Goal: Task Accomplishment & Management: Manage account settings

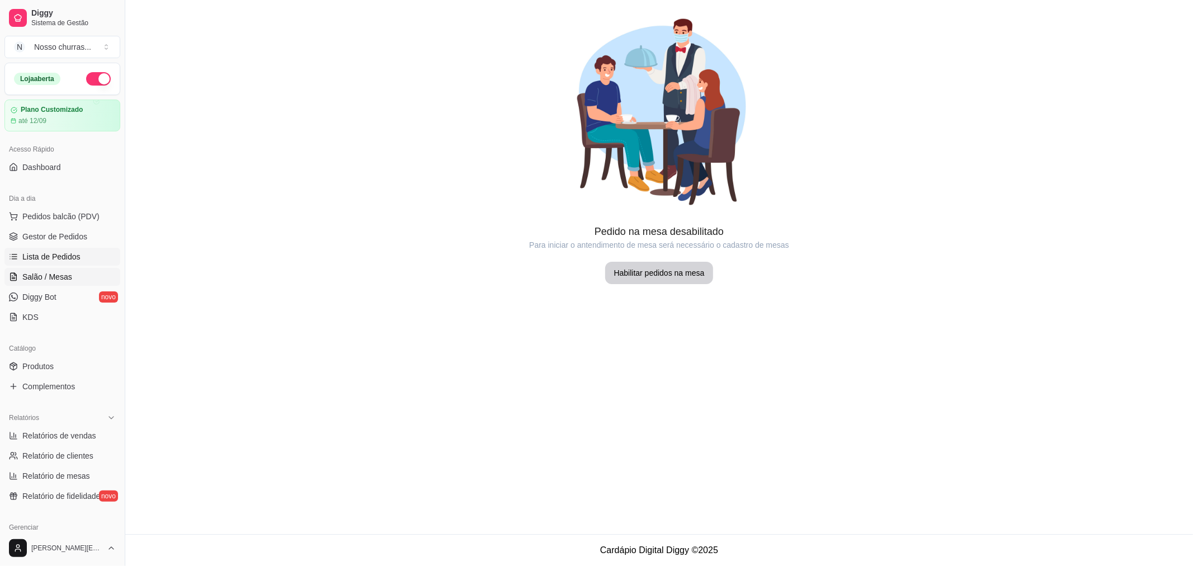
click at [34, 257] on span "Lista de Pedidos" at bounding box center [51, 256] width 58 height 11
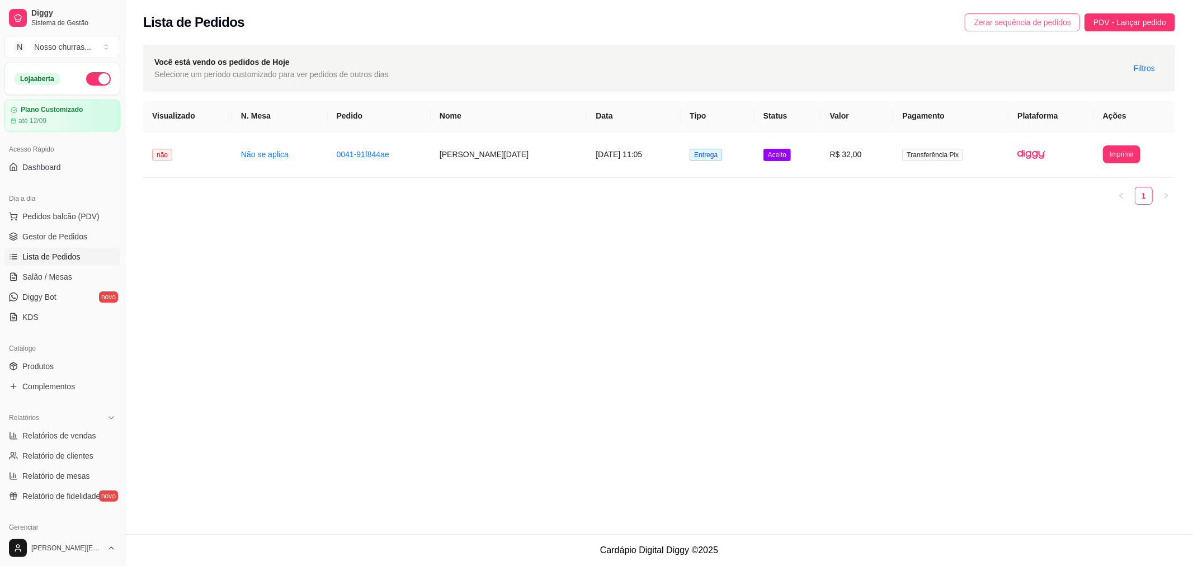
click at [1033, 22] on span "Zerar sequência de pedidos" at bounding box center [1022, 22] width 97 height 12
click at [29, 373] on link "Produtos" at bounding box center [62, 367] width 116 height 18
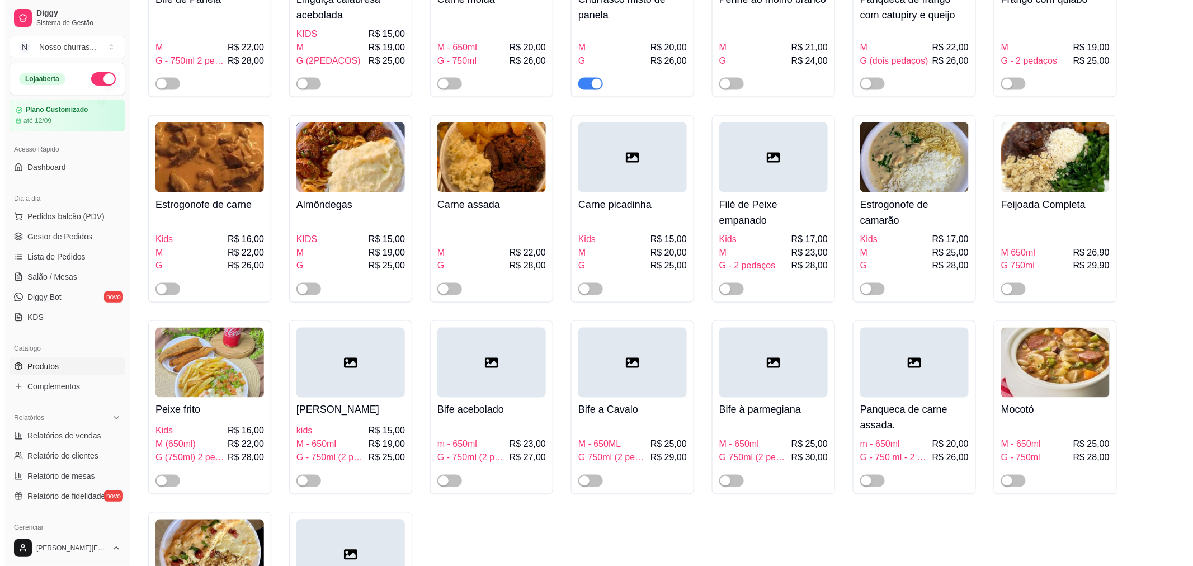
scroll to position [624, 0]
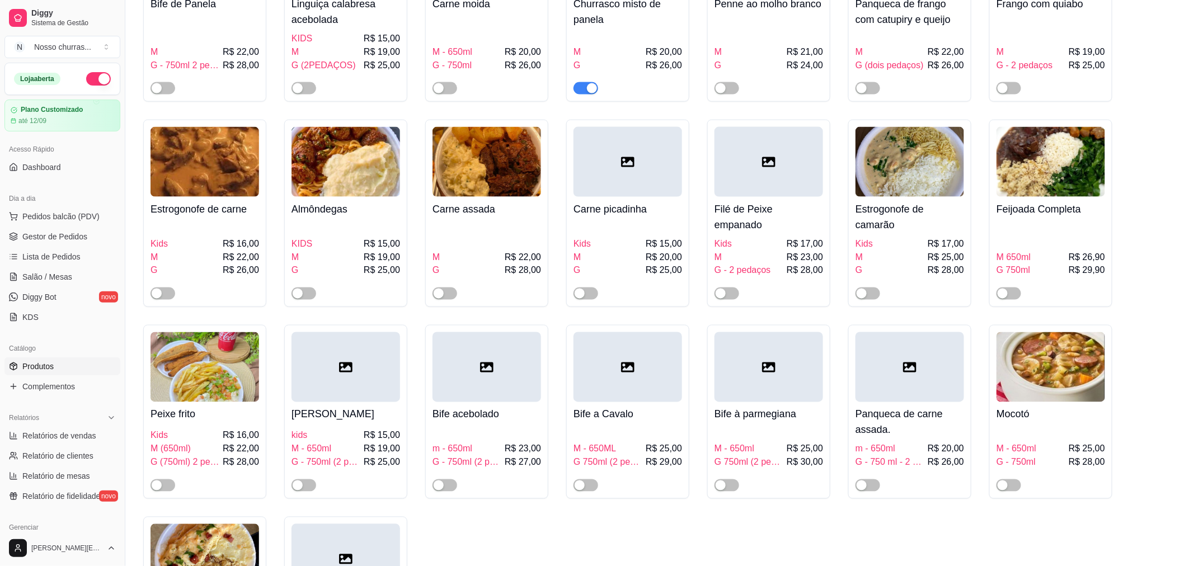
click at [762, 405] on div "Bife à parmegiana M - 650ml R$ 25,00 G 750ml (2 pedaços) R$ 30,00" at bounding box center [769, 447] width 109 height 90
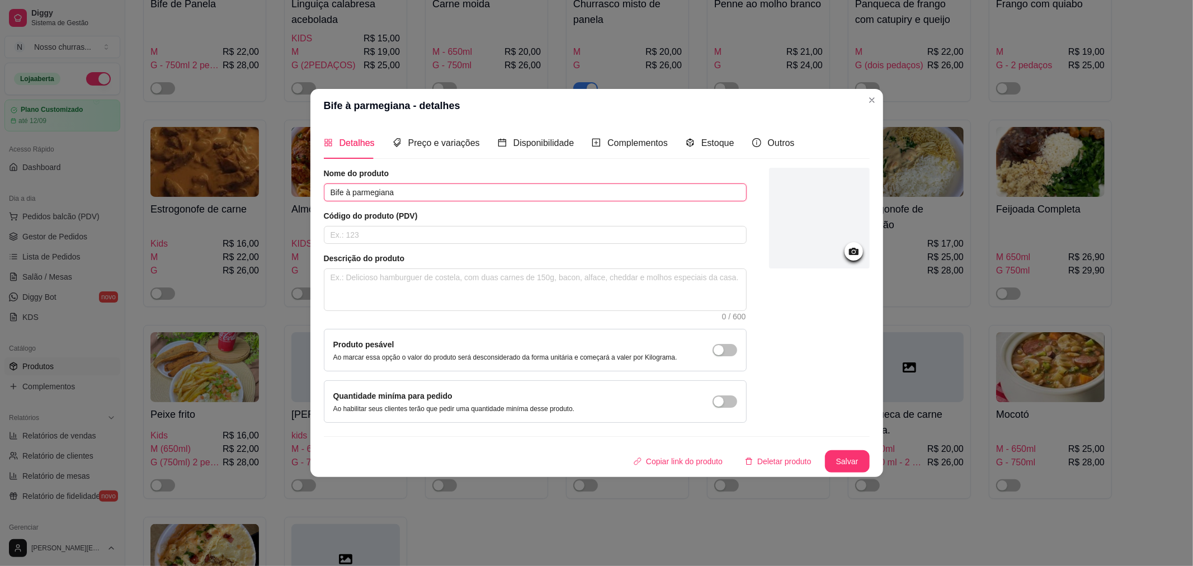
click at [344, 191] on input "Bife à parmegiana" at bounding box center [535, 193] width 423 height 18
click at [334, 191] on input "contra filé à parmegiana" at bounding box center [535, 193] width 423 height 18
type input "Contra filé à parmegiana"
click at [452, 142] on span "Preço e variações" at bounding box center [444, 143] width 72 height 10
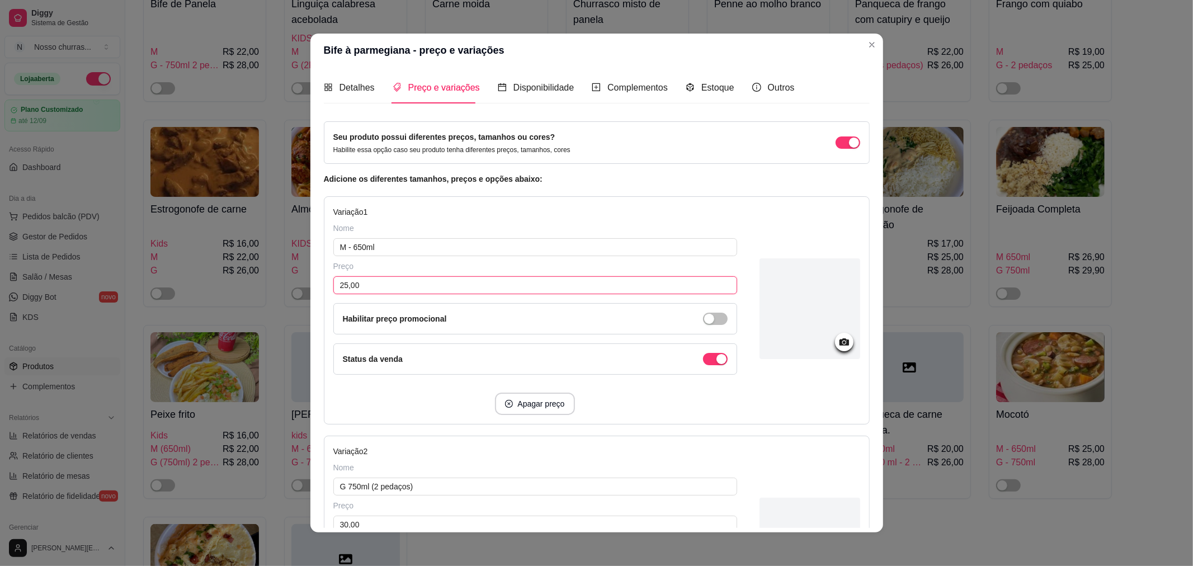
click at [341, 288] on input "25,00" at bounding box center [535, 285] width 404 height 18
type input "28,00"
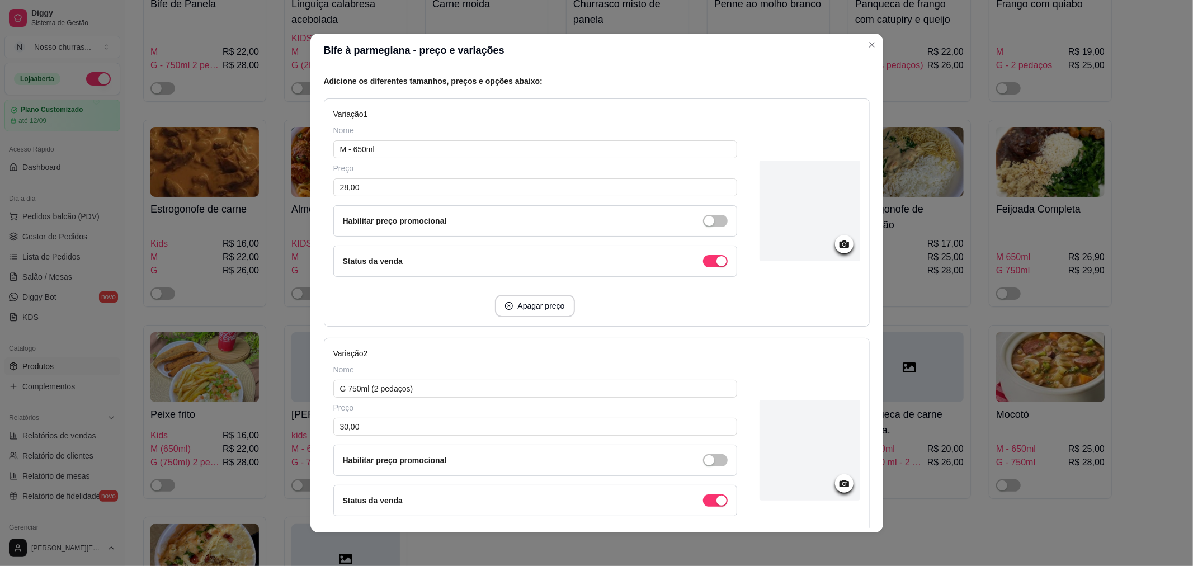
scroll to position [124, 0]
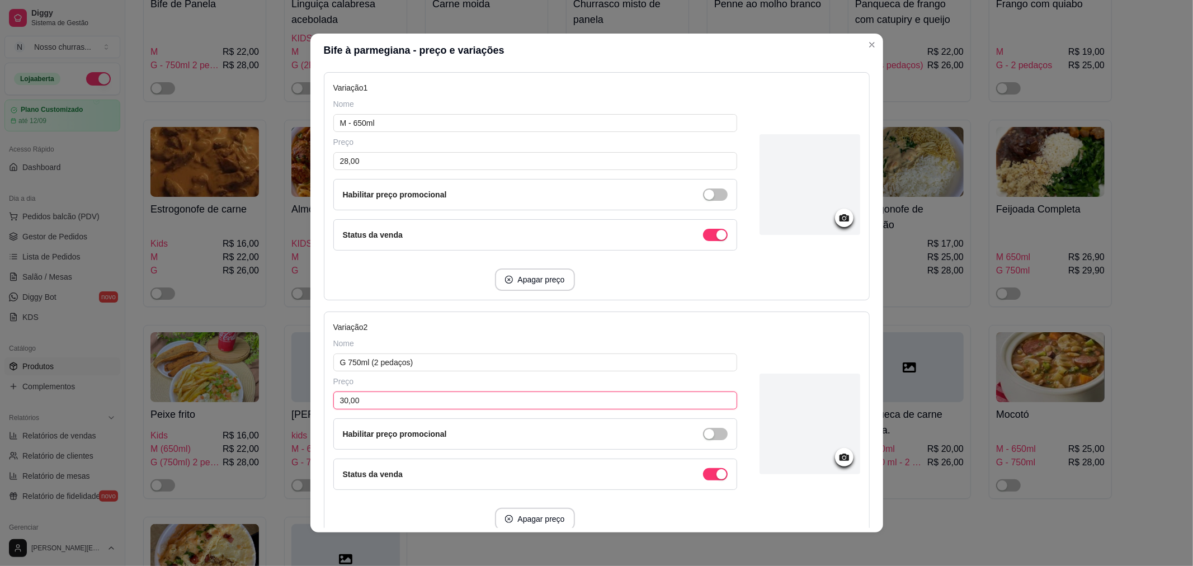
click at [343, 401] on input "30,00" at bounding box center [535, 401] width 404 height 18
type input "33,00"
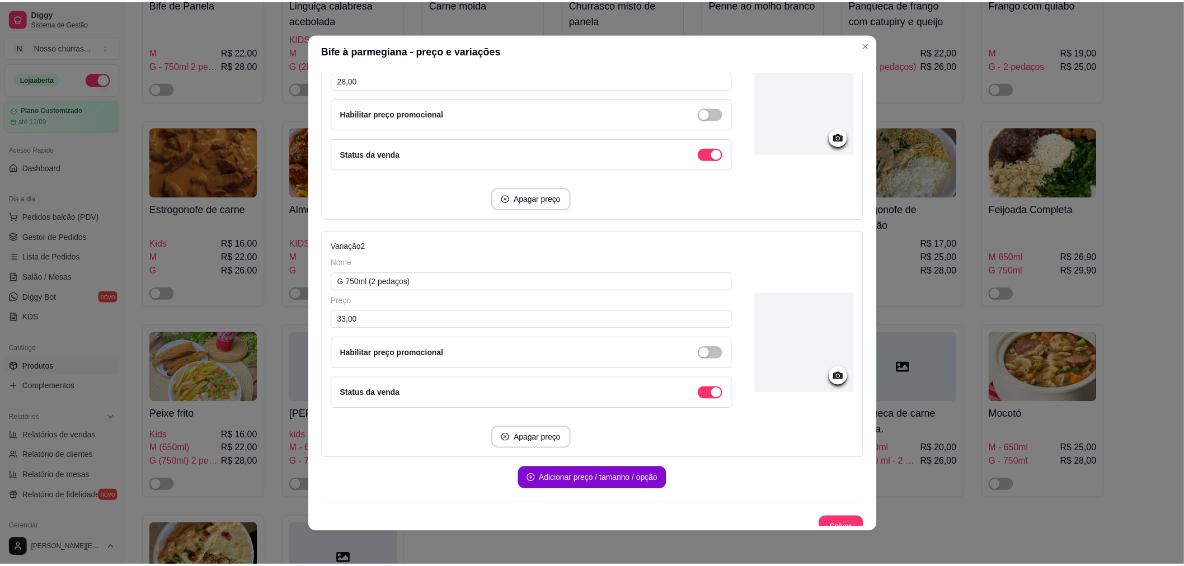
scroll to position [217, 0]
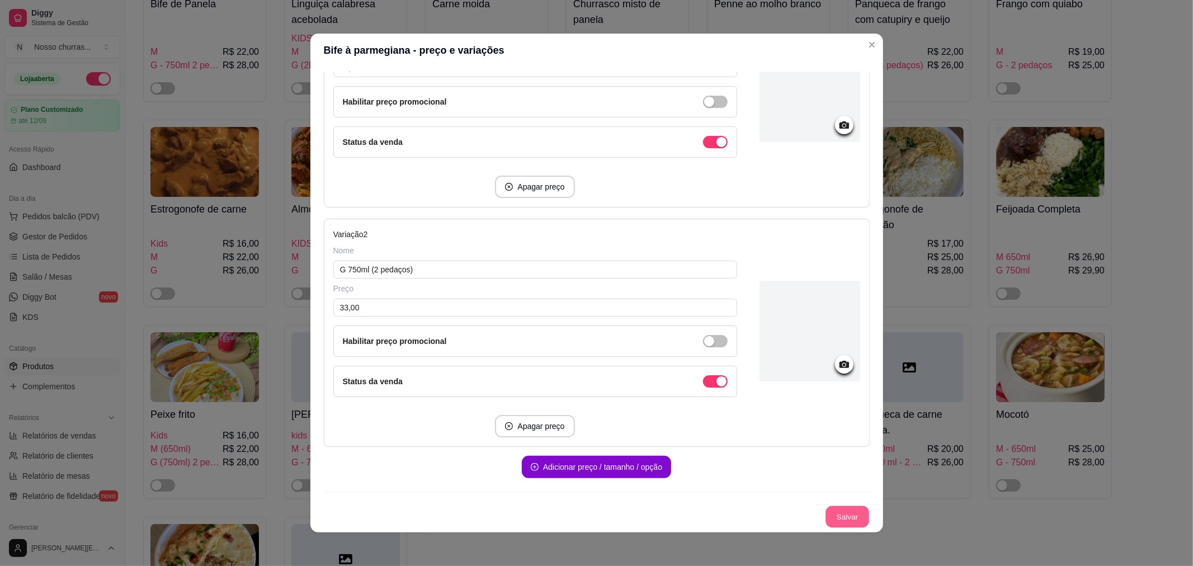
click at [840, 518] on button "Salvar" at bounding box center [848, 517] width 44 height 22
click at [840, 518] on button "Salvar" at bounding box center [847, 517] width 45 height 22
click at [831, 513] on button "Salvar" at bounding box center [848, 517] width 44 height 22
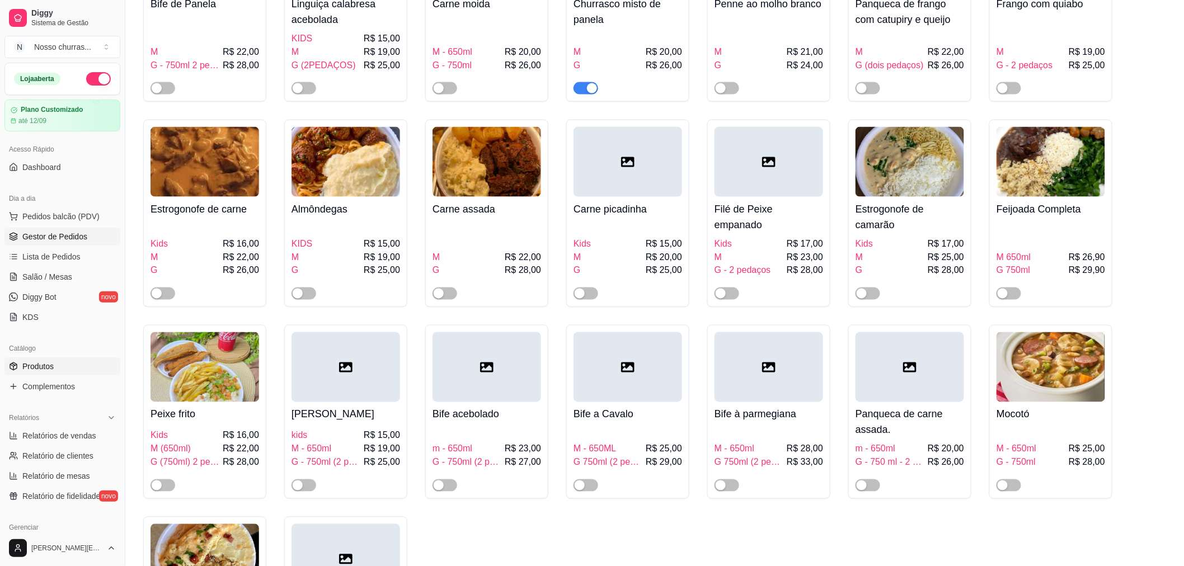
click at [29, 242] on link "Gestor de Pedidos" at bounding box center [62, 237] width 116 height 18
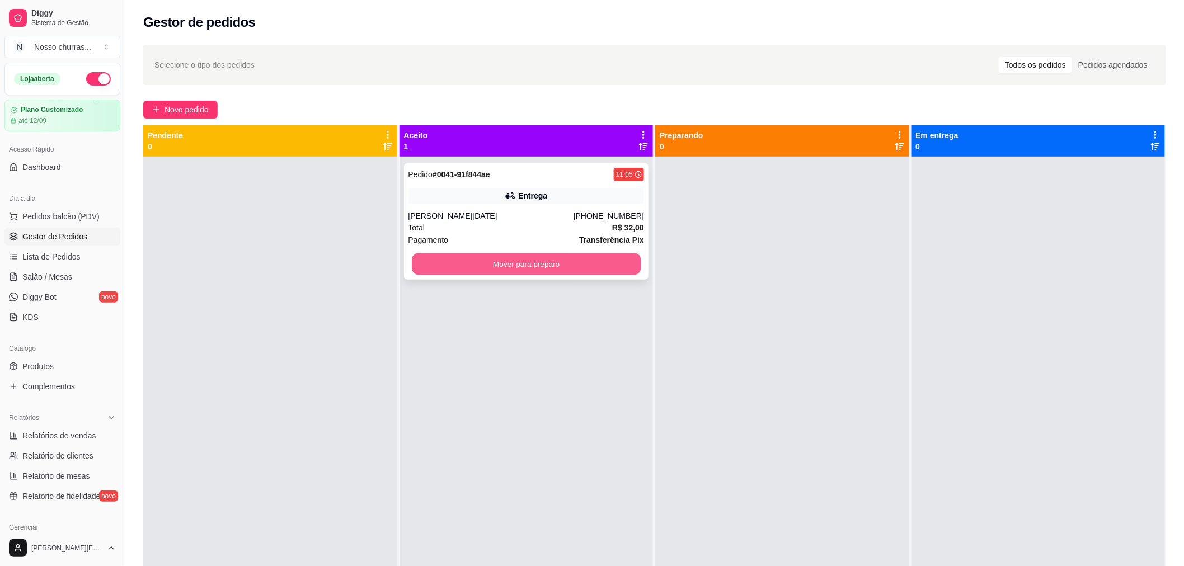
click at [460, 266] on button "Mover para preparo" at bounding box center [526, 264] width 229 height 22
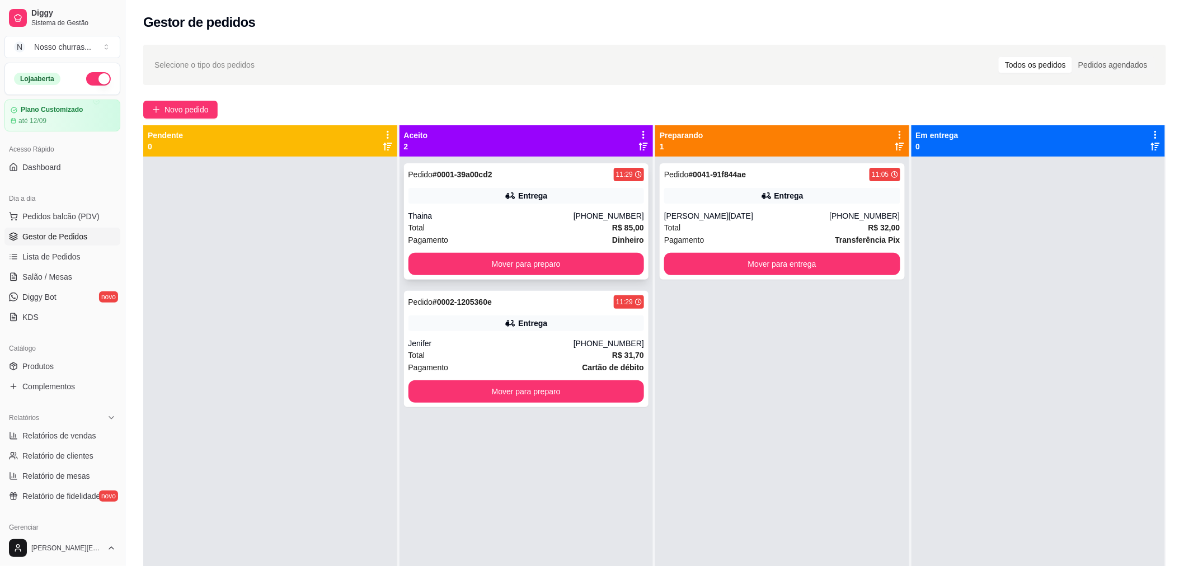
click at [486, 224] on div "Total R$ 85,00" at bounding box center [526, 228] width 236 height 12
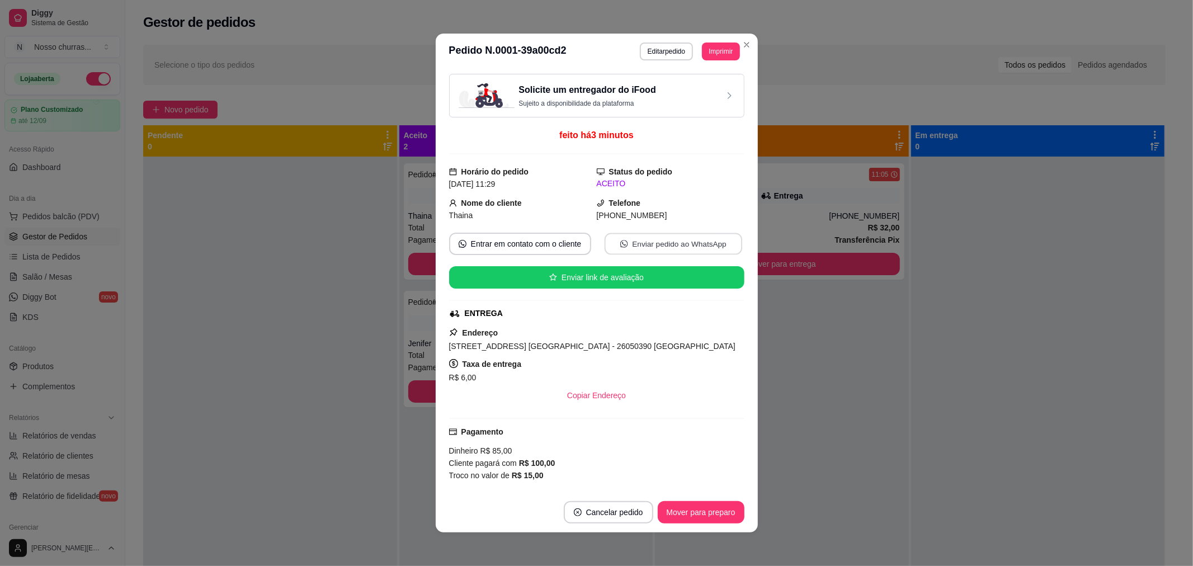
click at [635, 239] on button "Enviar pedido ao WhatsApp" at bounding box center [673, 244] width 138 height 22
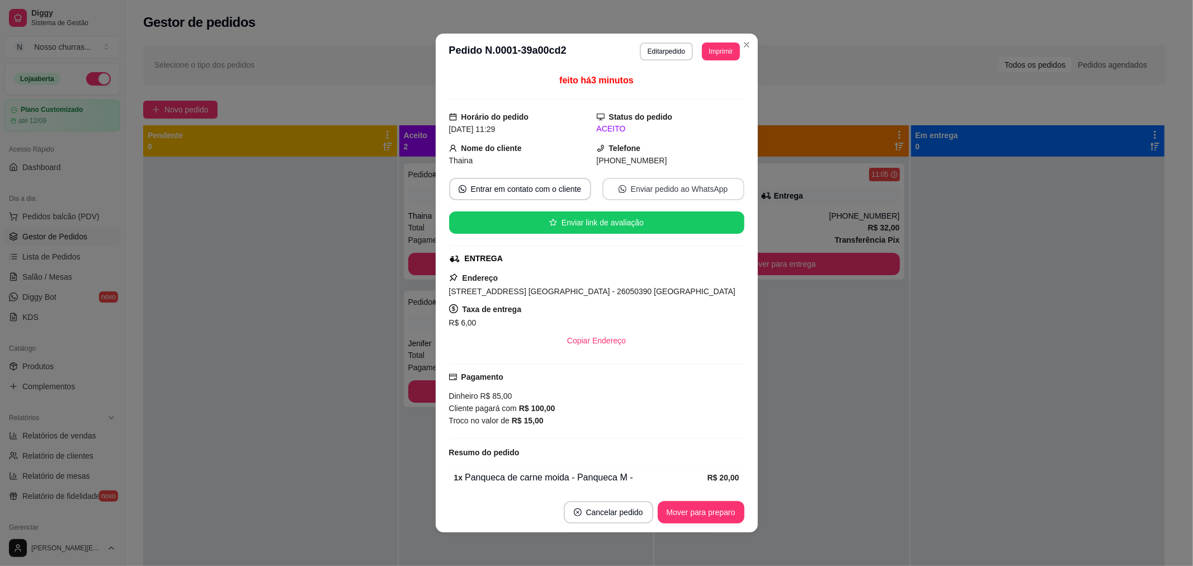
click at [680, 196] on button "Enviar pedido ao WhatsApp" at bounding box center [674, 189] width 142 height 22
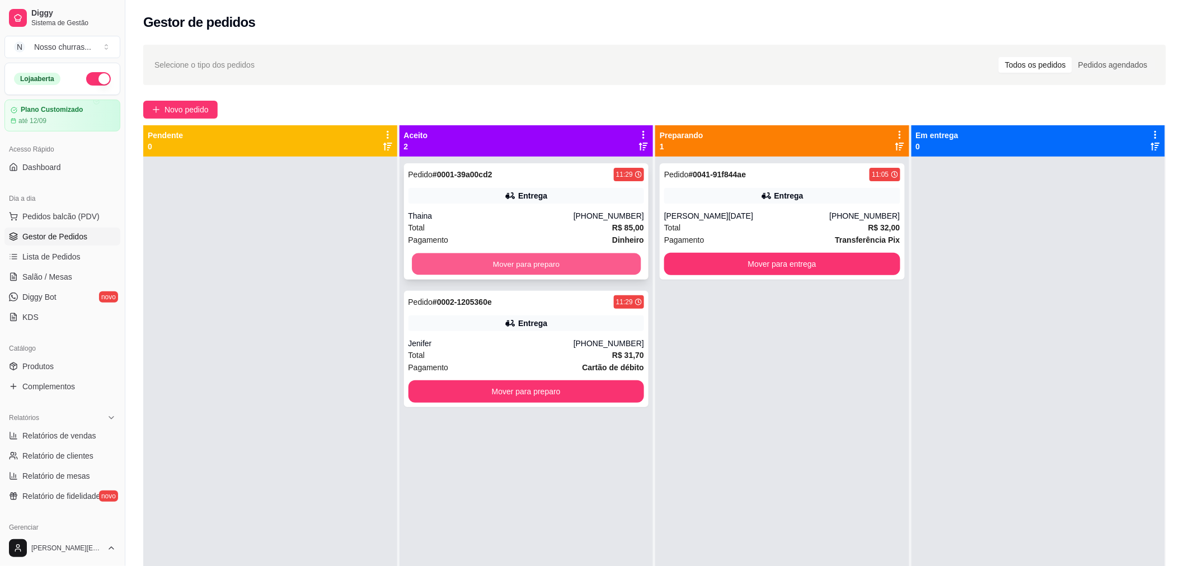
click at [428, 272] on button "Mover para preparo" at bounding box center [526, 264] width 229 height 22
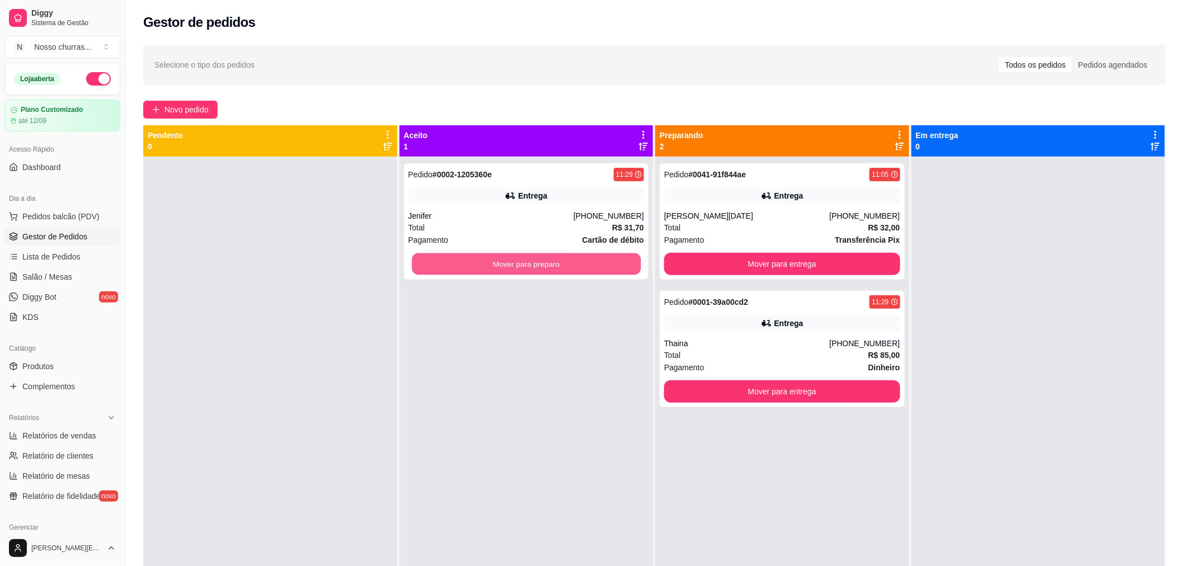
click at [428, 272] on button "Mover para preparo" at bounding box center [526, 264] width 229 height 22
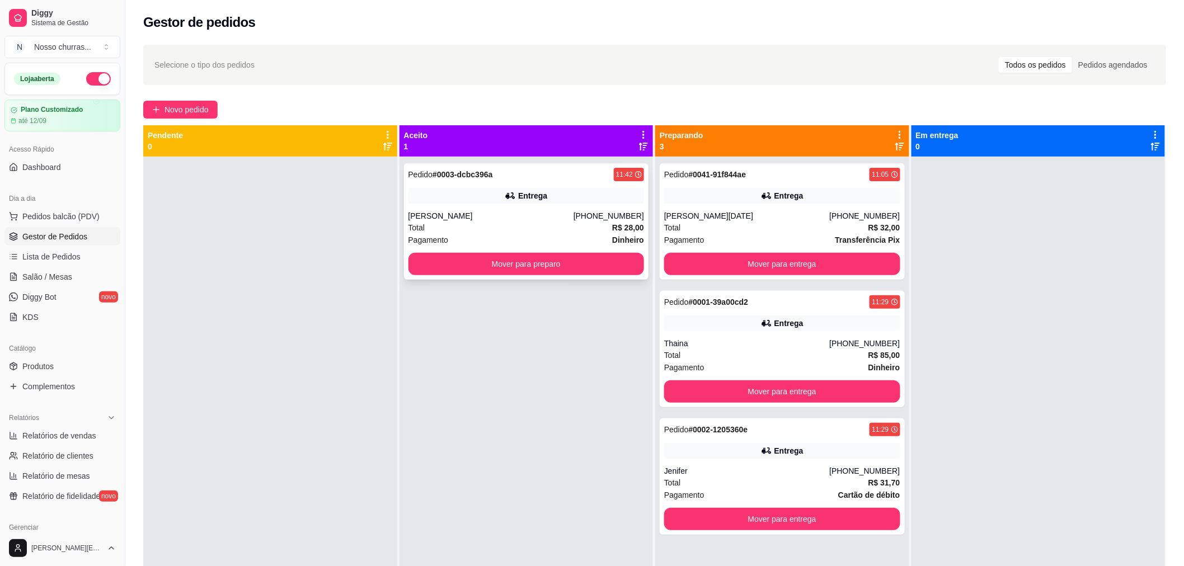
click at [528, 225] on div "Total R$ 28,00" at bounding box center [526, 228] width 236 height 12
click at [474, 204] on div "Pedido # 0003-dcbc396a 11:42 Entrega [PERSON_NAME] [PHONE_NUMBER] Total R$ 28,0…" at bounding box center [526, 221] width 245 height 116
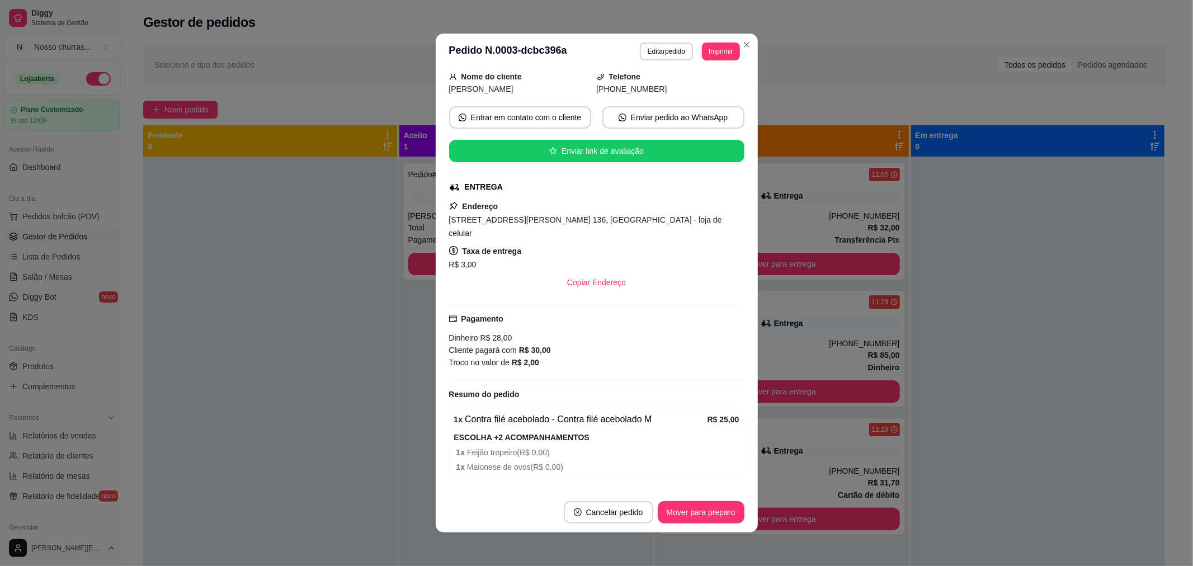
scroll to position [148, 0]
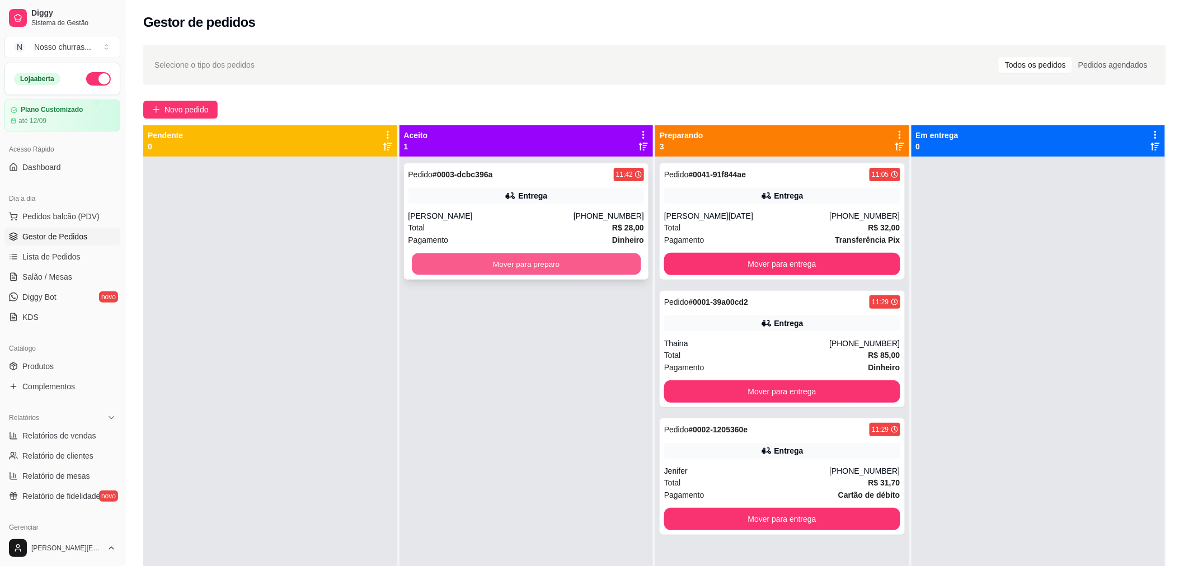
click at [470, 269] on button "Mover para preparo" at bounding box center [526, 264] width 229 height 22
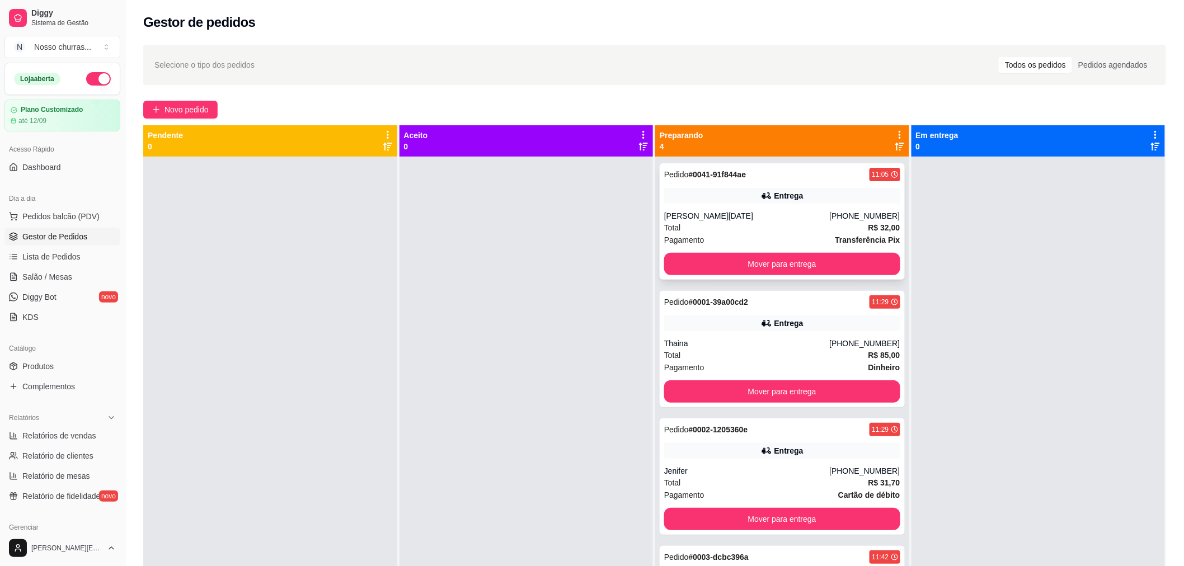
click at [725, 203] on div "Entrega" at bounding box center [782, 196] width 236 height 16
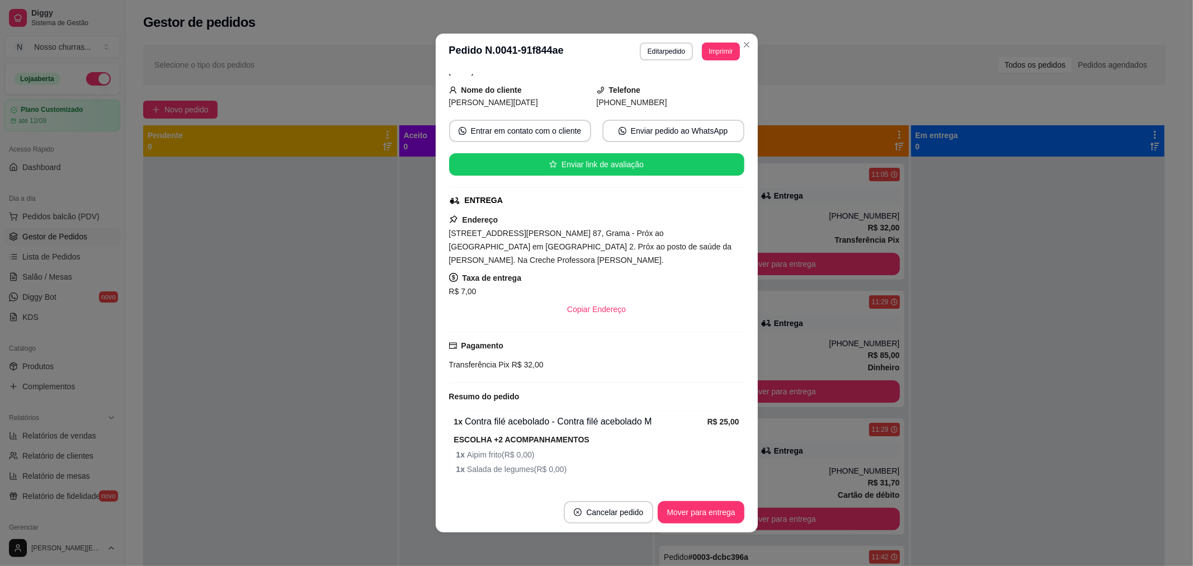
scroll to position [137, 0]
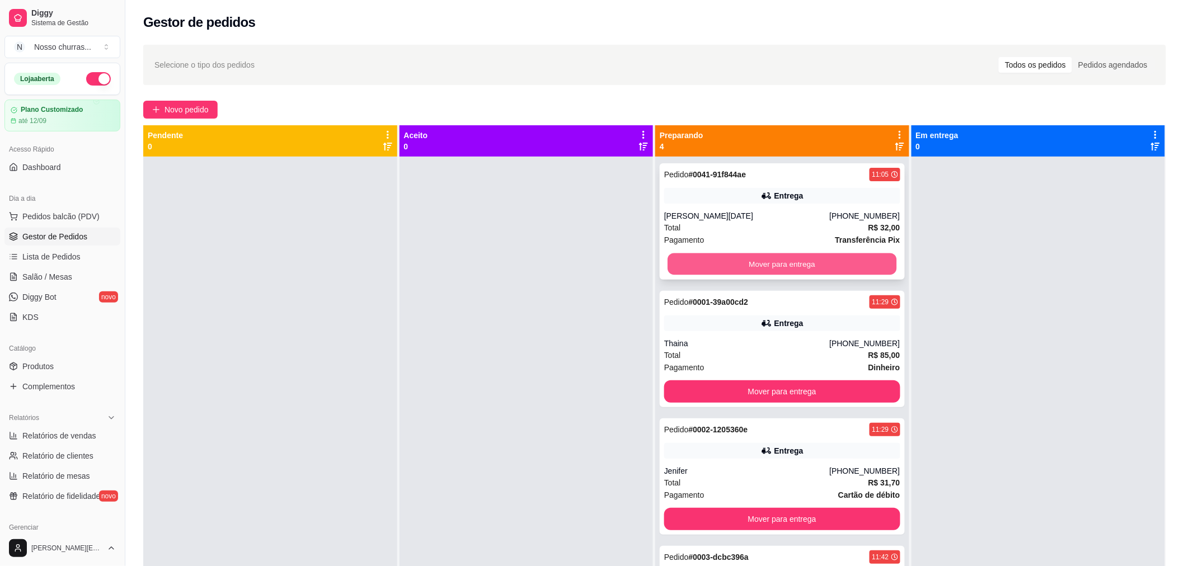
click at [699, 261] on button "Mover para entrega" at bounding box center [782, 264] width 229 height 22
click at [699, 261] on div "Mover para entrega" at bounding box center [782, 264] width 236 height 22
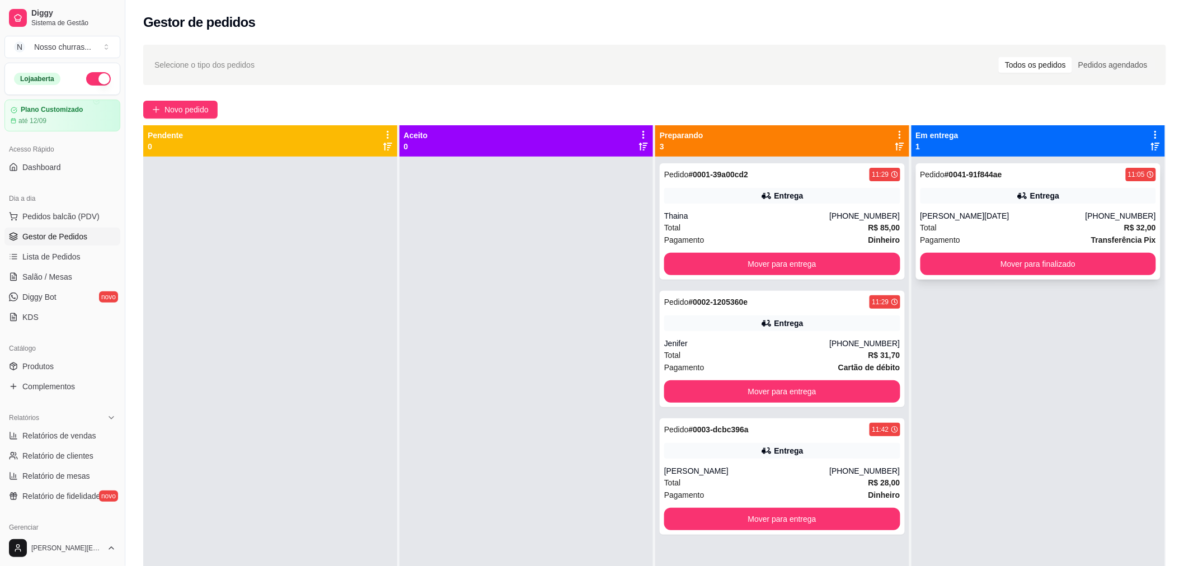
click at [960, 224] on div "Total R$ 32,00" at bounding box center [1038, 228] width 236 height 12
click at [968, 199] on div "Entrega" at bounding box center [1038, 196] width 236 height 16
click at [334, 275] on div at bounding box center [270, 440] width 254 height 566
click at [200, 109] on span "Novo pedido" at bounding box center [187, 110] width 44 height 12
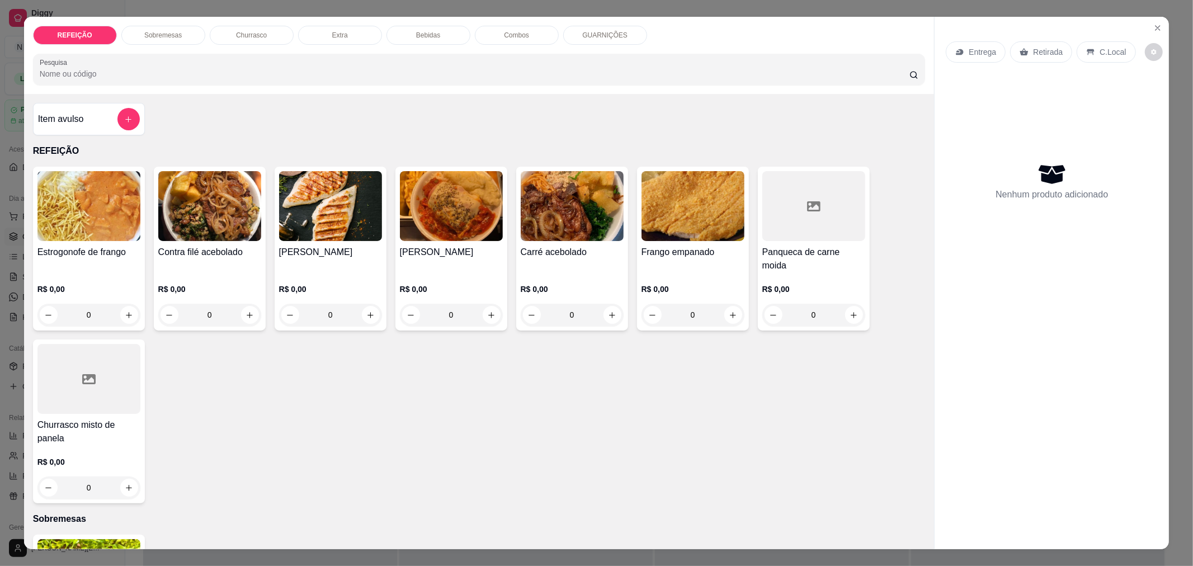
click at [603, 304] on div "0" at bounding box center [572, 315] width 103 height 22
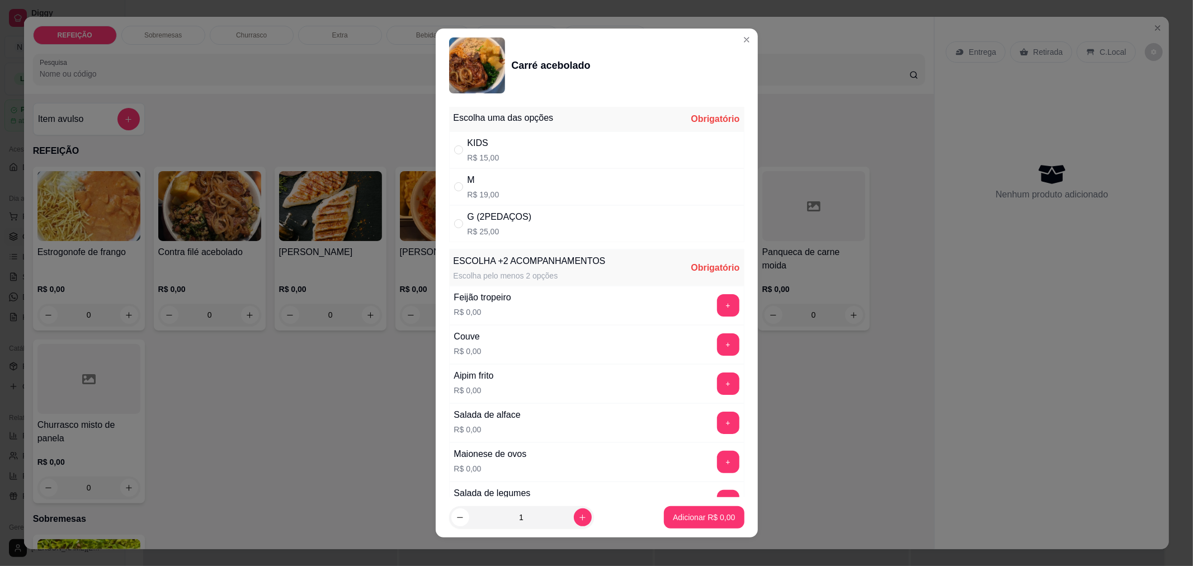
click at [468, 179] on div "M" at bounding box center [484, 179] width 32 height 13
radio input "true"
click at [579, 514] on icon "increase-product-quantity" at bounding box center [583, 518] width 8 height 8
type input "2"
click at [717, 495] on button "+" at bounding box center [728, 501] width 22 height 22
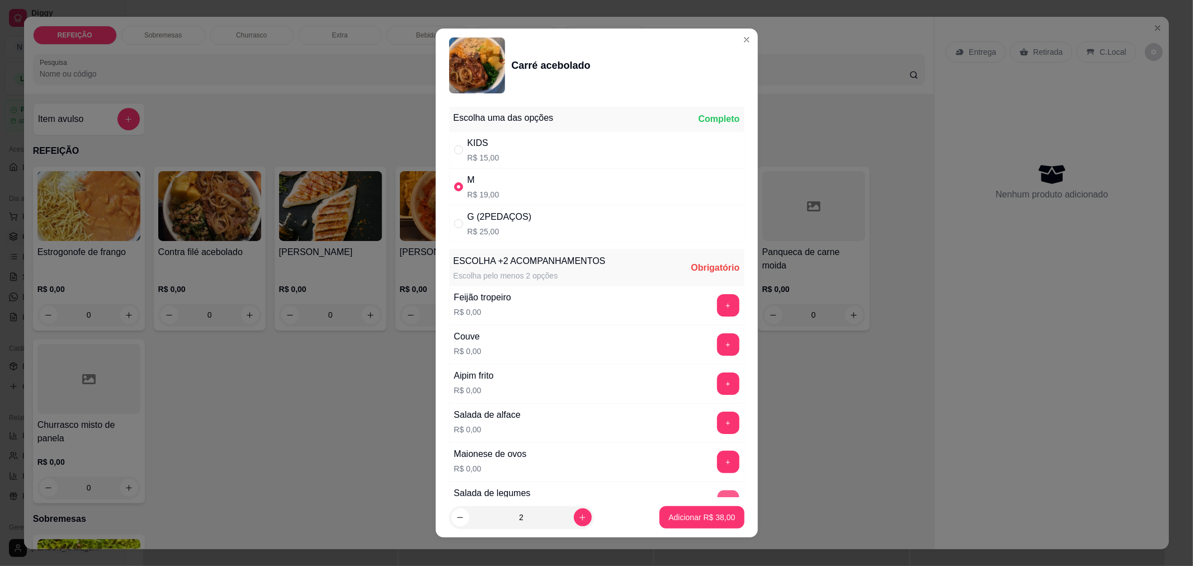
click at [717, 495] on button "+" at bounding box center [728, 501] width 22 height 22
click at [698, 495] on section "Carré acebolado Escolha uma das opções Completo KIDS R$ 15,00 M R$ 19,00 G (2PE…" at bounding box center [597, 284] width 322 height 510
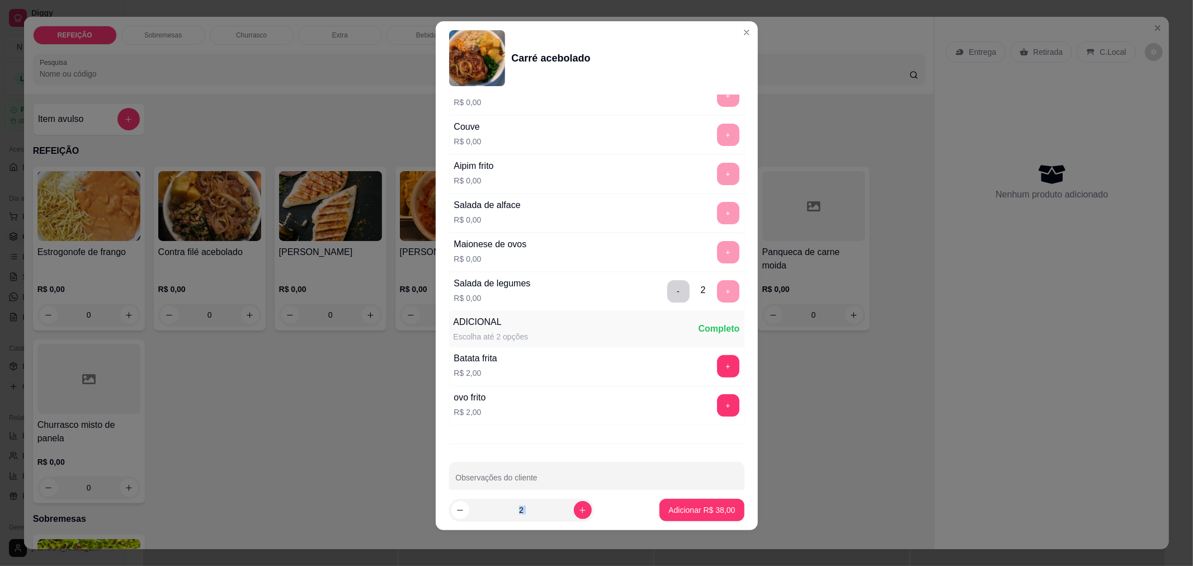
click at [698, 495] on footer "2 Adicionar R$ 38,00" at bounding box center [597, 510] width 322 height 40
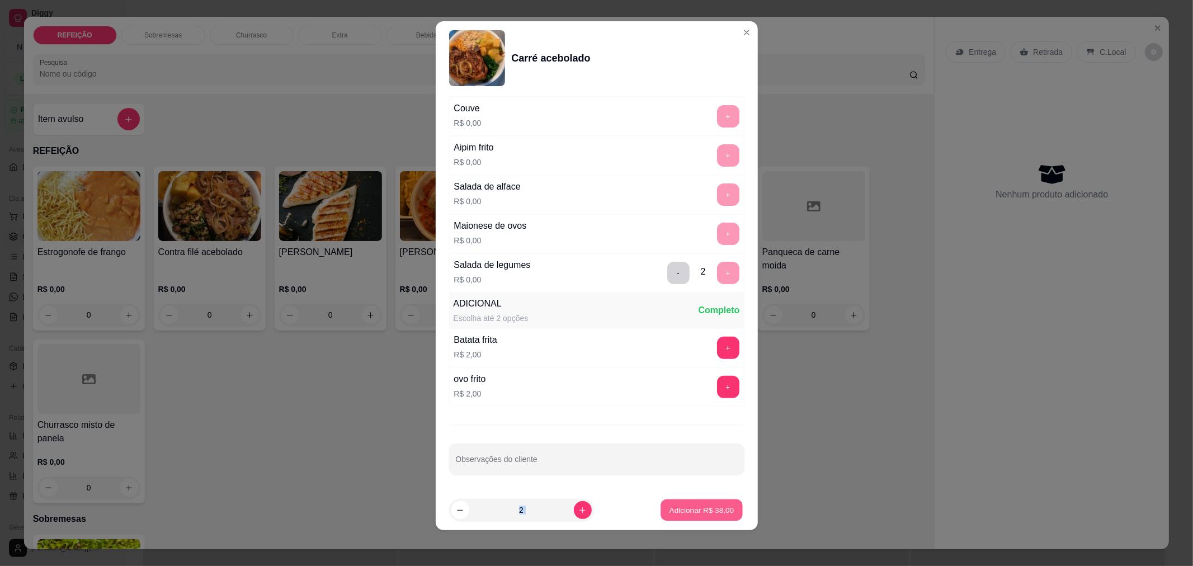
click at [690, 513] on p "Adicionar R$ 38,00" at bounding box center [702, 510] width 65 height 11
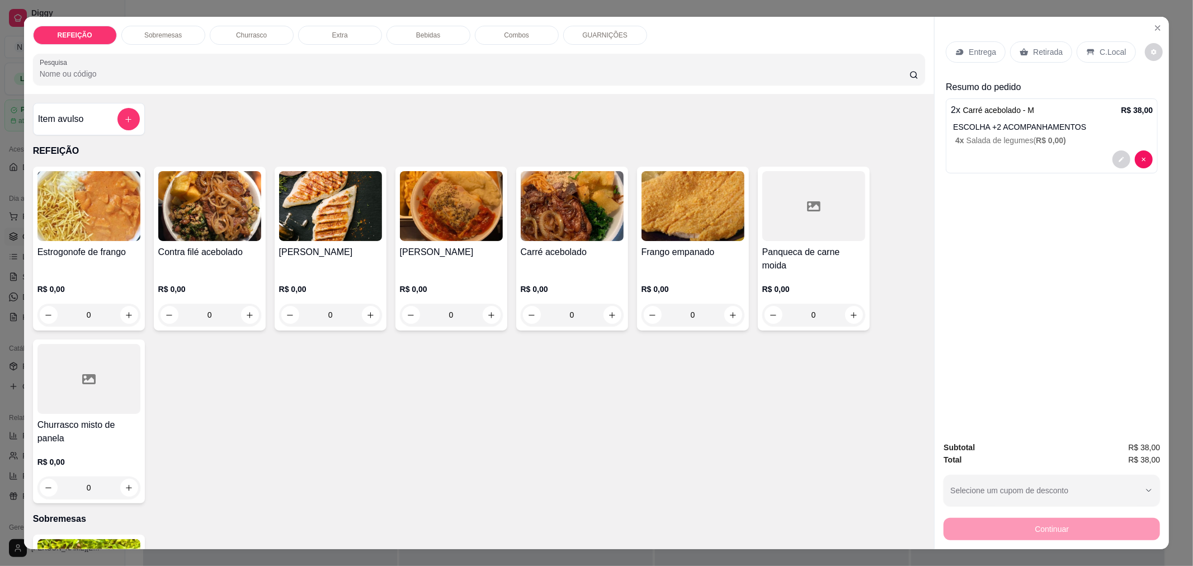
click at [416, 32] on p "Bebidas" at bounding box center [428, 35] width 24 height 9
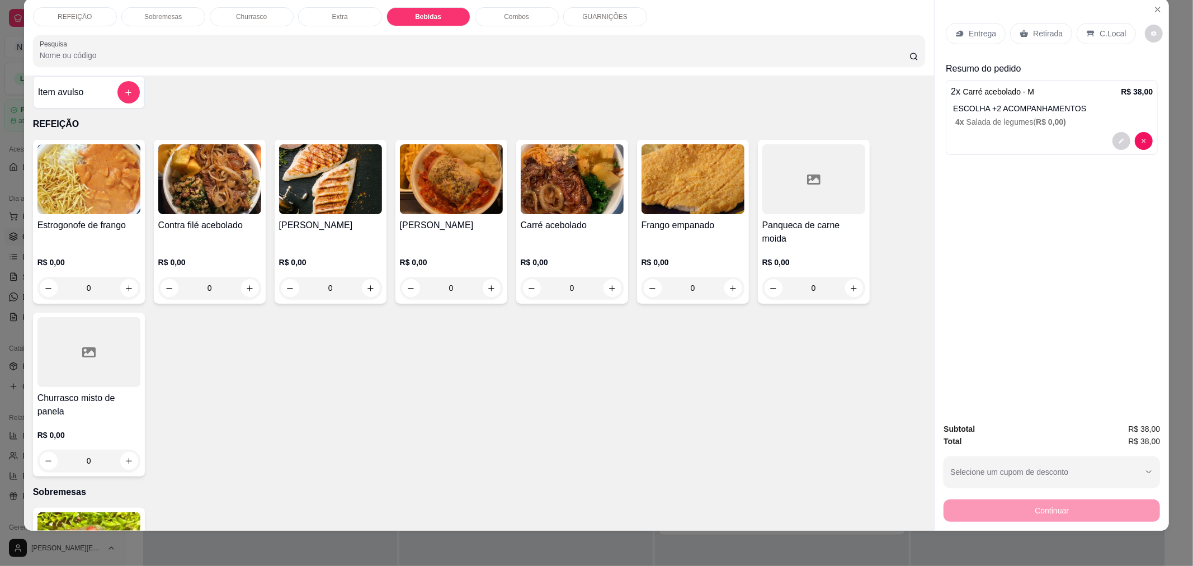
scroll to position [0, 0]
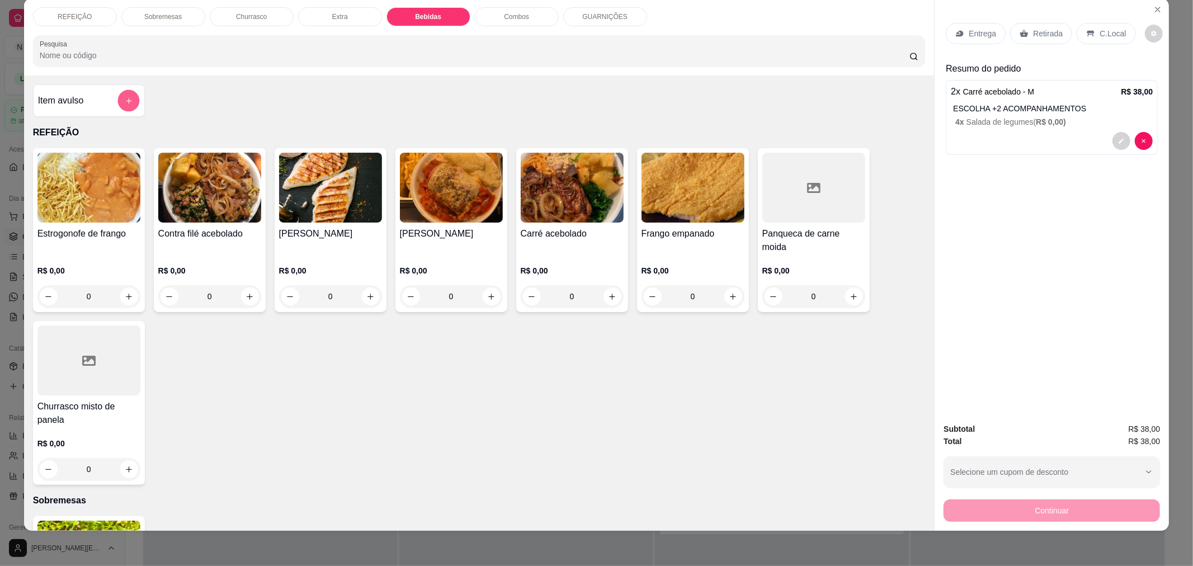
click at [124, 98] on icon "add-separate-item" at bounding box center [128, 101] width 8 height 8
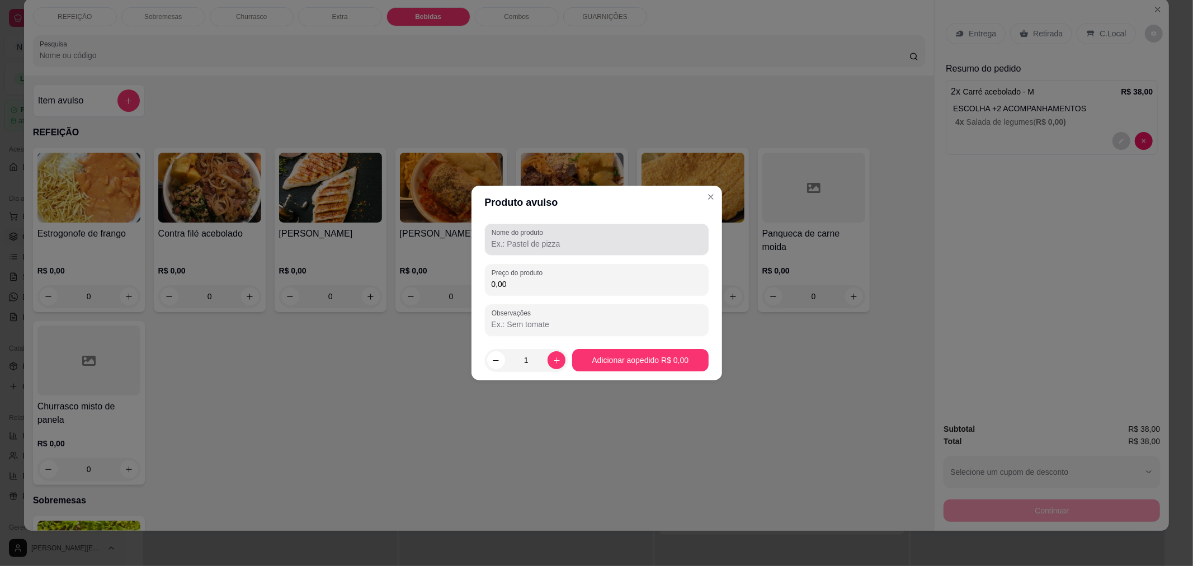
click at [561, 251] on div "Nome do produto" at bounding box center [597, 239] width 224 height 31
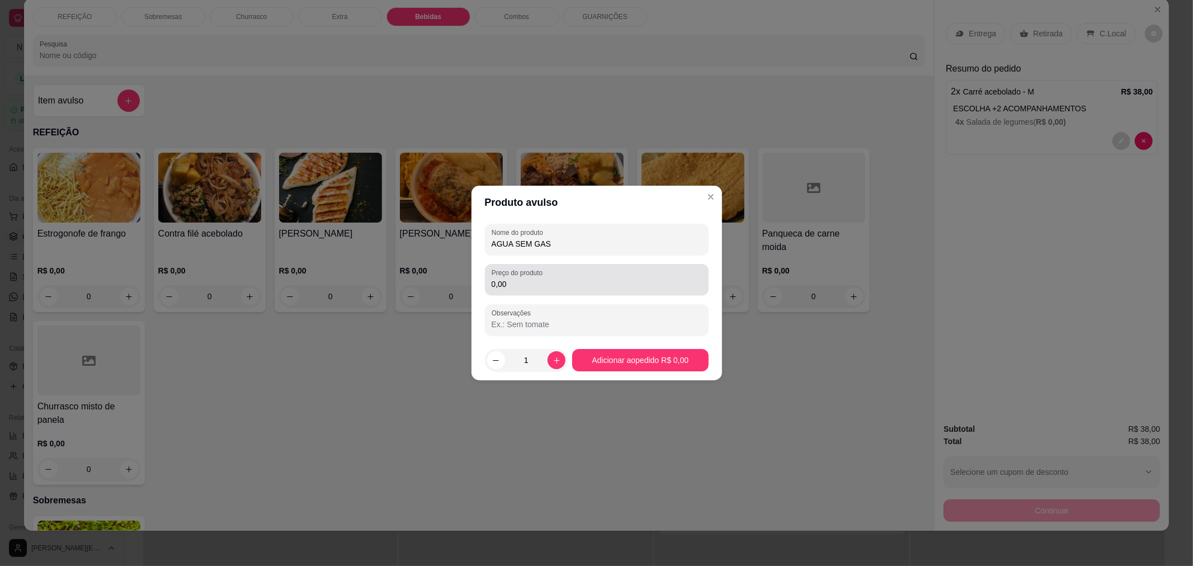
type input "AGUA SEM GAS"
click at [516, 291] on div "0,00" at bounding box center [597, 280] width 210 height 22
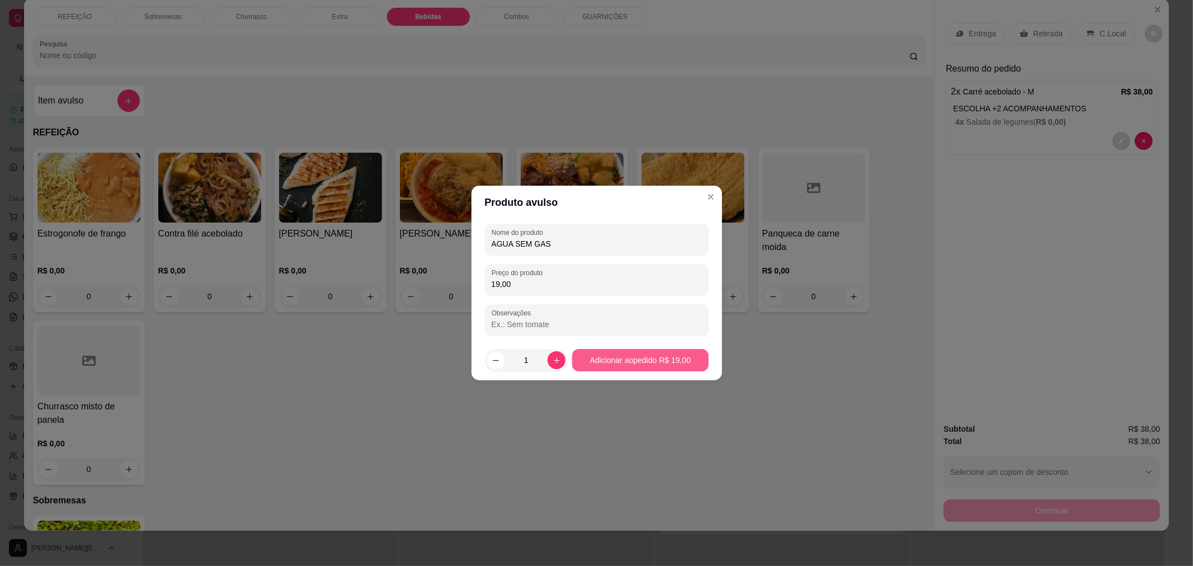
type input "19,00"
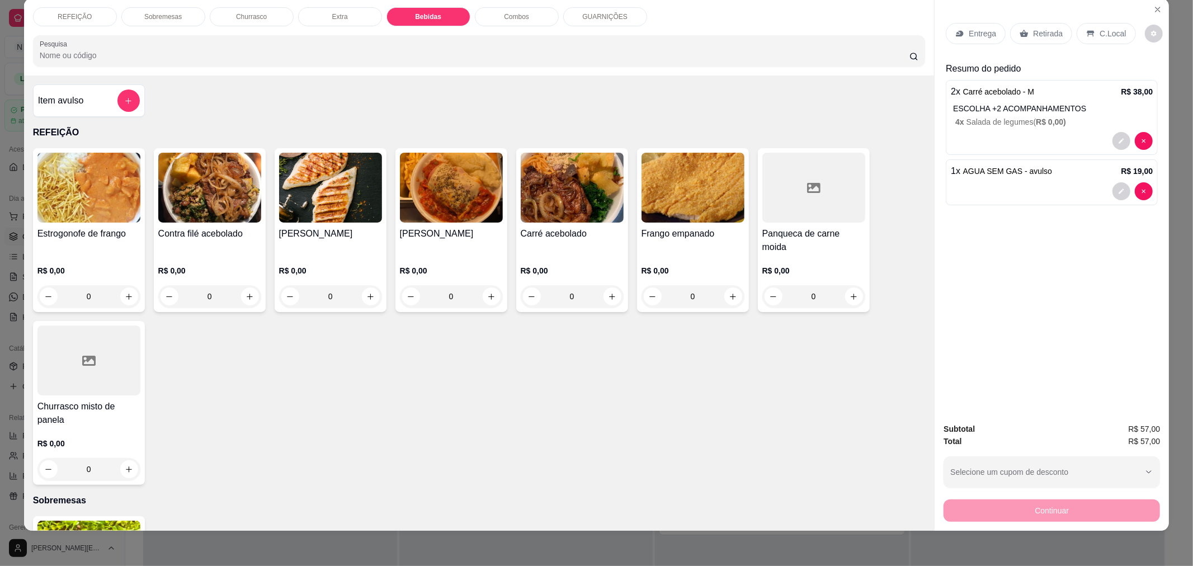
click at [1116, 166] on div "1 x AGUA SEM GAS - avulso R$ 19,00" at bounding box center [1052, 171] width 202 height 13
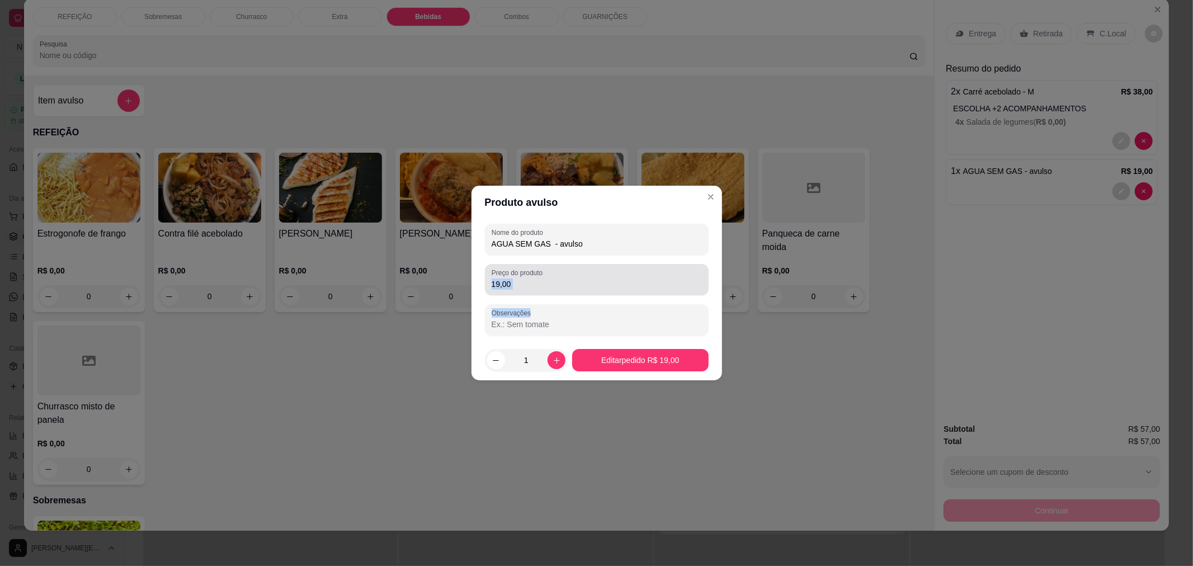
drag, startPoint x: 614, startPoint y: 290, endPoint x: 438, endPoint y: 303, distance: 176.7
click at [438, 303] on div "Produto avulso Nome do produto AGUA SEM GAS - avulso Preço do produto 19,00 Obs…" at bounding box center [596, 283] width 1193 height 566
drag, startPoint x: 533, startPoint y: 280, endPoint x: 472, endPoint y: 283, distance: 61.1
click at [472, 283] on div "Nome do produto AGUA SEM GAS - avulso Preço do produto 19,00 Observações" at bounding box center [597, 279] width 251 height 121
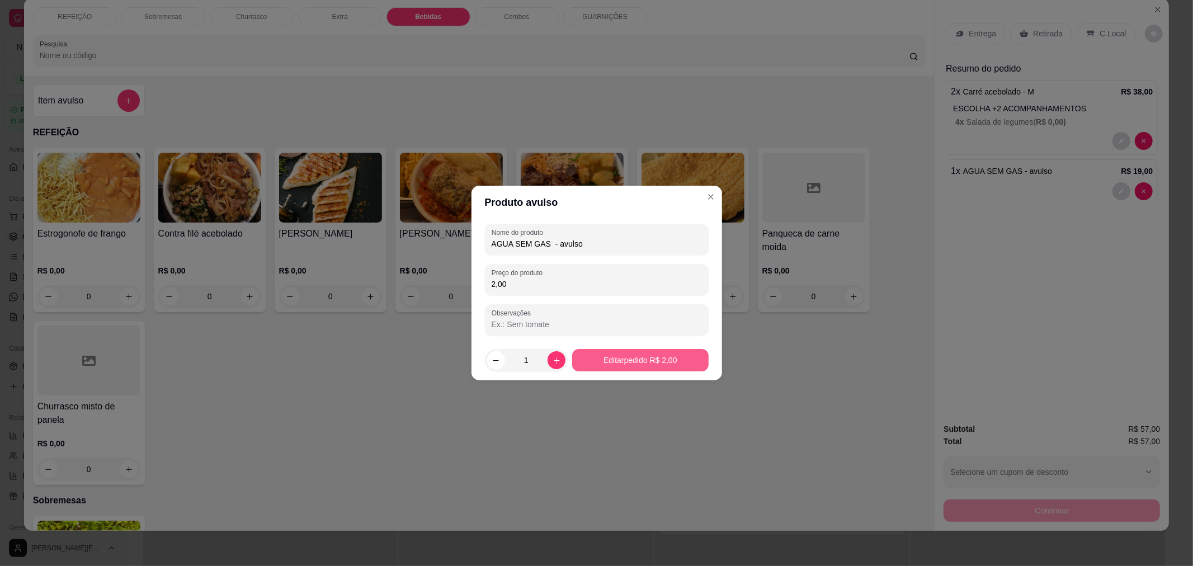
type input "2,00"
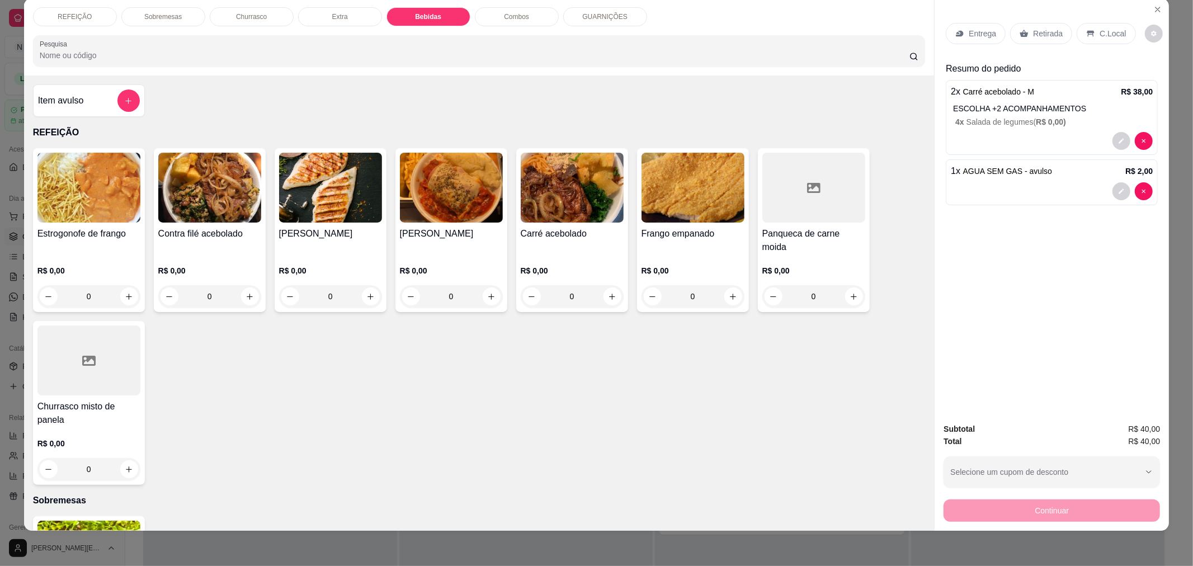
click at [1087, 36] on icon at bounding box center [1091, 33] width 9 height 9
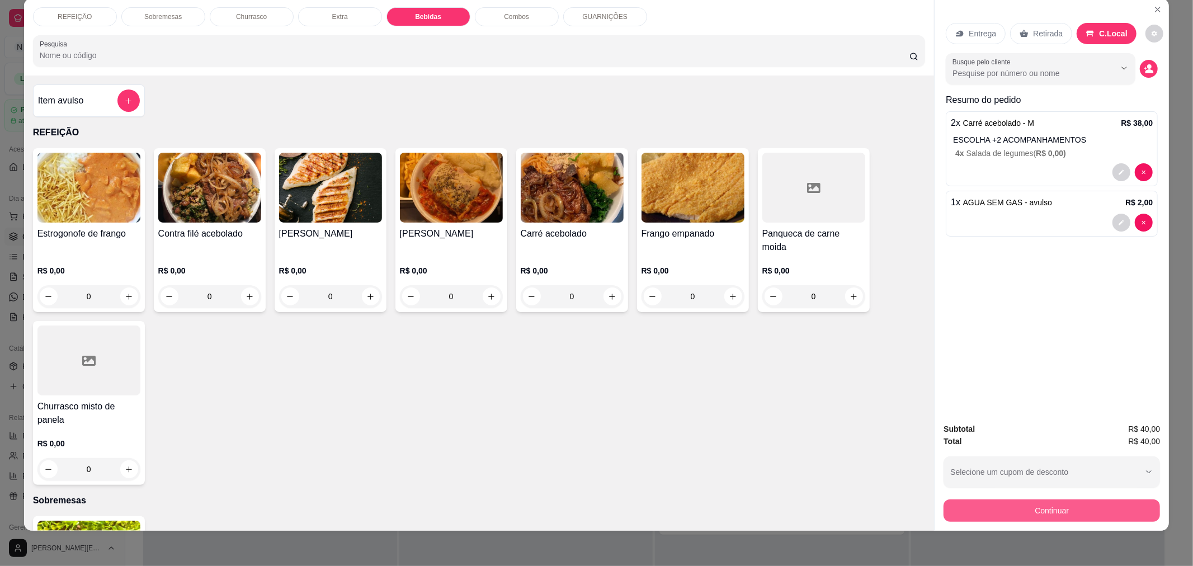
click at [1032, 504] on button "Continuar" at bounding box center [1052, 511] width 217 height 22
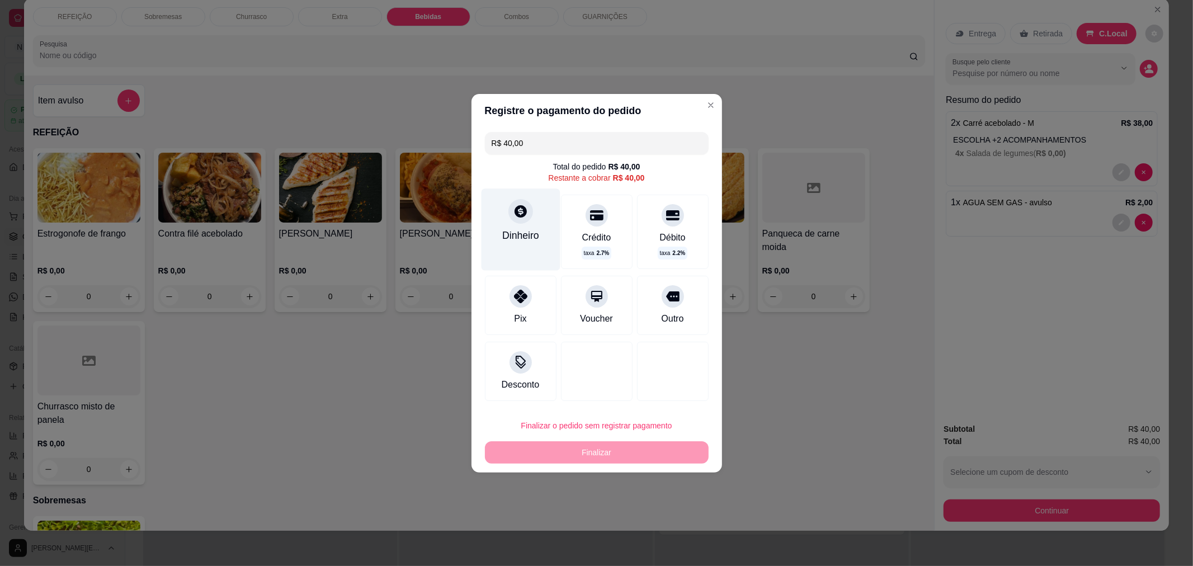
click at [527, 243] on div "Dinheiro" at bounding box center [520, 235] width 37 height 15
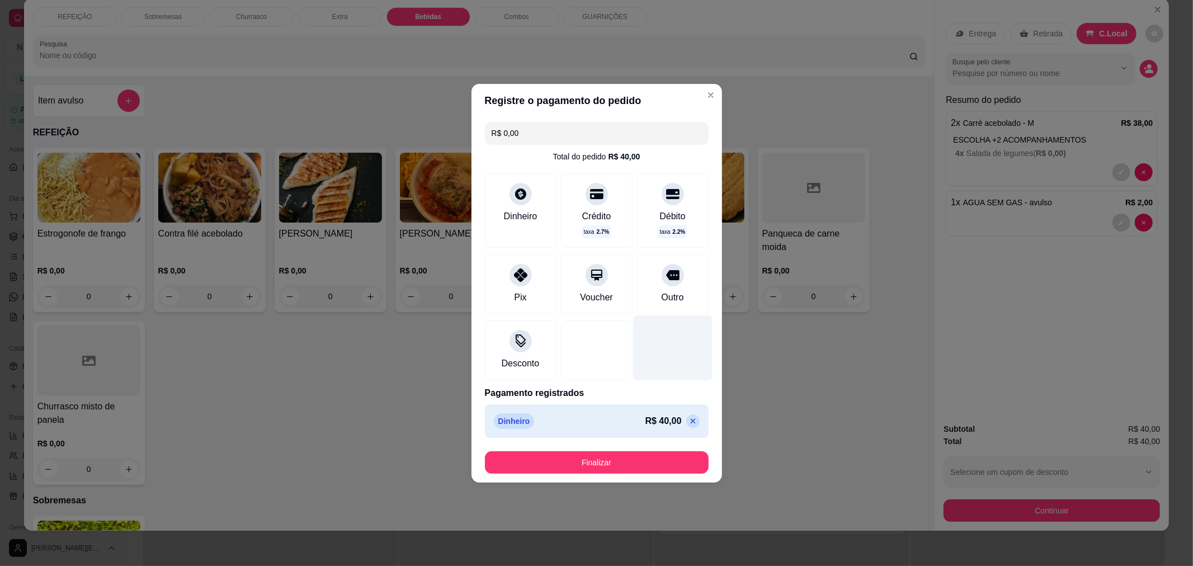
click at [635, 333] on div at bounding box center [672, 347] width 79 height 65
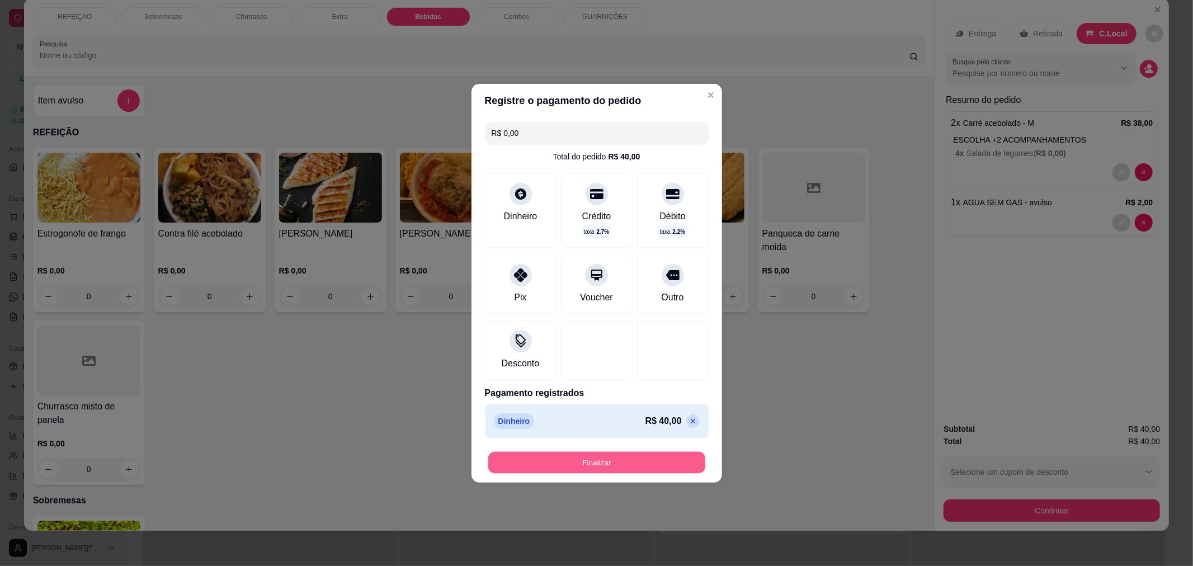
click at [595, 460] on button "Finalizar" at bounding box center [596, 463] width 217 height 22
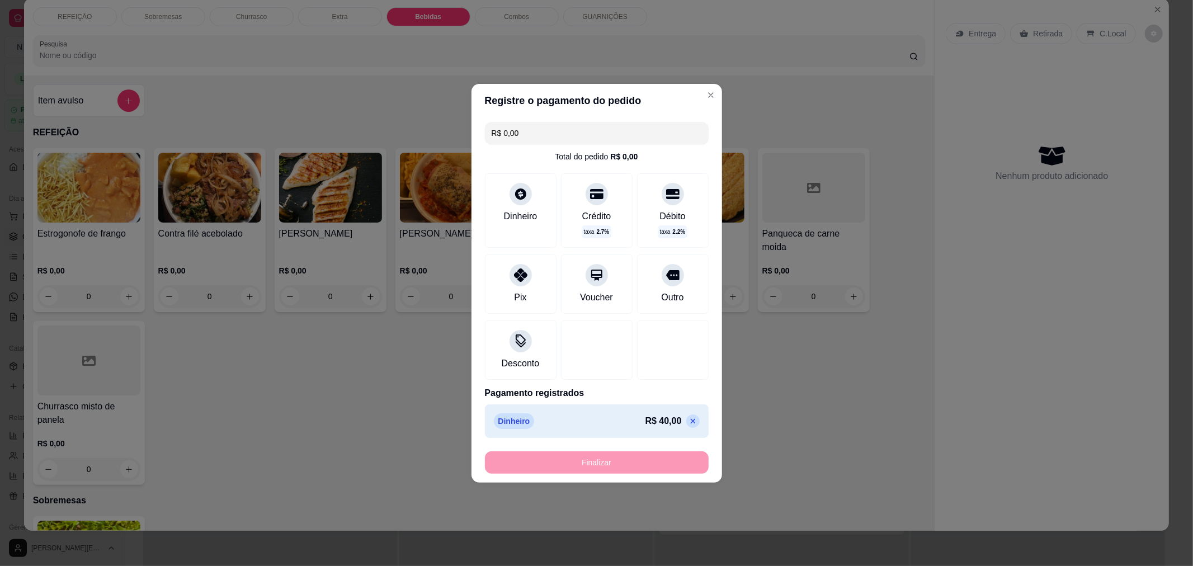
type input "-R$ 40,00"
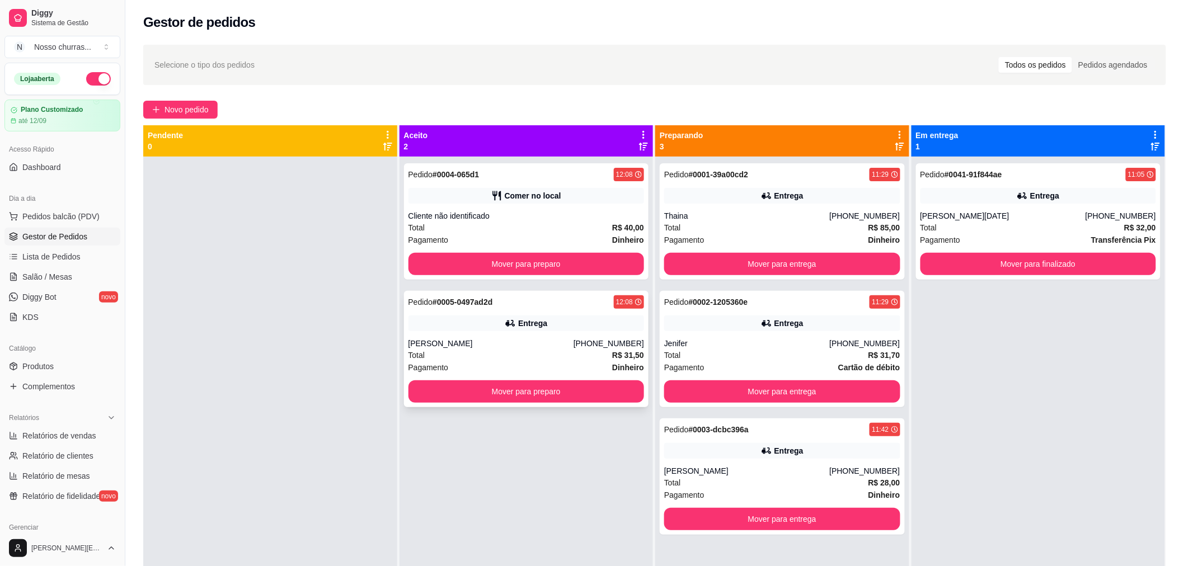
click at [476, 322] on div "Entrega" at bounding box center [526, 324] width 236 height 16
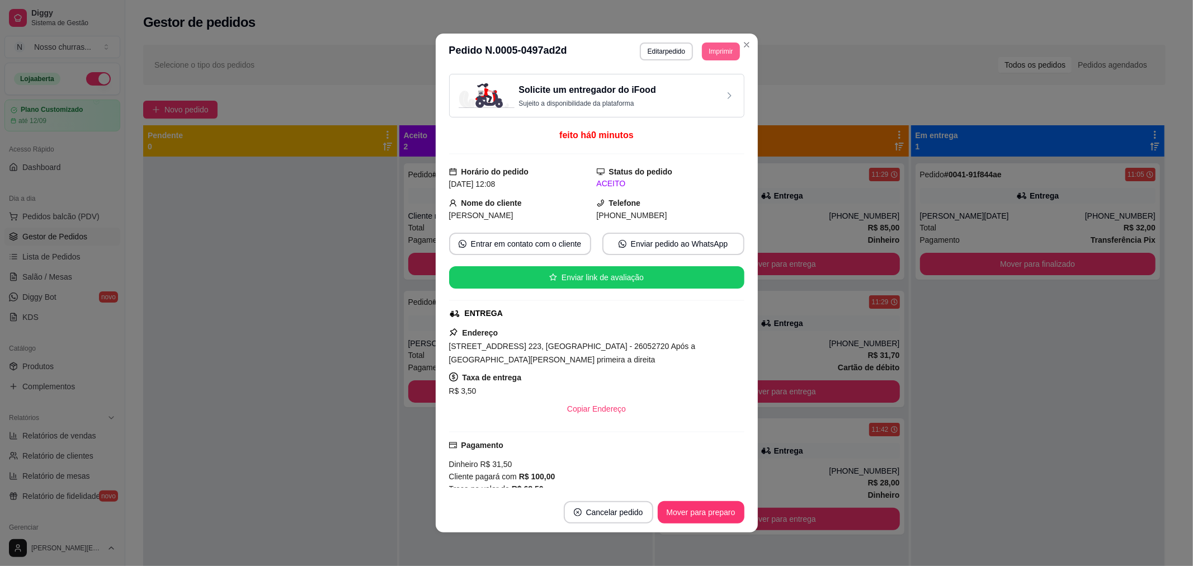
click at [713, 51] on button "Imprimir" at bounding box center [720, 52] width 37 height 18
click at [720, 96] on button "IMPRESSORA" at bounding box center [695, 90] width 78 height 17
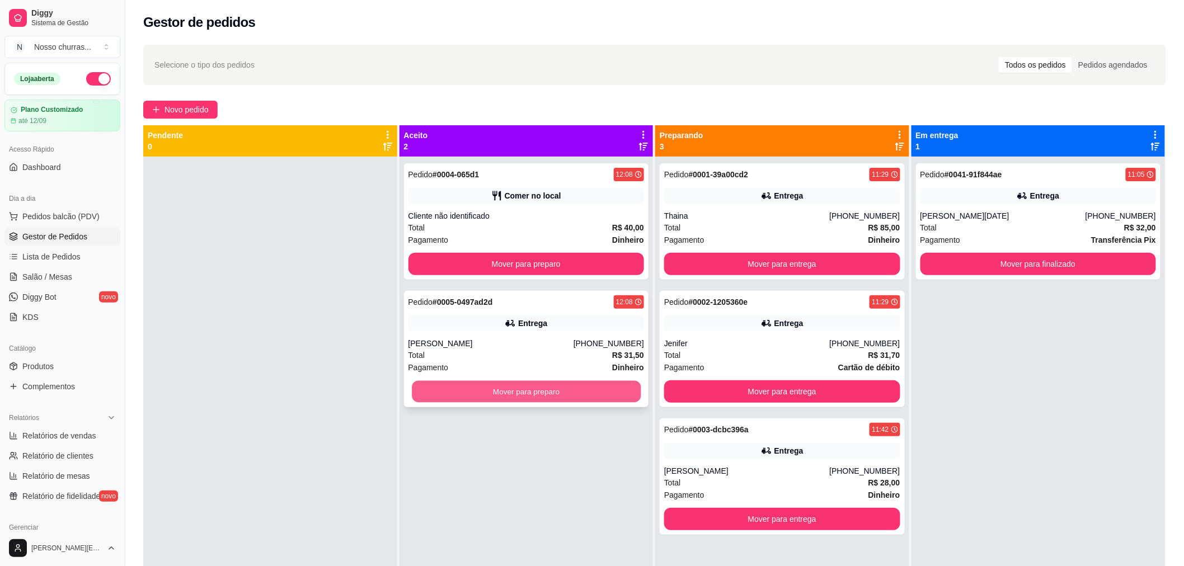
click at [442, 392] on button "Mover para preparo" at bounding box center [526, 392] width 229 height 22
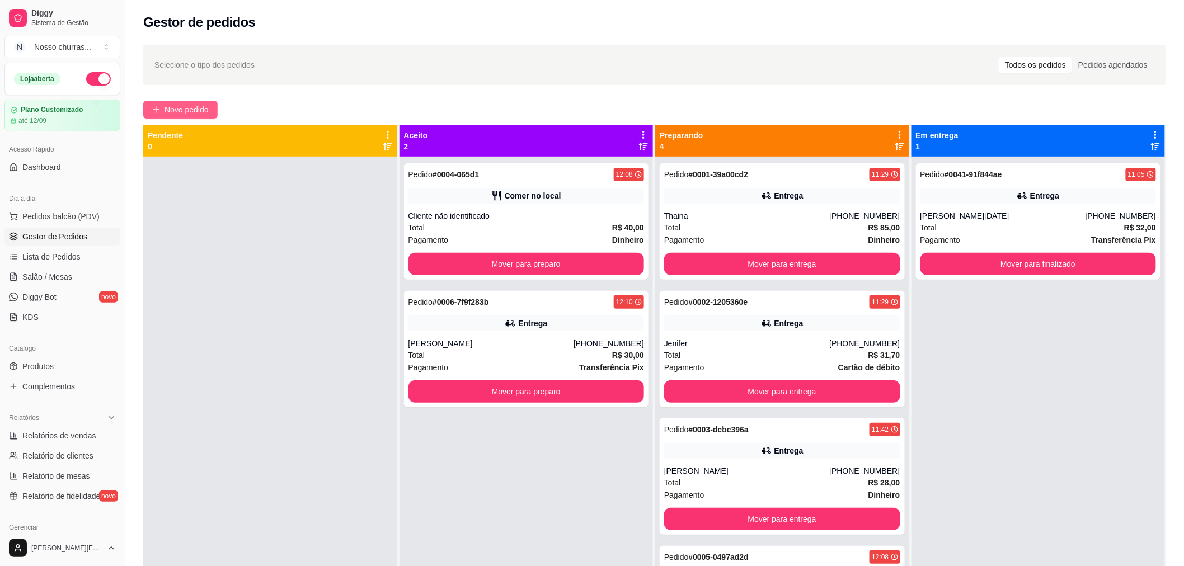
click at [198, 110] on span "Novo pedido" at bounding box center [187, 110] width 44 height 12
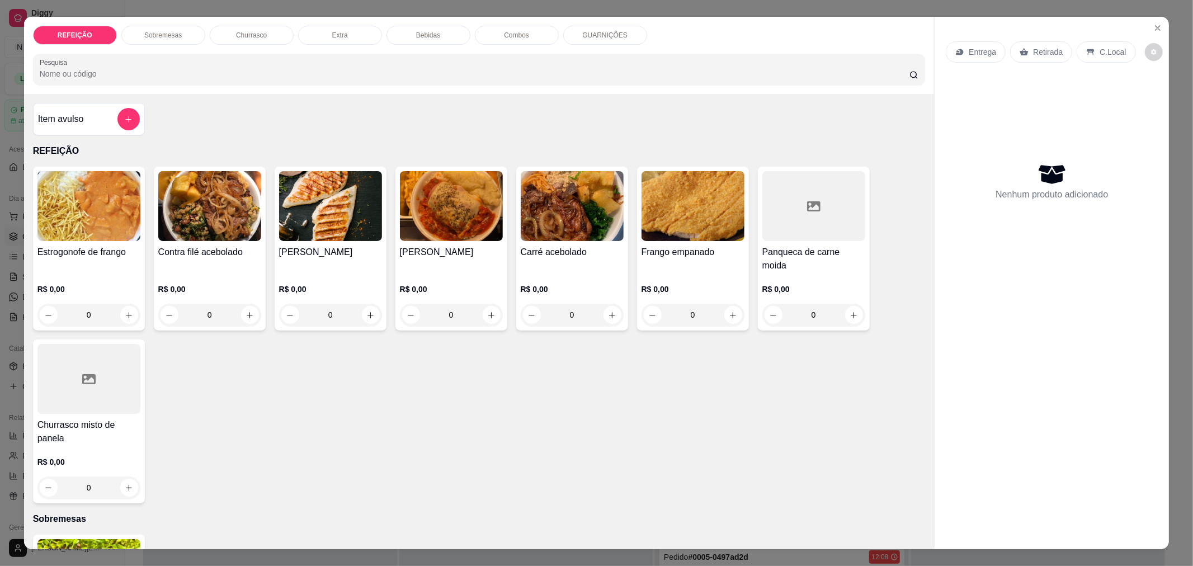
click at [368, 304] on div "0" at bounding box center [330, 315] width 103 height 22
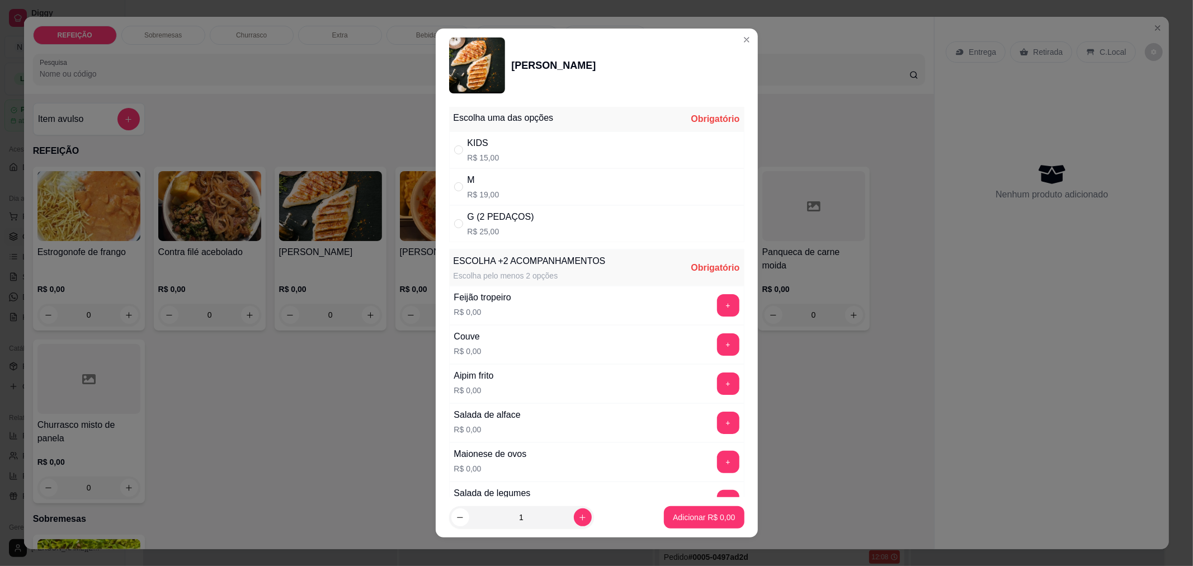
click at [496, 231] on p "R$ 25,00" at bounding box center [501, 231] width 67 height 11
radio input "true"
click at [717, 385] on button "+" at bounding box center [728, 384] width 22 height 22
click at [717, 339] on button "+" at bounding box center [728, 344] width 22 height 22
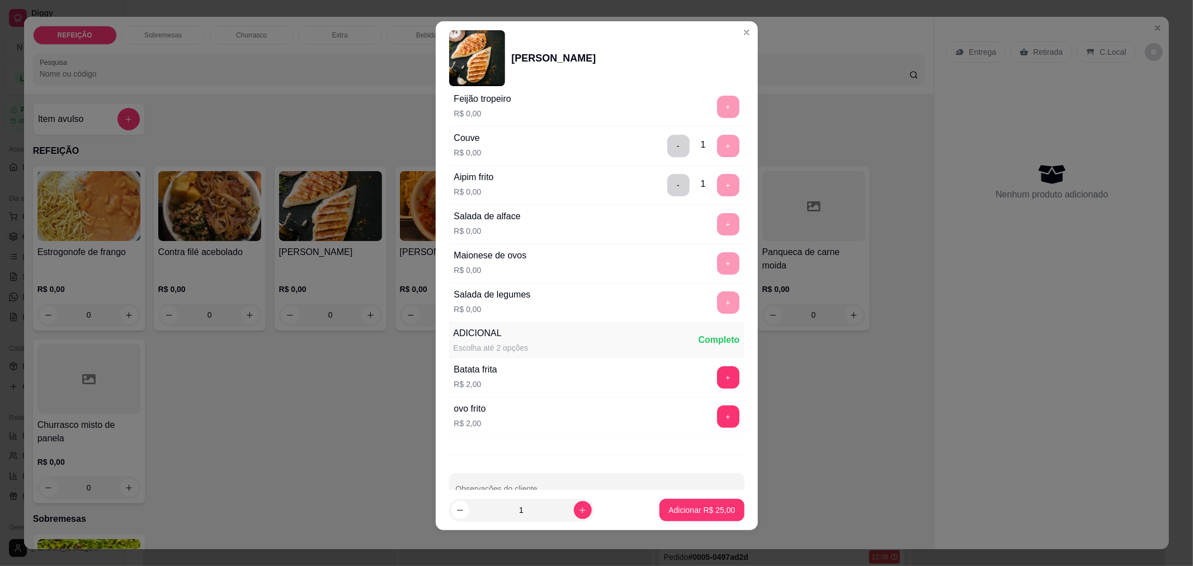
scroll to position [222, 0]
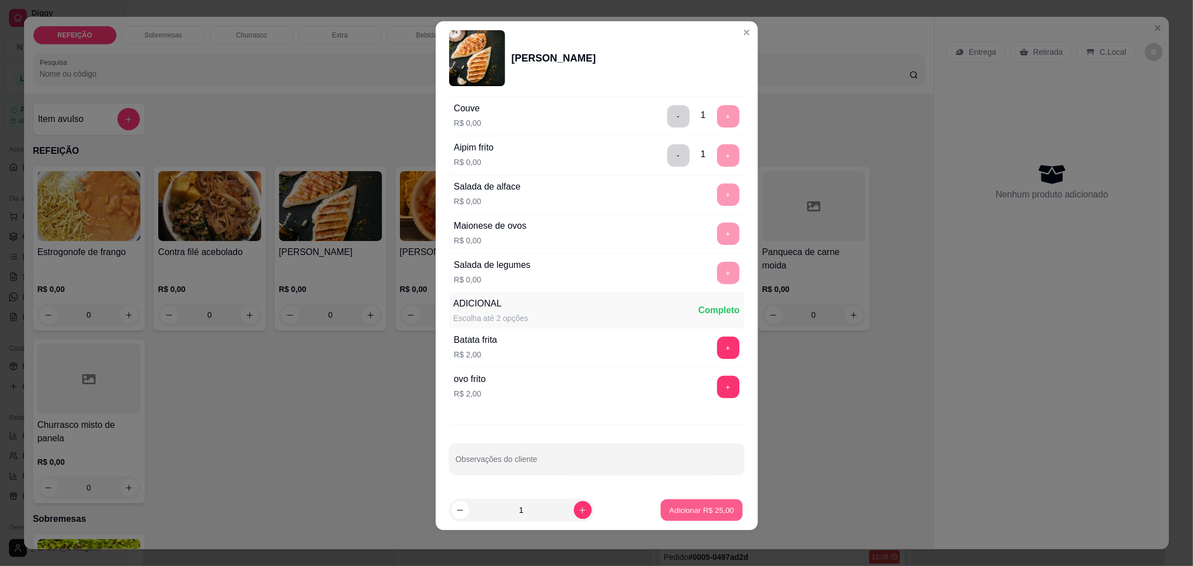
click at [687, 510] on p "Adicionar R$ 25,00" at bounding box center [702, 510] width 65 height 11
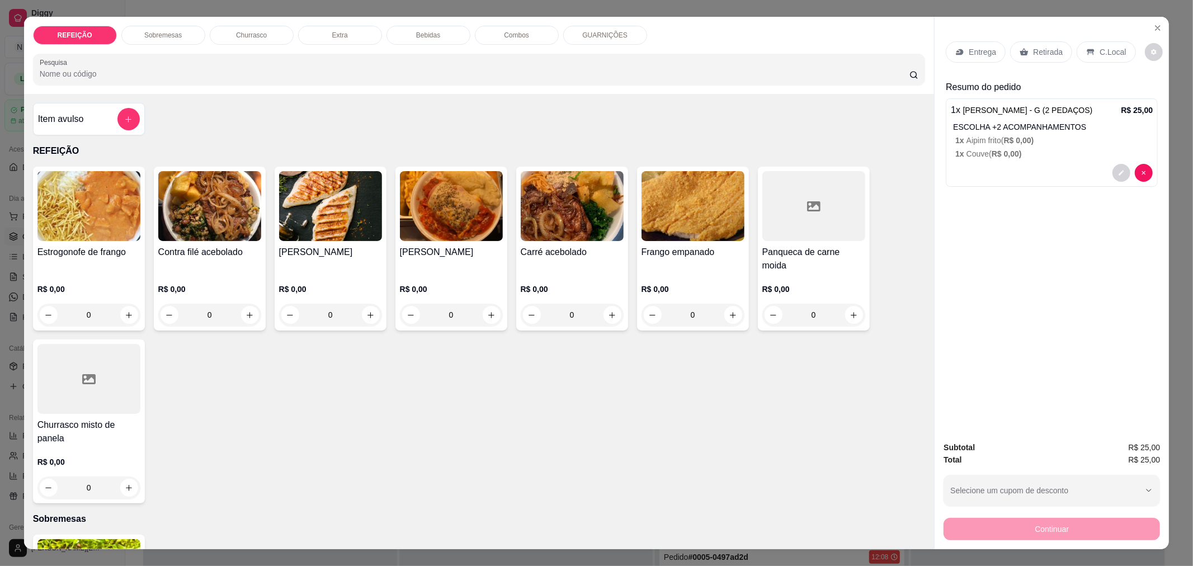
click at [1033, 53] on p "Retirada" at bounding box center [1048, 51] width 30 height 11
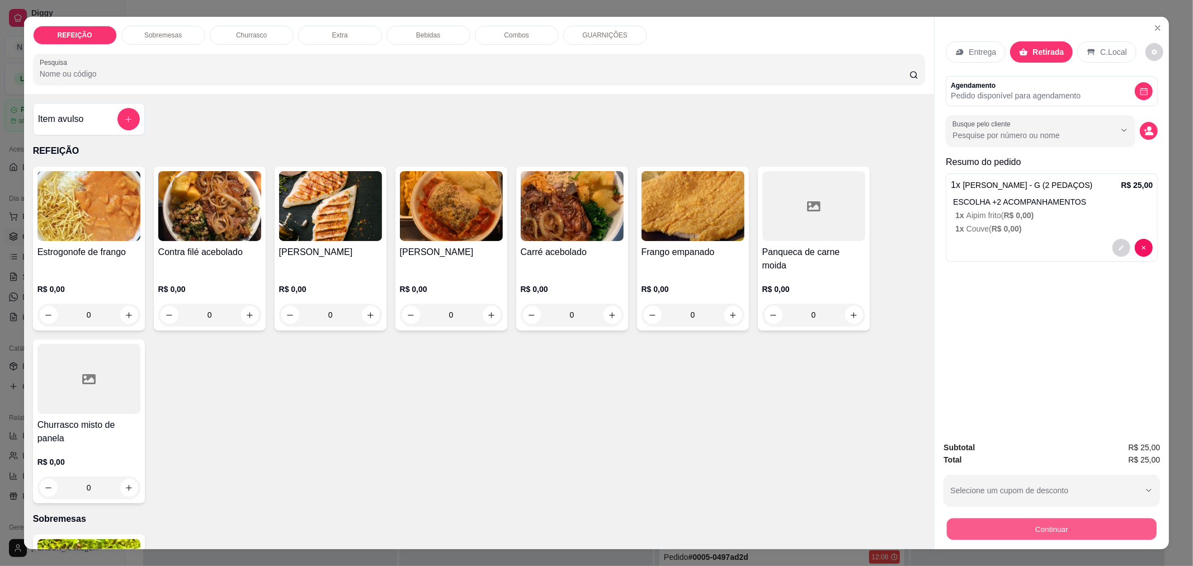
click at [995, 533] on button "Continuar" at bounding box center [1052, 529] width 210 height 22
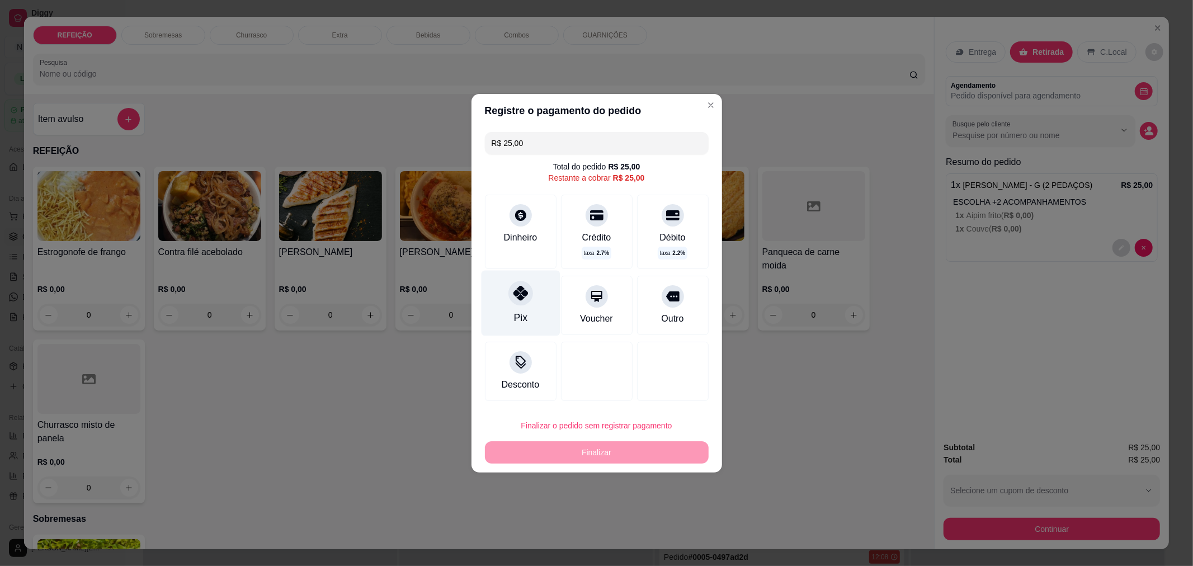
click at [502, 302] on div "Pix" at bounding box center [520, 302] width 79 height 65
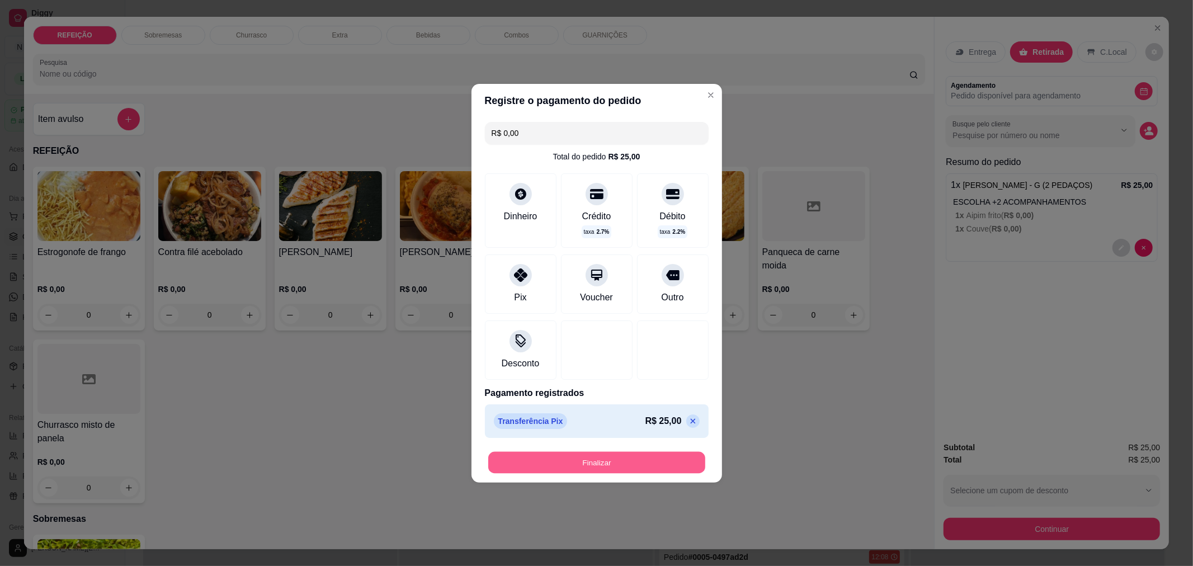
click at [585, 462] on button "Finalizar" at bounding box center [596, 463] width 217 height 22
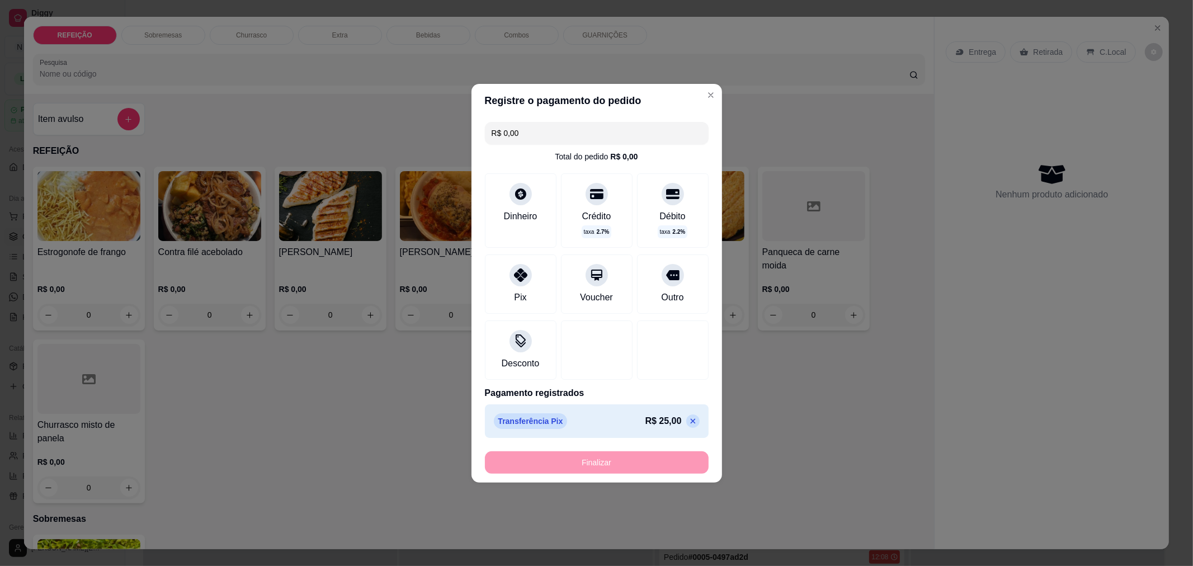
type input "-R$ 25,00"
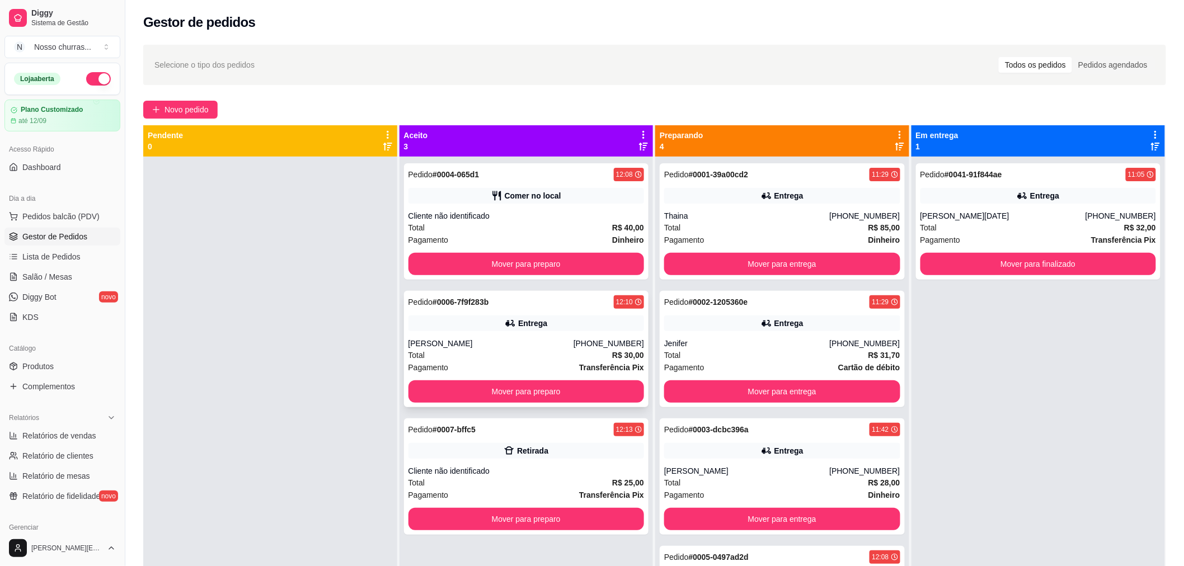
click at [466, 323] on div "Entrega" at bounding box center [526, 324] width 236 height 16
click at [460, 387] on button "Mover para preparo" at bounding box center [526, 391] width 236 height 22
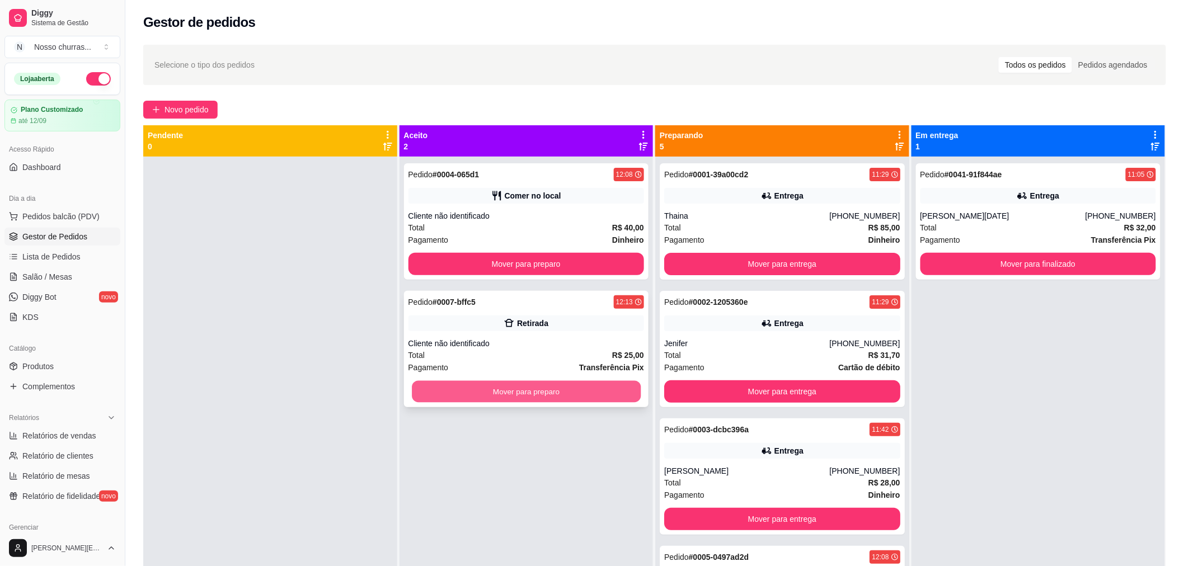
click at [469, 394] on button "Mover para preparo" at bounding box center [526, 392] width 229 height 22
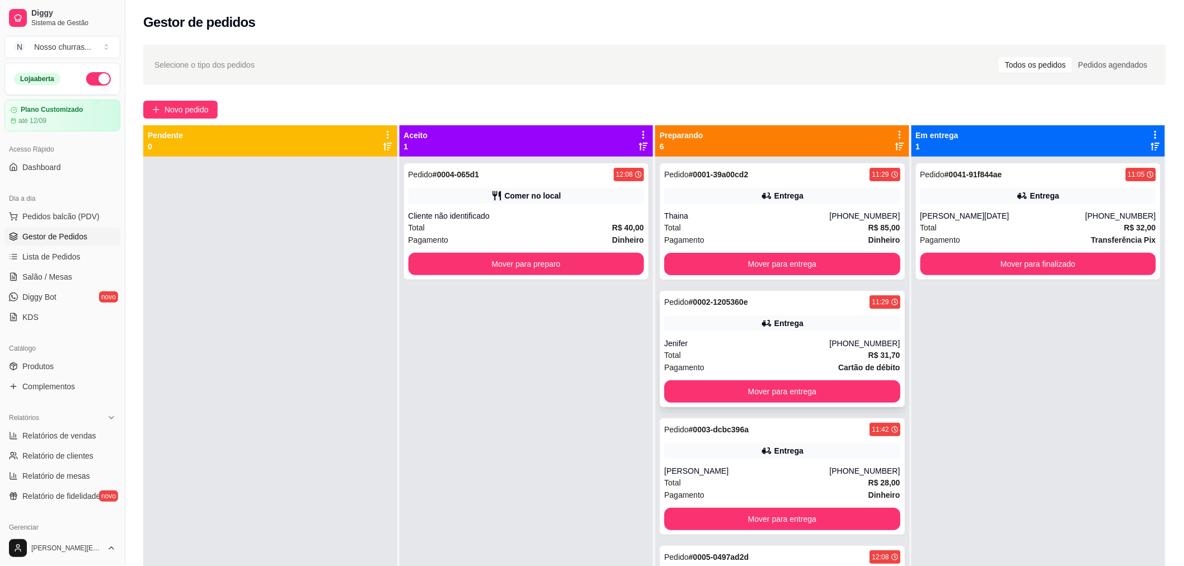
click at [746, 326] on div "Entrega" at bounding box center [782, 324] width 236 height 16
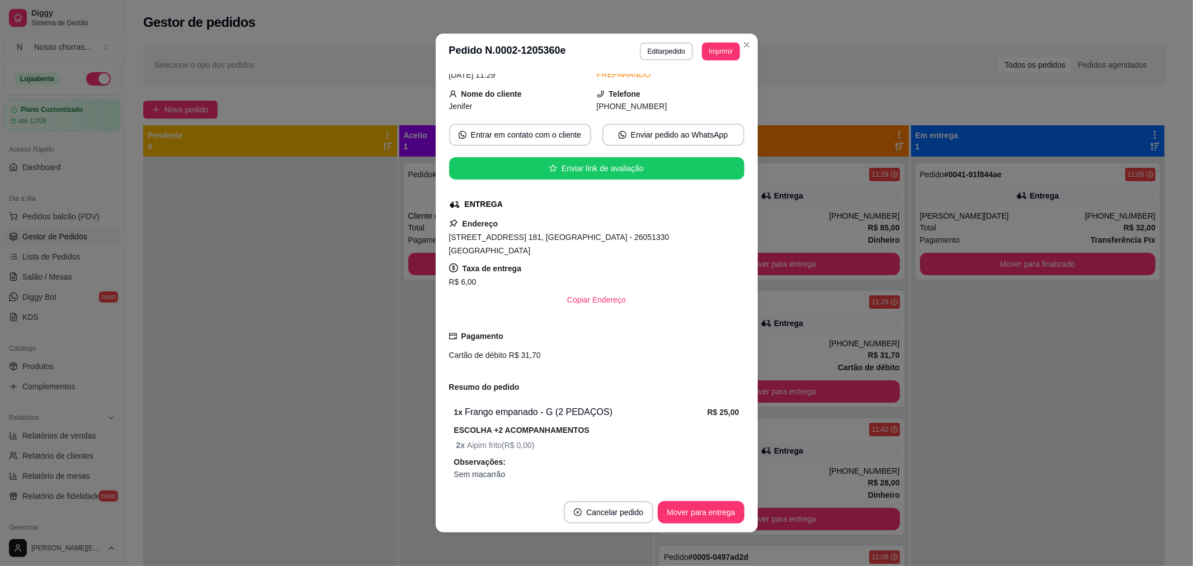
scroll to position [138, 0]
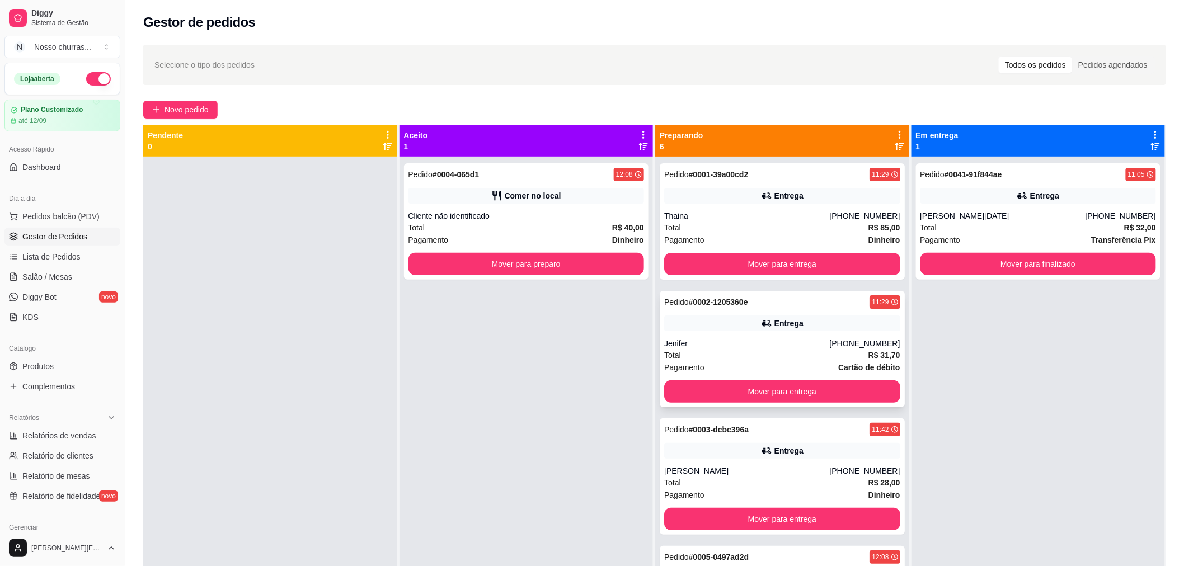
click at [806, 328] on div "Entrega" at bounding box center [782, 324] width 236 height 16
click at [786, 262] on button "Mover para entrega" at bounding box center [782, 264] width 229 height 22
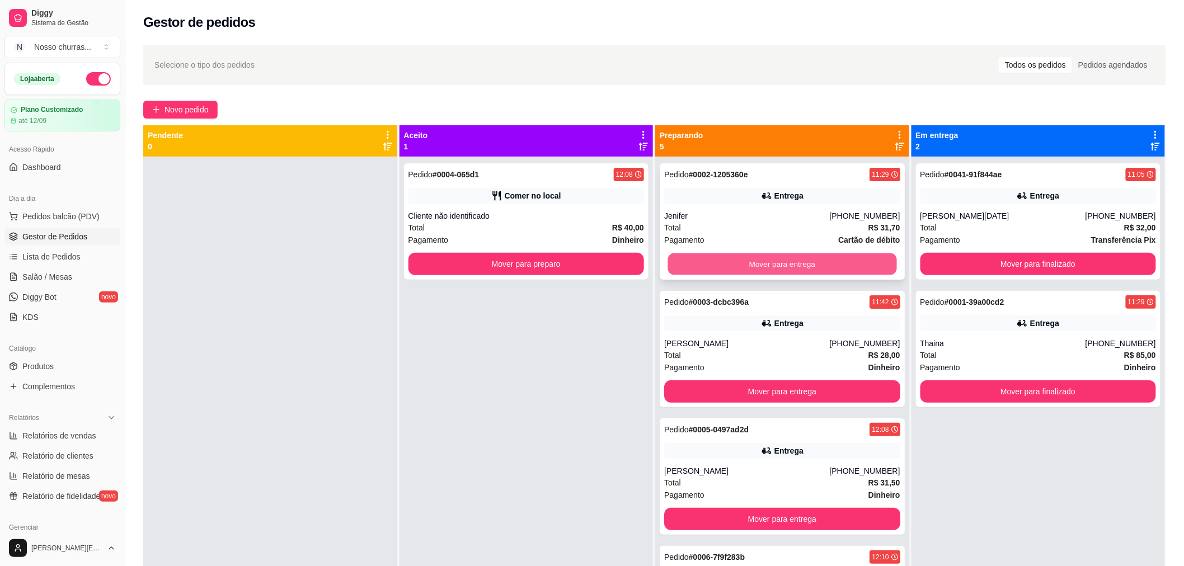
click at [786, 264] on button "Mover para entrega" at bounding box center [782, 264] width 229 height 22
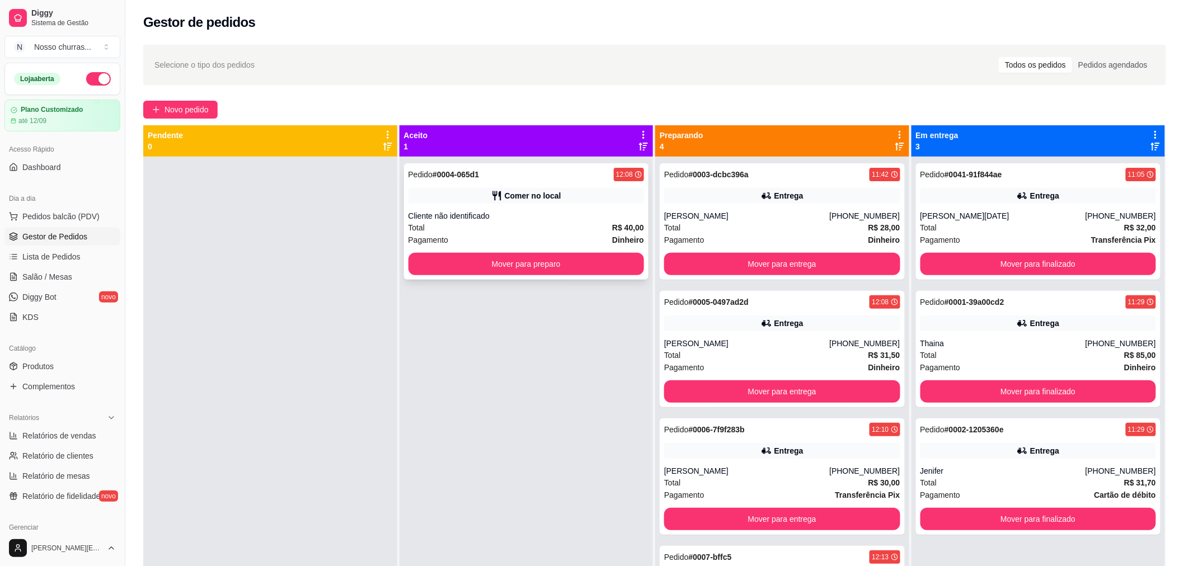
click at [569, 228] on div "Total R$ 40,00" at bounding box center [526, 228] width 236 height 12
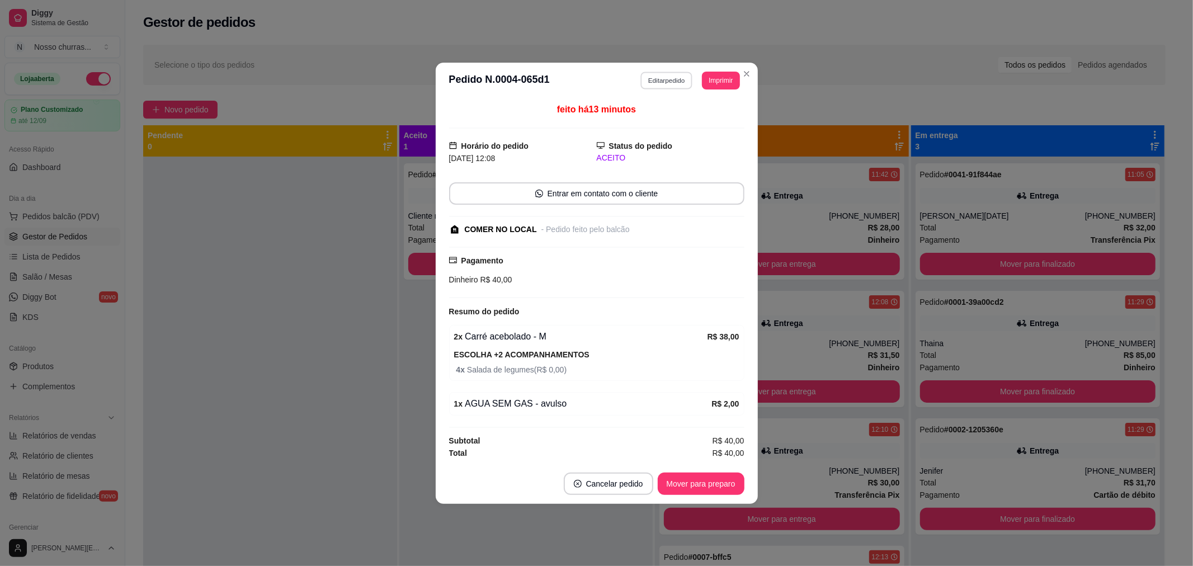
click at [650, 84] on button "Editar pedido" at bounding box center [667, 80] width 52 height 17
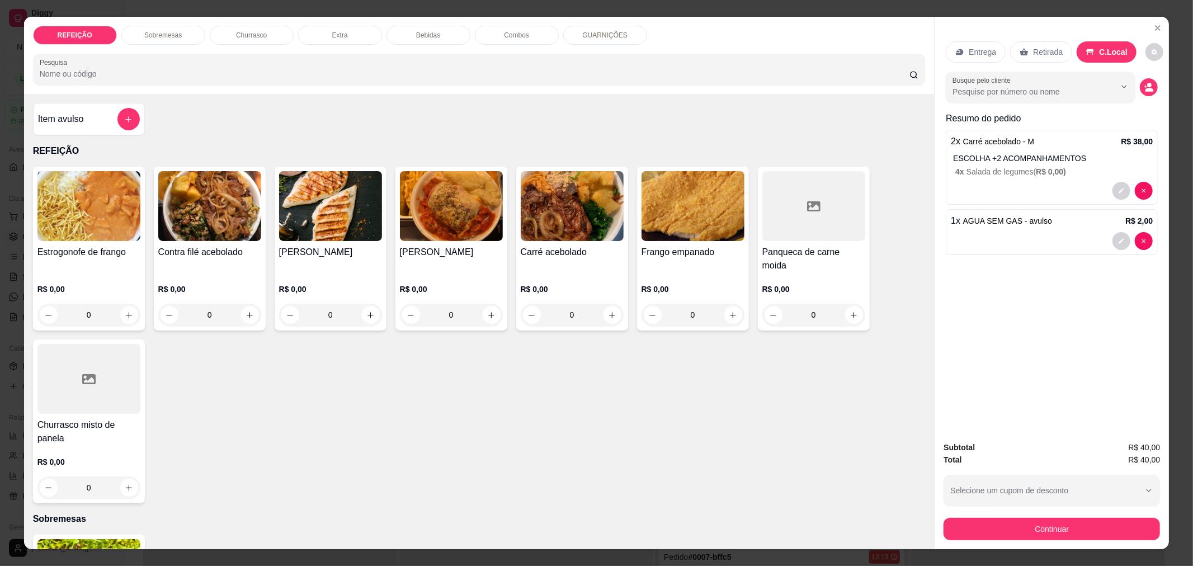
click at [610, 304] on div "0" at bounding box center [572, 315] width 103 height 22
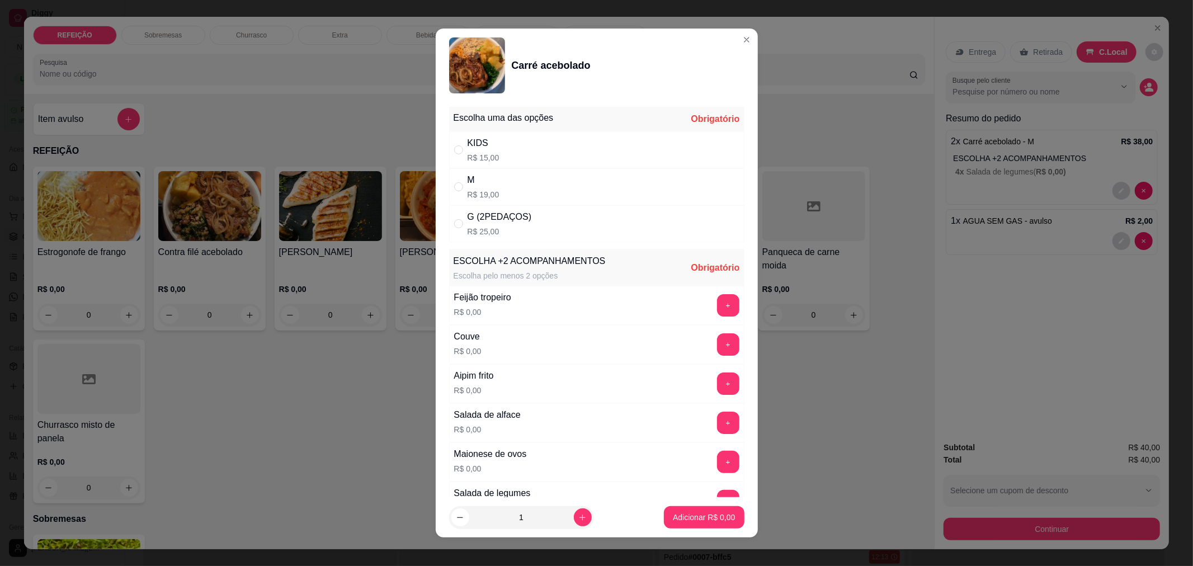
click at [477, 223] on div "G (2PEDAÇOS)" at bounding box center [500, 216] width 64 height 13
radio input "true"
click at [717, 307] on button "+" at bounding box center [728, 305] width 22 height 22
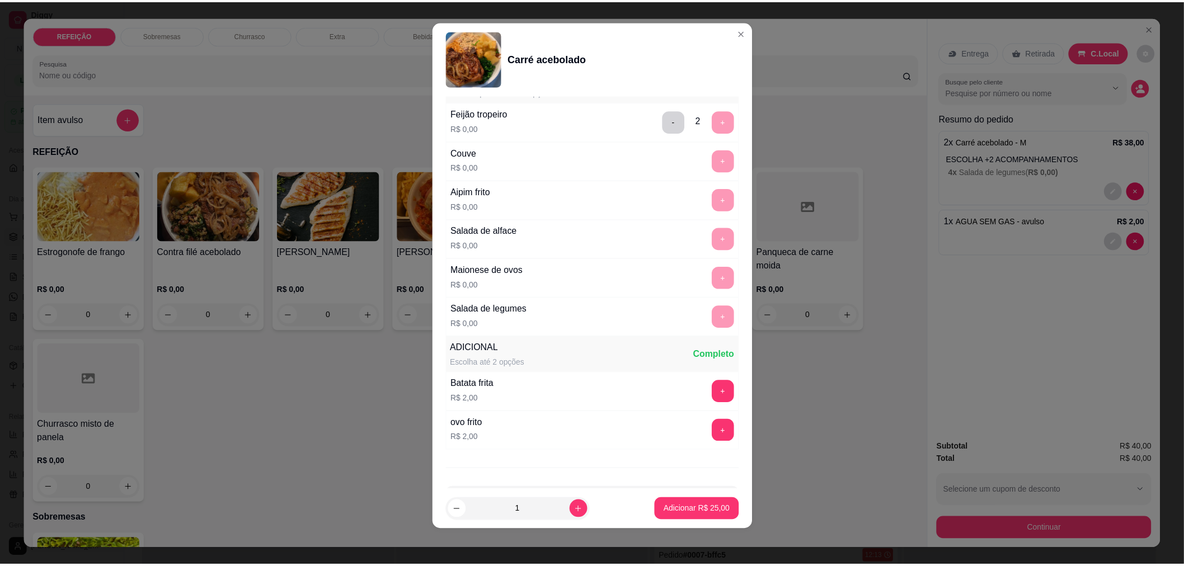
scroll to position [222, 0]
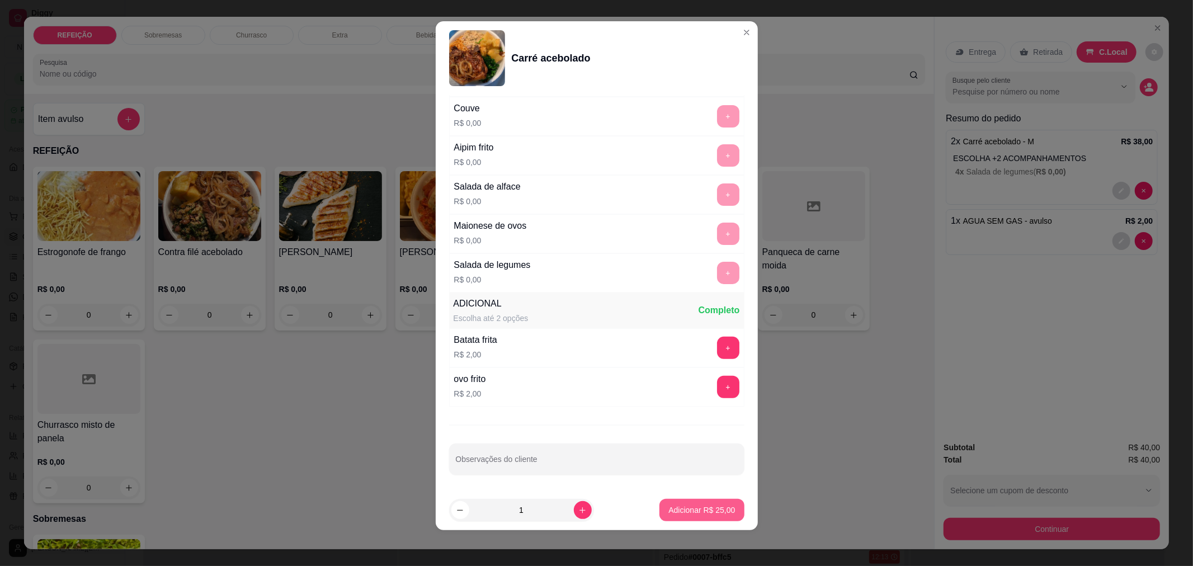
click at [690, 515] on p "Adicionar R$ 25,00" at bounding box center [702, 510] width 67 height 11
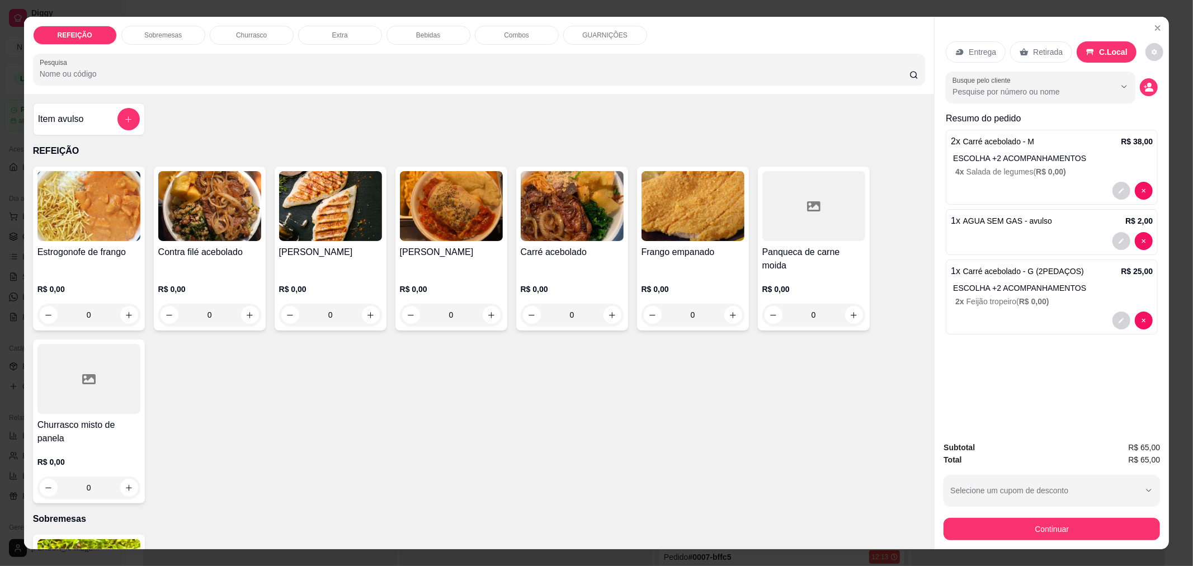
click at [1064, 176] on p "4 x Salada de legumes ( R$ 0,00 )" at bounding box center [1055, 171] width 198 height 11
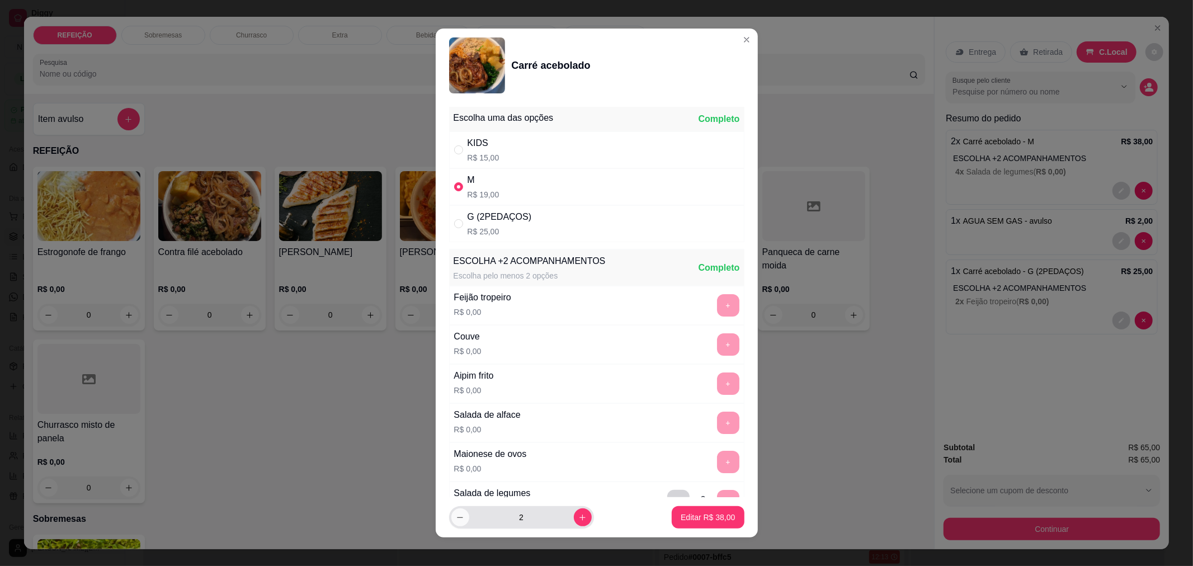
click at [457, 518] on icon "decrease-product-quantity" at bounding box center [460, 518] width 8 height 8
type input "1"
click at [682, 521] on p "Editar R$ 19,00" at bounding box center [708, 518] width 53 height 11
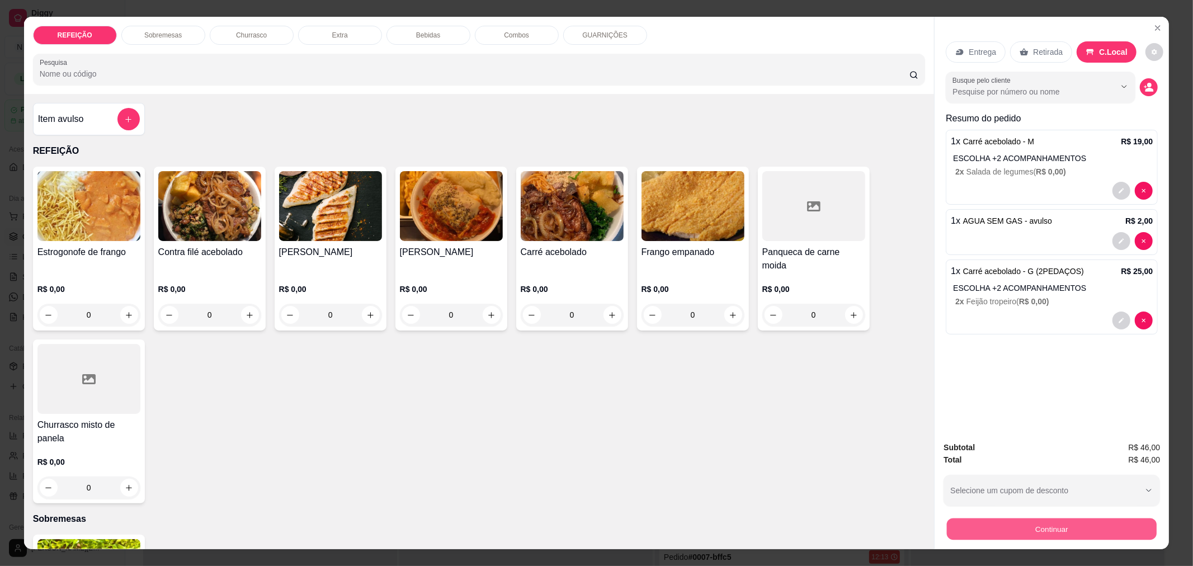
click at [1024, 528] on button "Continuar" at bounding box center [1052, 529] width 210 height 22
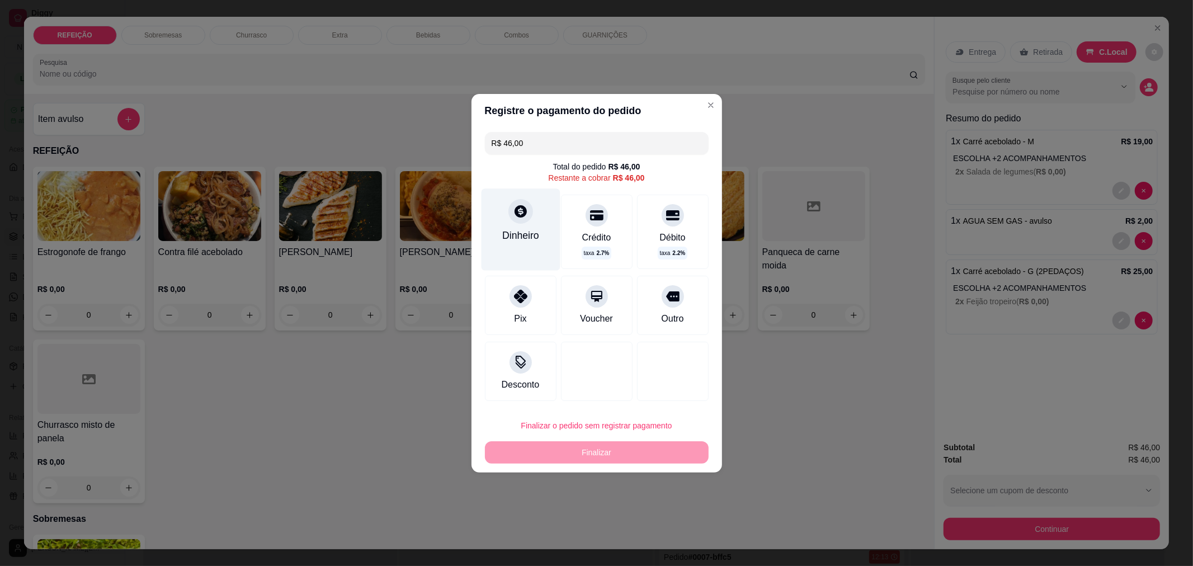
click at [527, 236] on div "Dinheiro" at bounding box center [520, 235] width 37 height 15
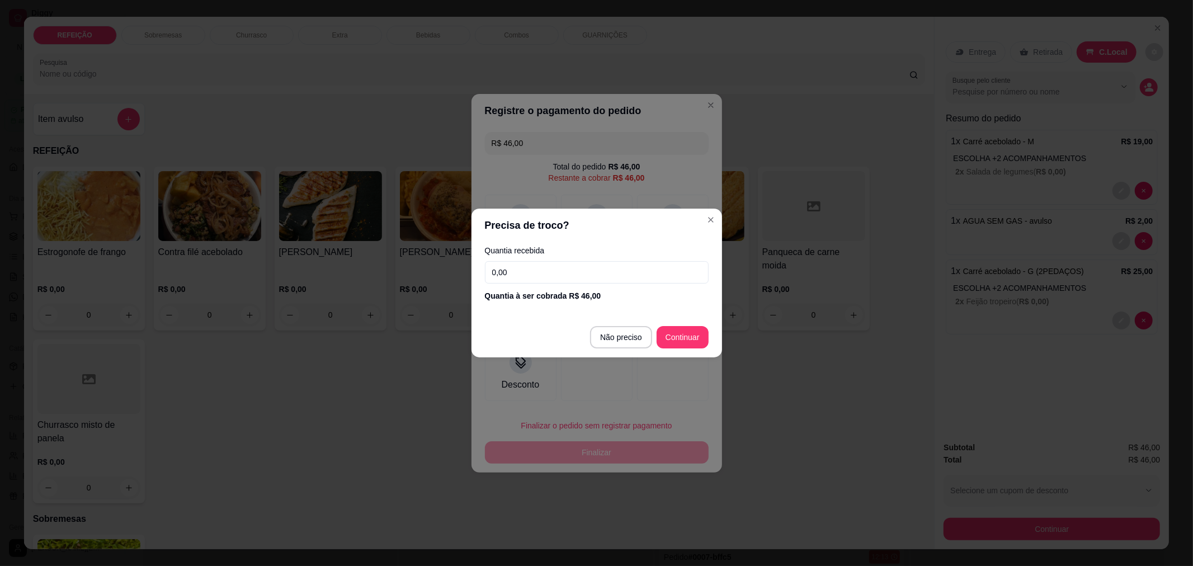
drag, startPoint x: 571, startPoint y: 275, endPoint x: 363, endPoint y: 307, distance: 210.6
click at [363, 307] on div "Precisa de troco? Quantia recebida 0,00 Quantia à ser cobrada R$ 46,00 Não prec…" at bounding box center [596, 283] width 1193 height 566
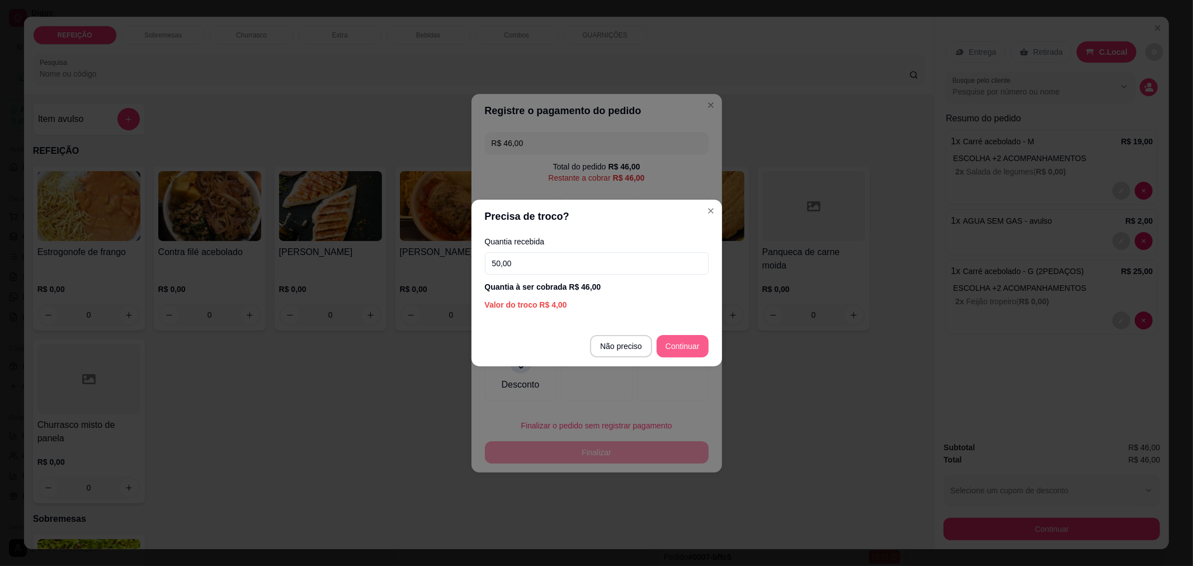
type input "50,00"
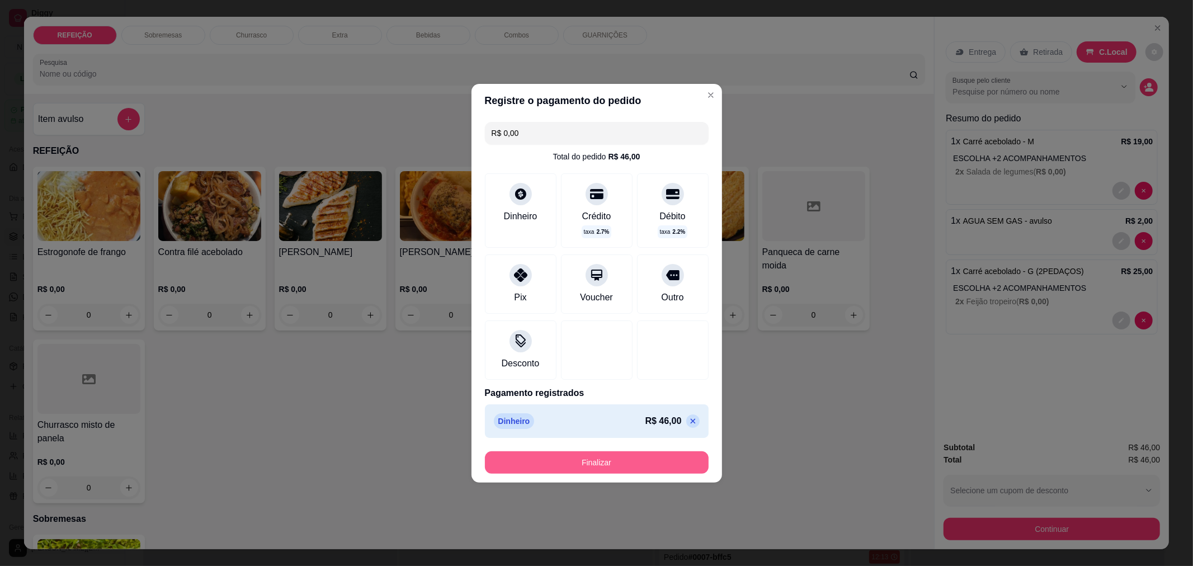
click at [616, 455] on button "Finalizar" at bounding box center [597, 463] width 224 height 22
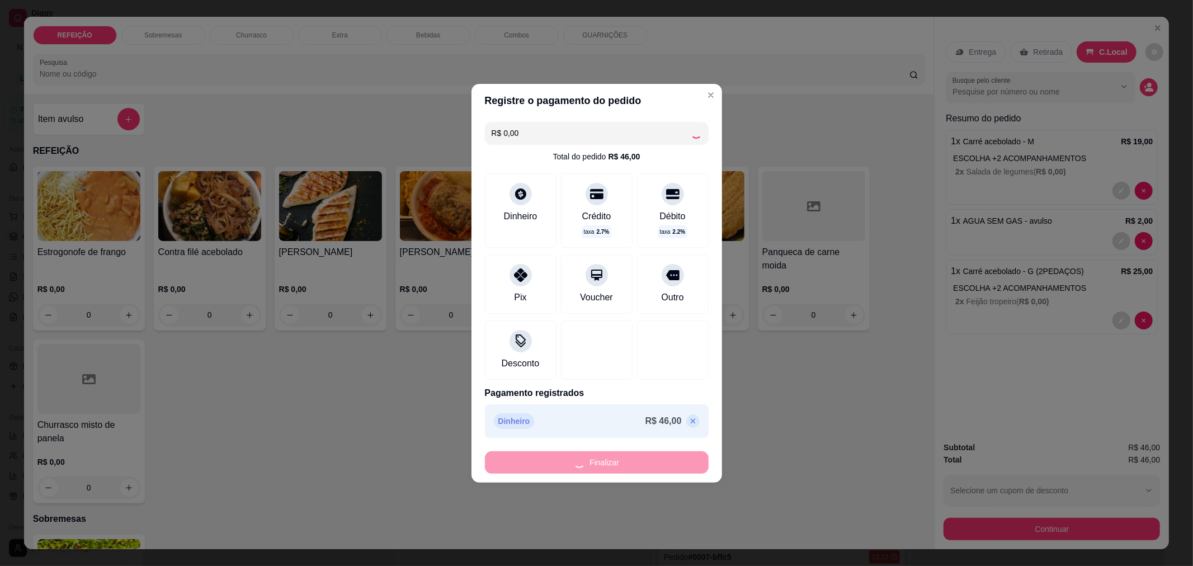
type input "-R$ 46,00"
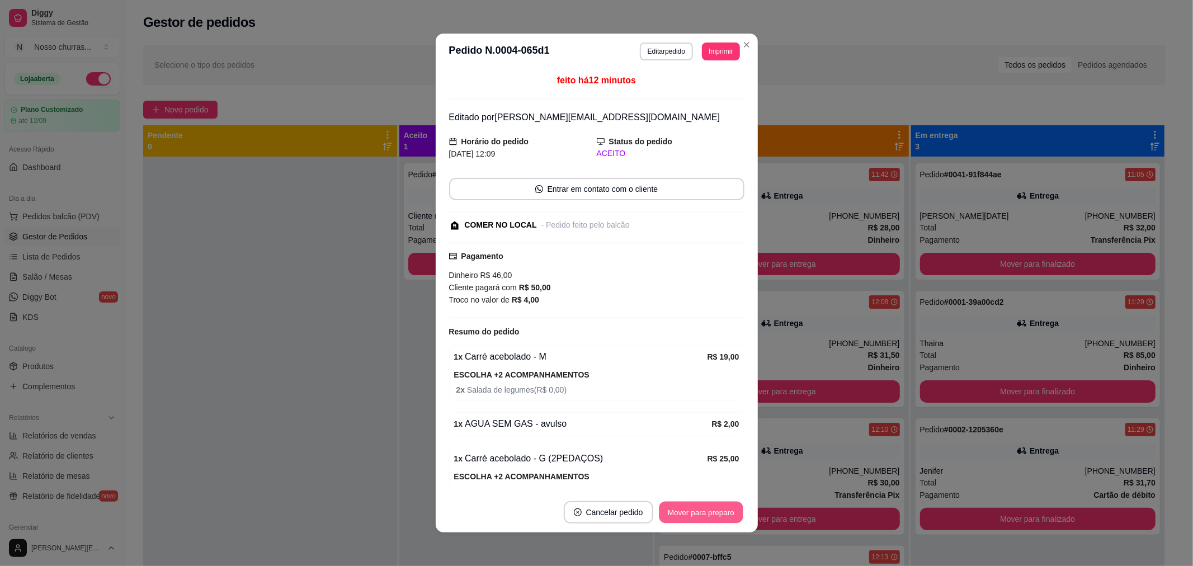
click at [698, 510] on button "Mover para preparo" at bounding box center [701, 513] width 84 height 22
click at [697, 511] on button "Mover para retirada disponível" at bounding box center [683, 512] width 124 height 22
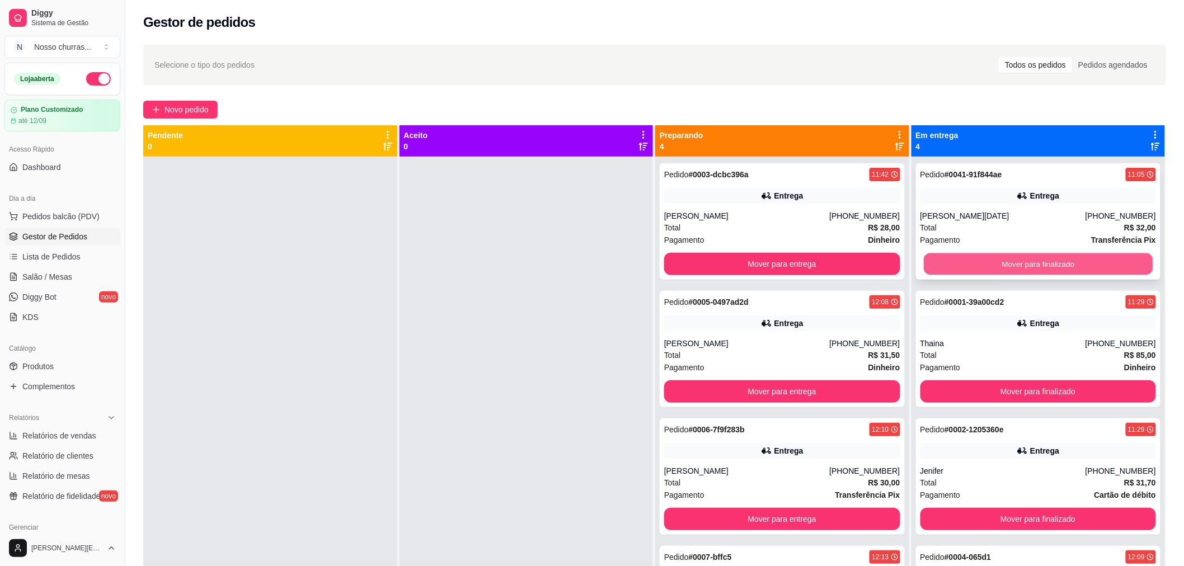
click at [991, 266] on button "Mover para finalizado" at bounding box center [1038, 264] width 229 height 22
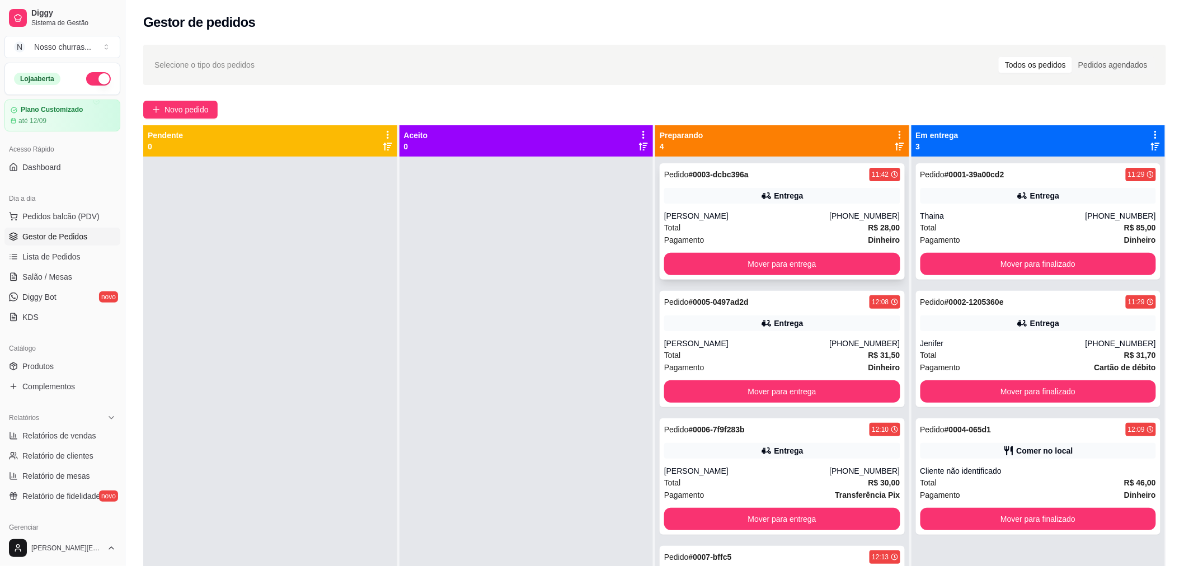
click at [720, 234] on div "Pagamento Dinheiro" at bounding box center [782, 240] width 236 height 12
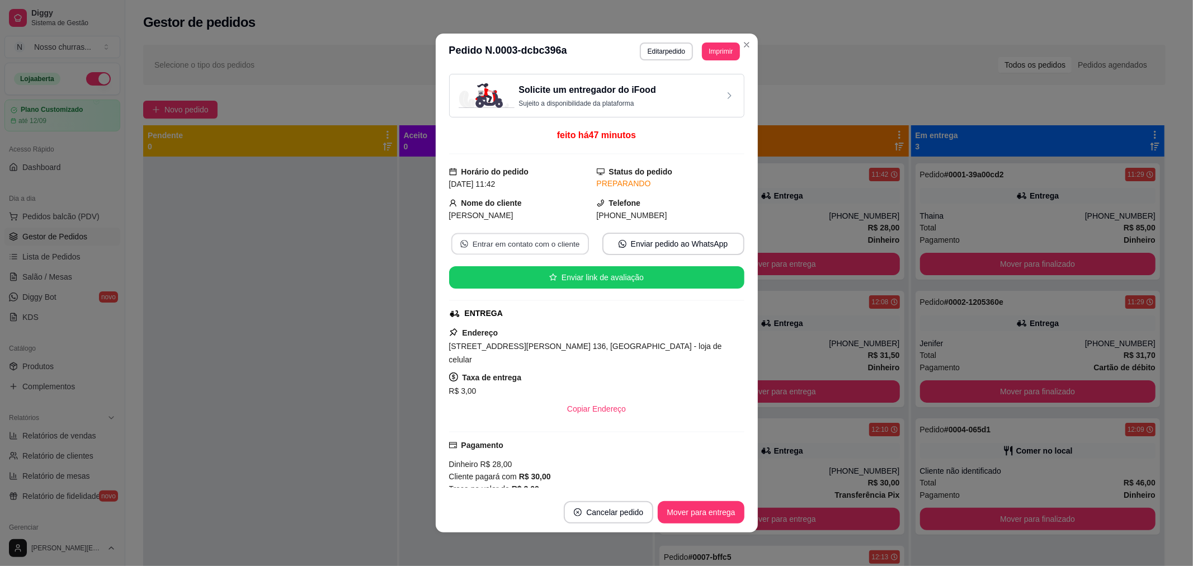
click at [555, 245] on button "Entrar em contato com o cliente" at bounding box center [520, 244] width 138 height 22
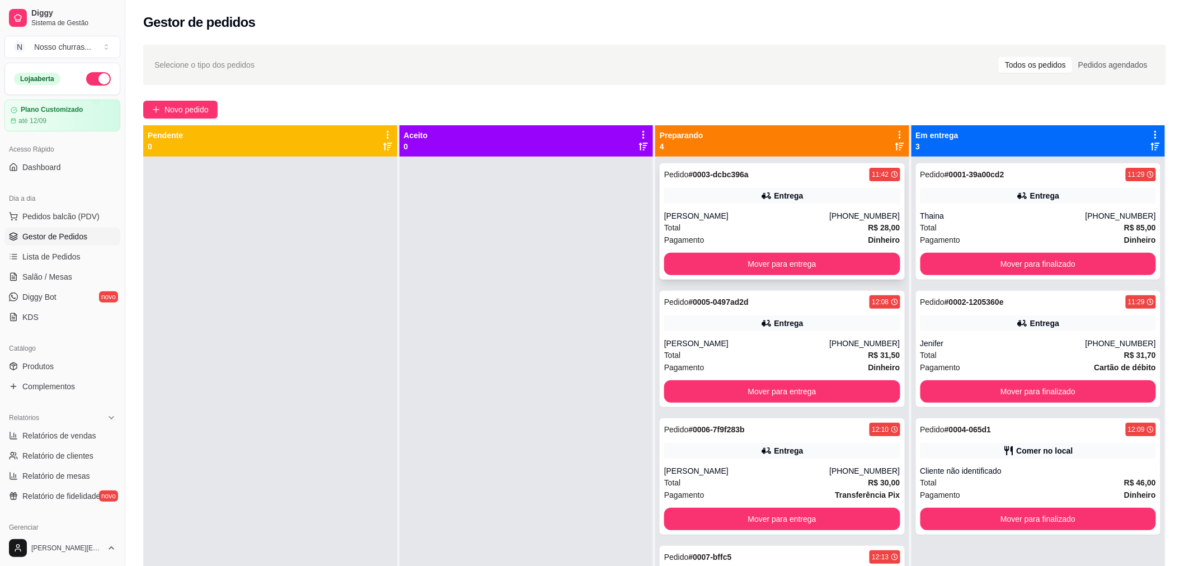
click at [760, 204] on div "Pedido # 0003-dcbc396a 11:42 Entrega [PERSON_NAME] [PHONE_NUMBER] Total R$ 28,0…" at bounding box center [782, 221] width 245 height 116
click at [796, 266] on button "Mover para entrega" at bounding box center [782, 264] width 229 height 22
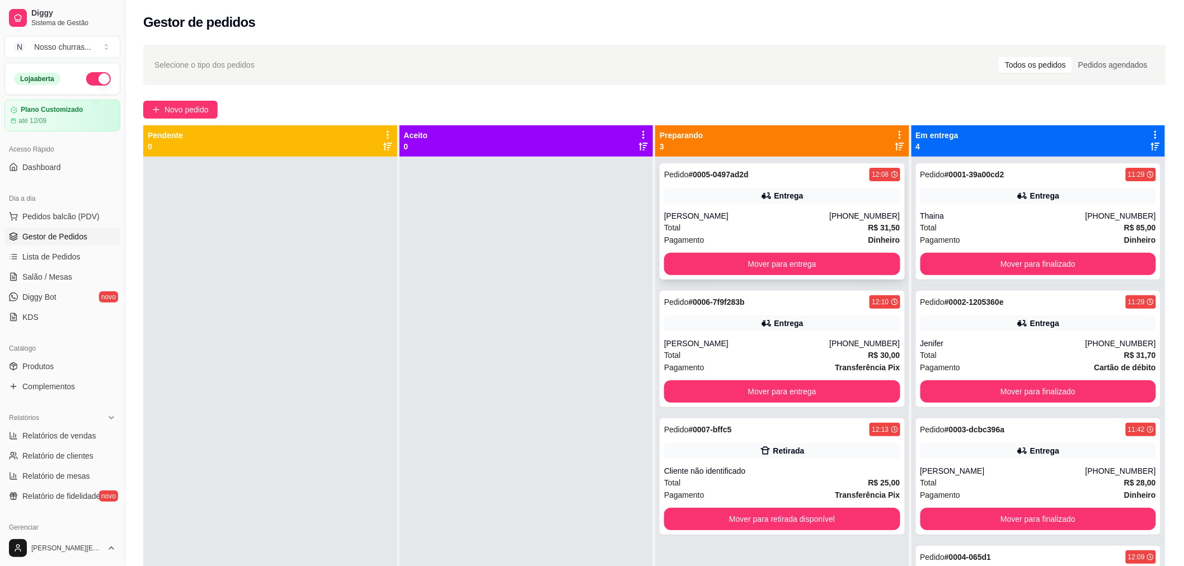
click at [760, 223] on div "Total R$ 31,50" at bounding box center [782, 228] width 236 height 12
click at [802, 269] on button "Mover para entrega" at bounding box center [782, 264] width 229 height 22
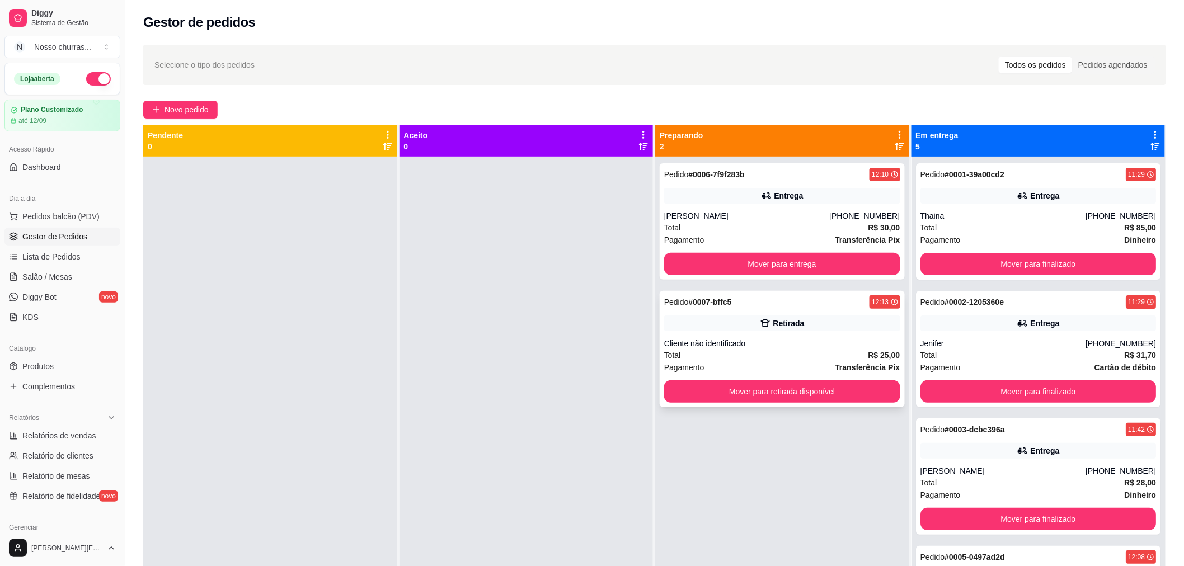
click at [754, 321] on div "Retirada" at bounding box center [782, 324] width 236 height 16
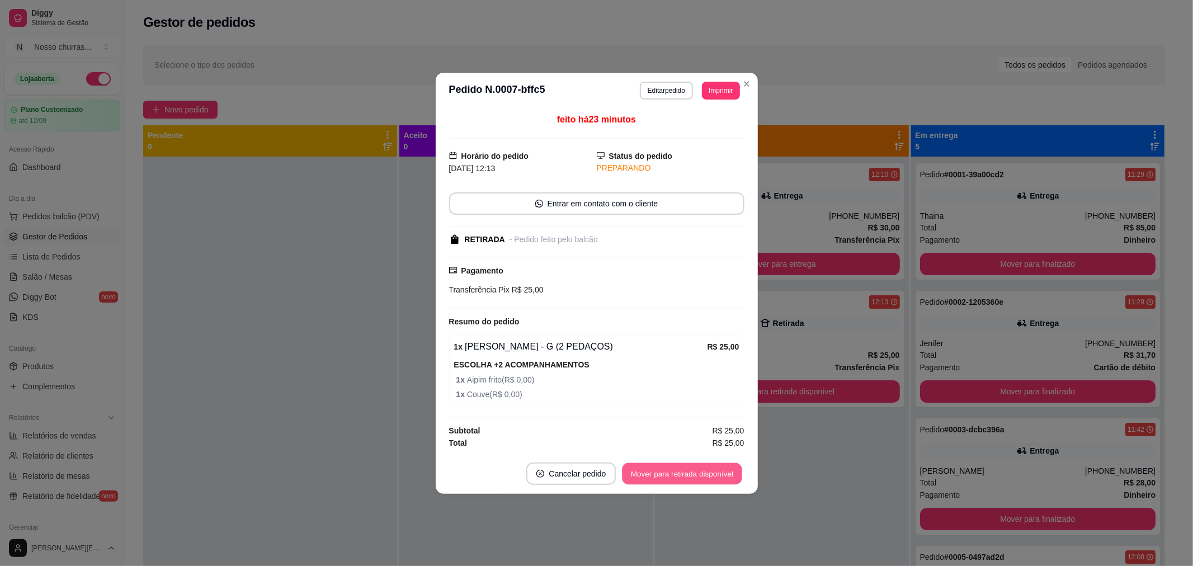
click at [686, 476] on button "Mover para retirada disponível" at bounding box center [683, 474] width 120 height 22
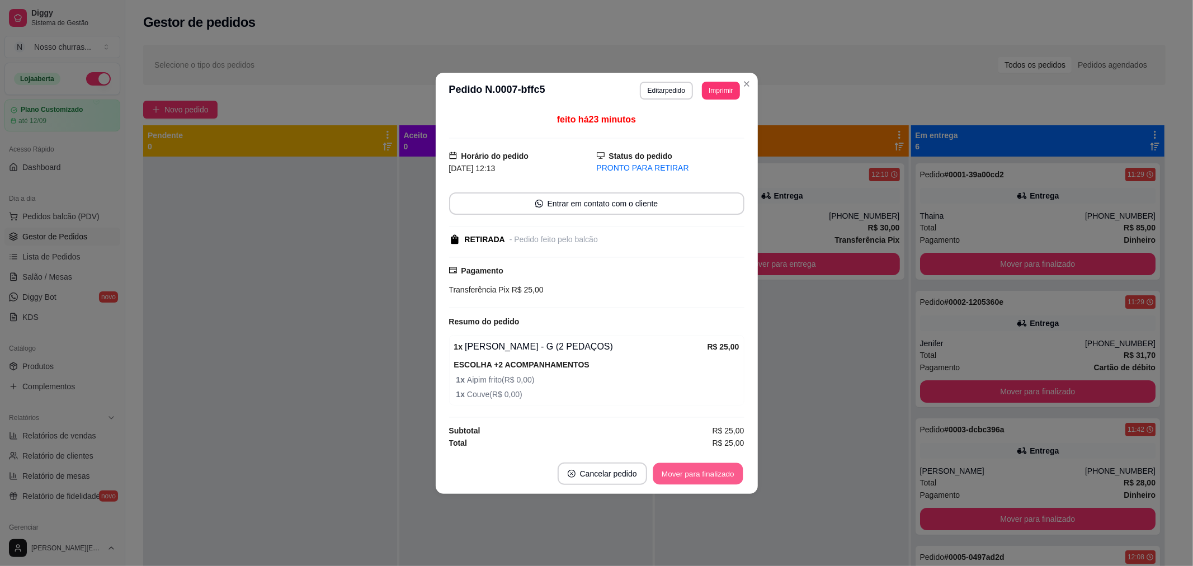
click at [686, 476] on button "Mover para finalizado" at bounding box center [698, 474] width 90 height 22
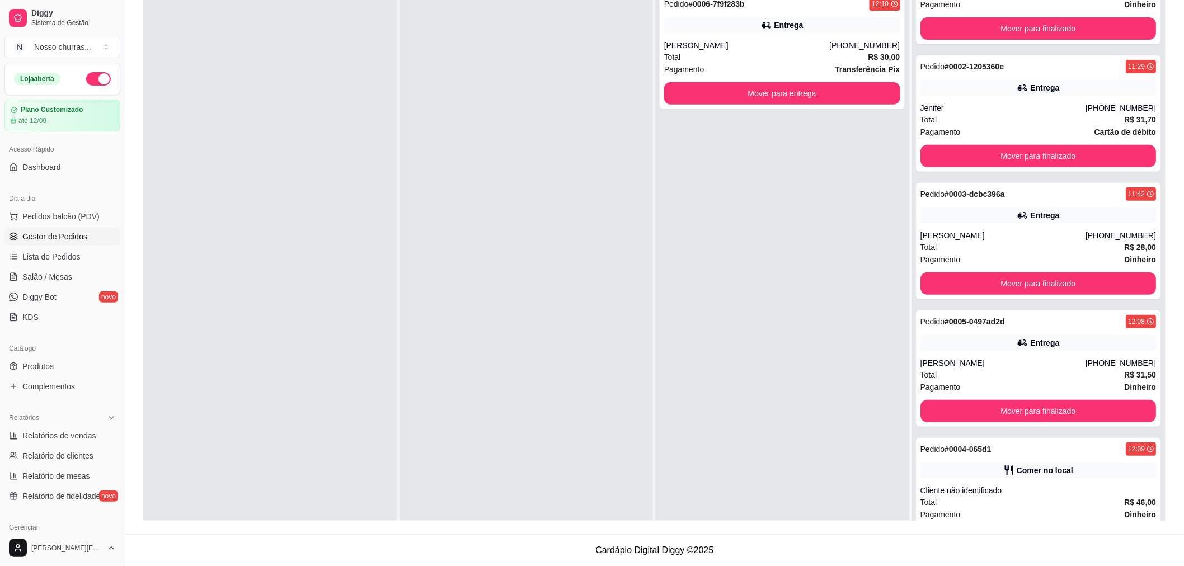
scroll to position [82, 0]
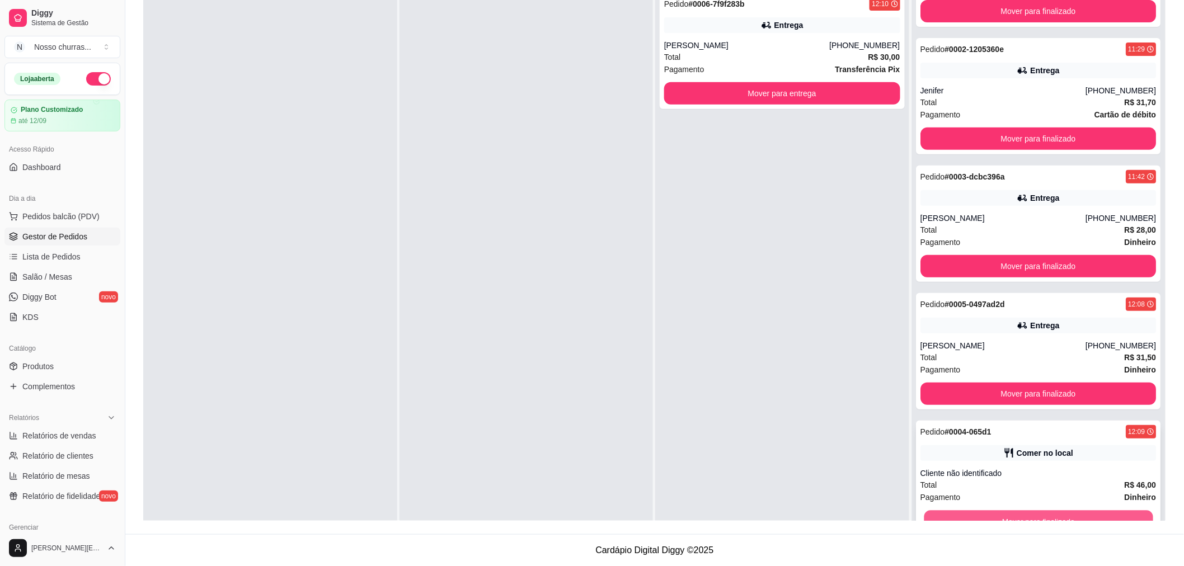
click at [1108, 512] on button "Mover para finalizado" at bounding box center [1038, 522] width 229 height 22
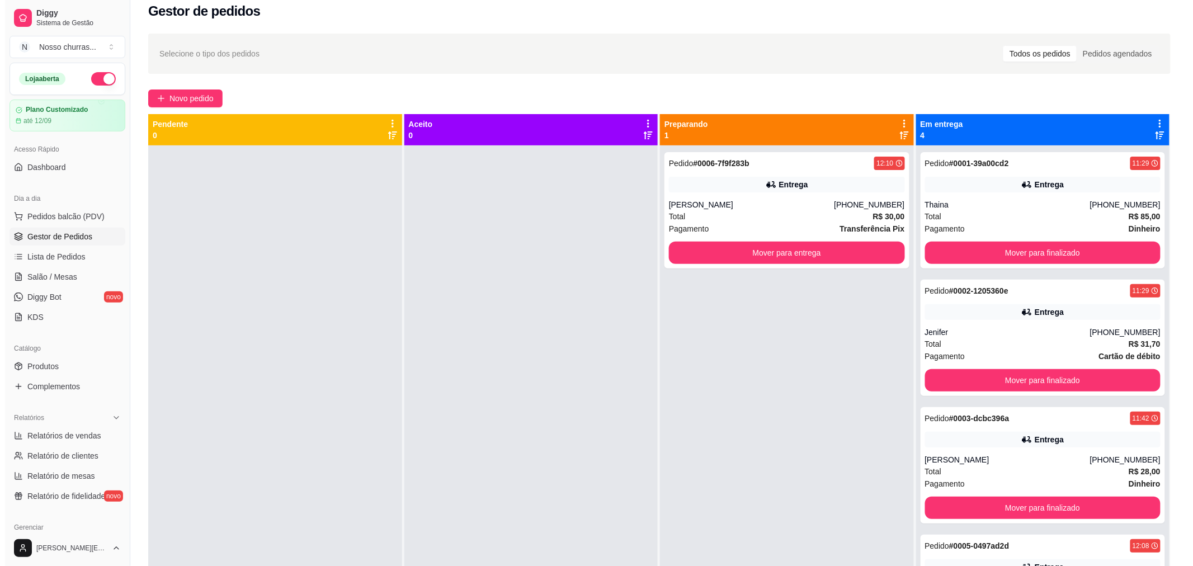
scroll to position [0, 0]
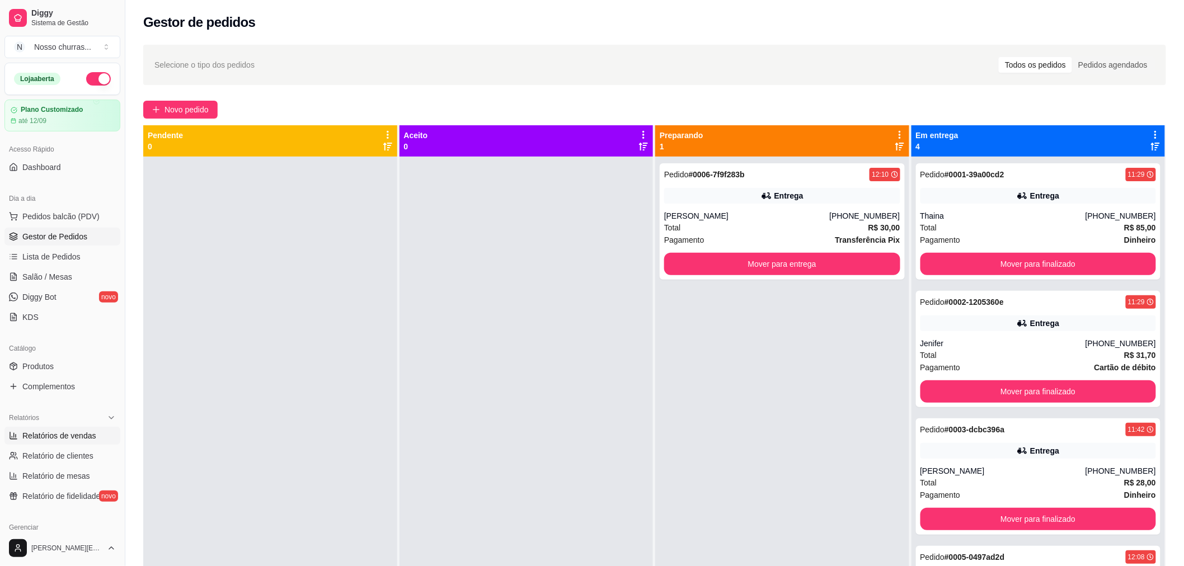
click at [20, 436] on link "Relatórios de vendas" at bounding box center [62, 436] width 116 height 18
select select "ALL"
select select "0"
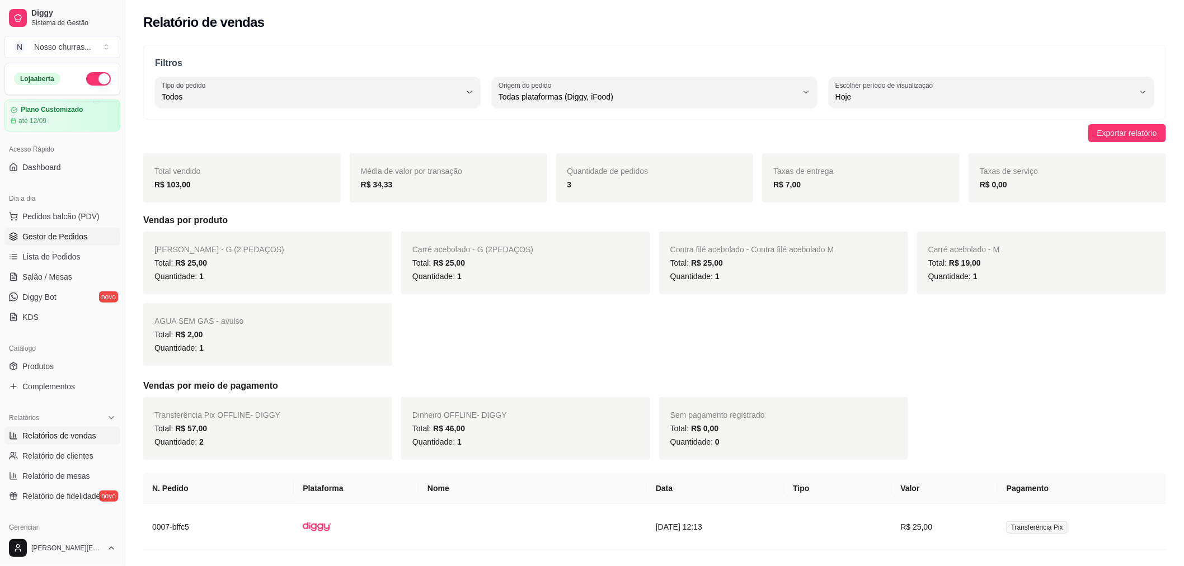
click at [48, 238] on span "Gestor de Pedidos" at bounding box center [54, 236] width 65 height 11
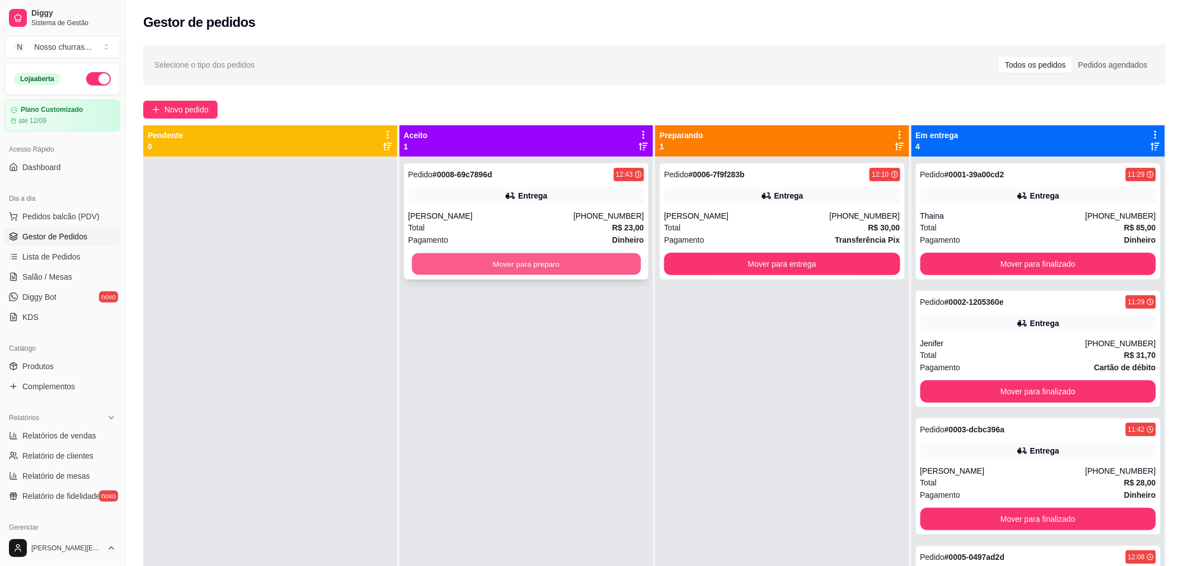
click at [422, 265] on button "Mover para preparo" at bounding box center [526, 264] width 229 height 22
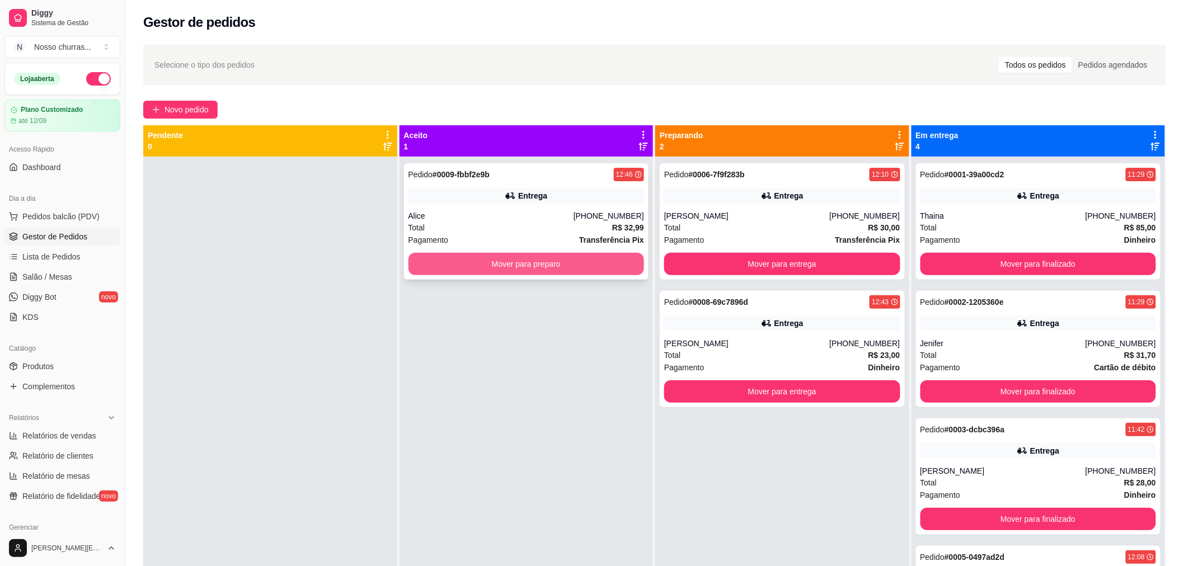
click at [449, 265] on button "Mover para preparo" at bounding box center [526, 264] width 236 height 22
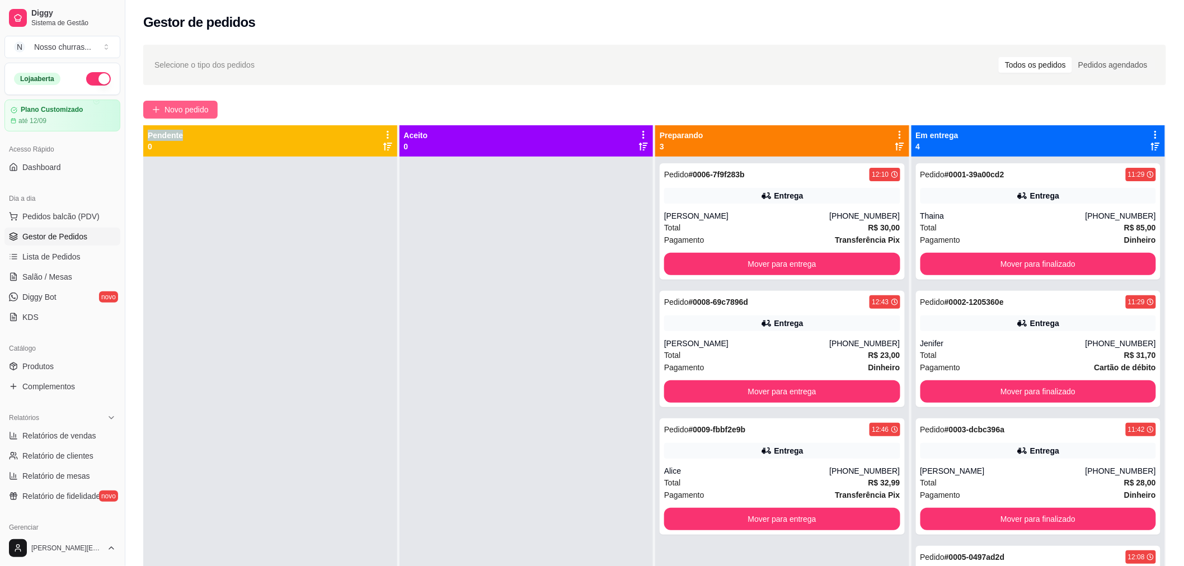
drag, startPoint x: 189, startPoint y: 121, endPoint x: 185, endPoint y: 112, distance: 9.3
click at [185, 112] on div "Selecione o tipo dos pedidos Todos os pedidos Pedidos agendados Novo pedido Pen…" at bounding box center [654, 371] width 1059 height 667
click at [185, 112] on span "Novo pedido" at bounding box center [187, 110] width 44 height 12
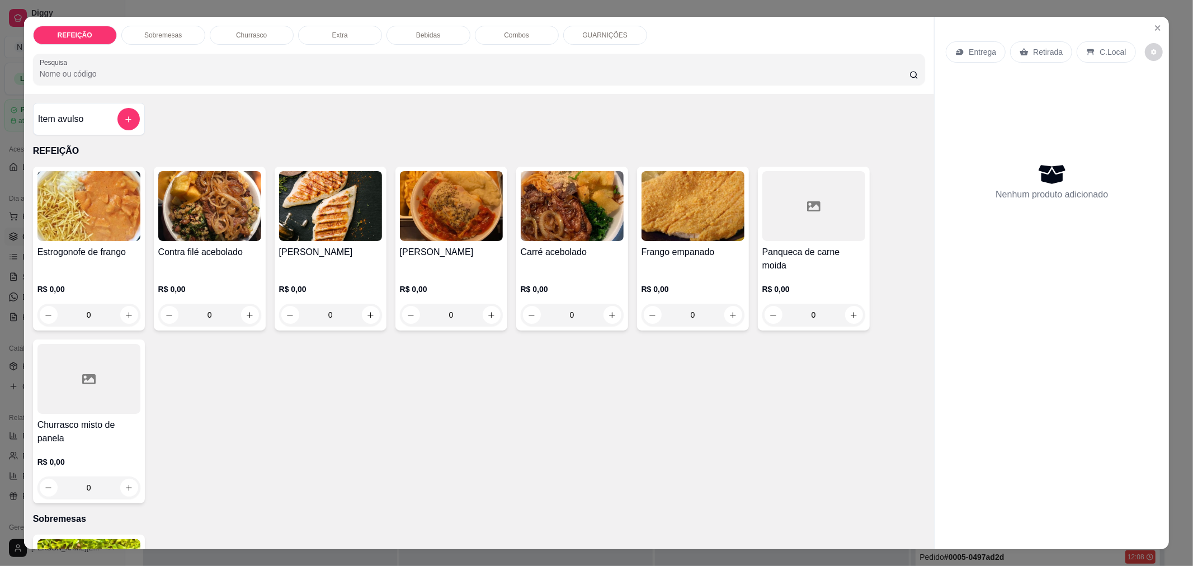
click at [731, 304] on div "0" at bounding box center [693, 315] width 103 height 22
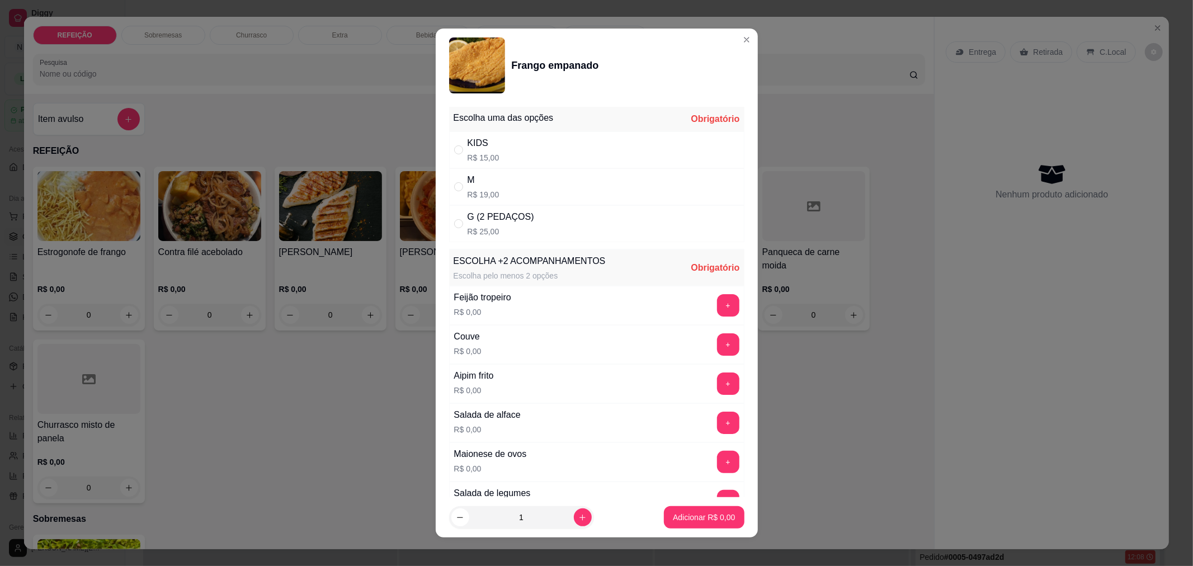
click at [468, 186] on div "M" at bounding box center [484, 179] width 32 height 13
radio input "true"
click at [717, 308] on button "+" at bounding box center [728, 306] width 22 height 22
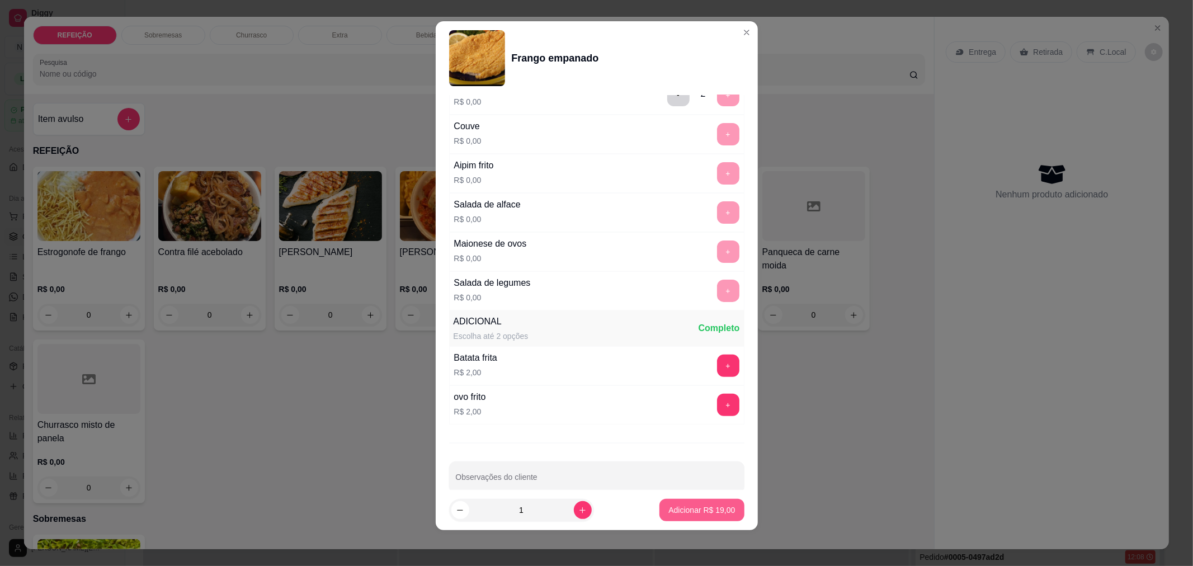
scroll to position [222, 0]
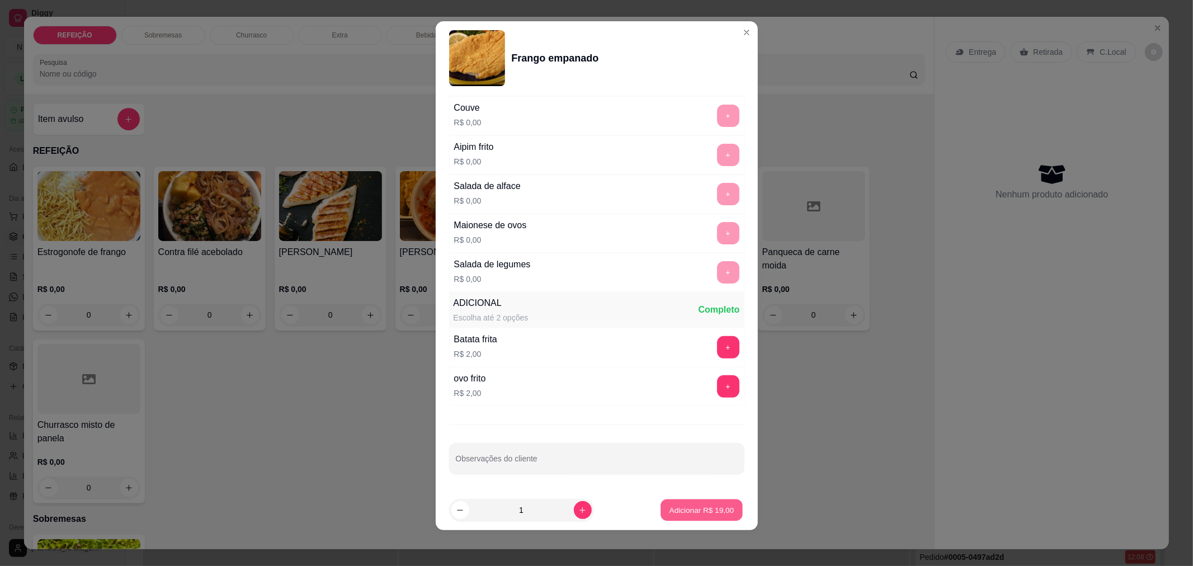
click at [668, 516] on button "Adicionar R$ 19,00" at bounding box center [702, 511] width 82 height 22
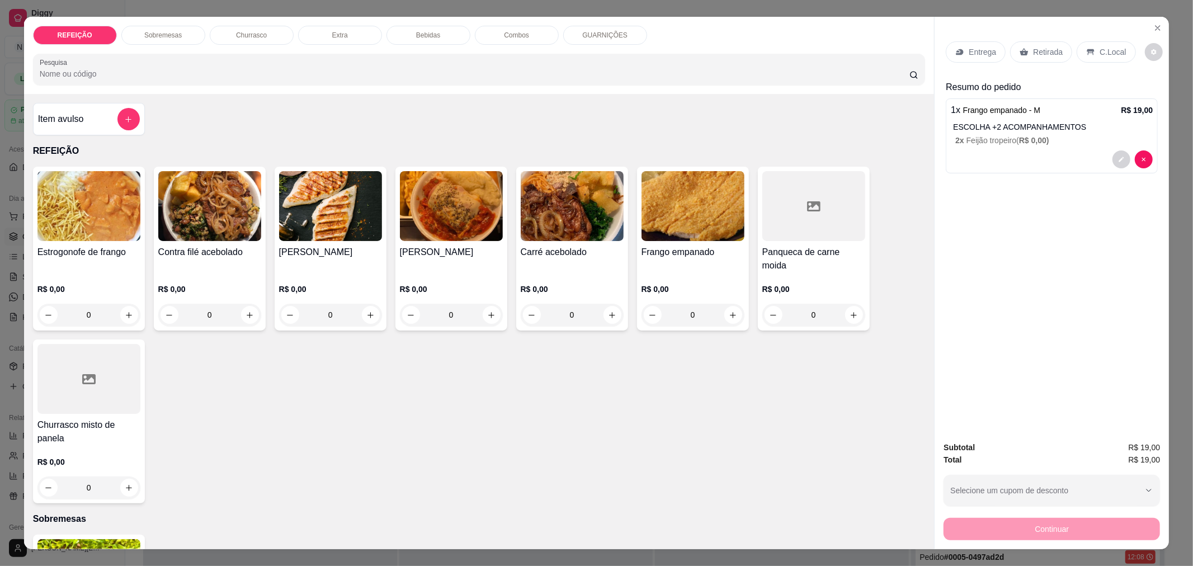
click at [194, 251] on h4 "Contra filé acebolado" at bounding box center [209, 252] width 103 height 13
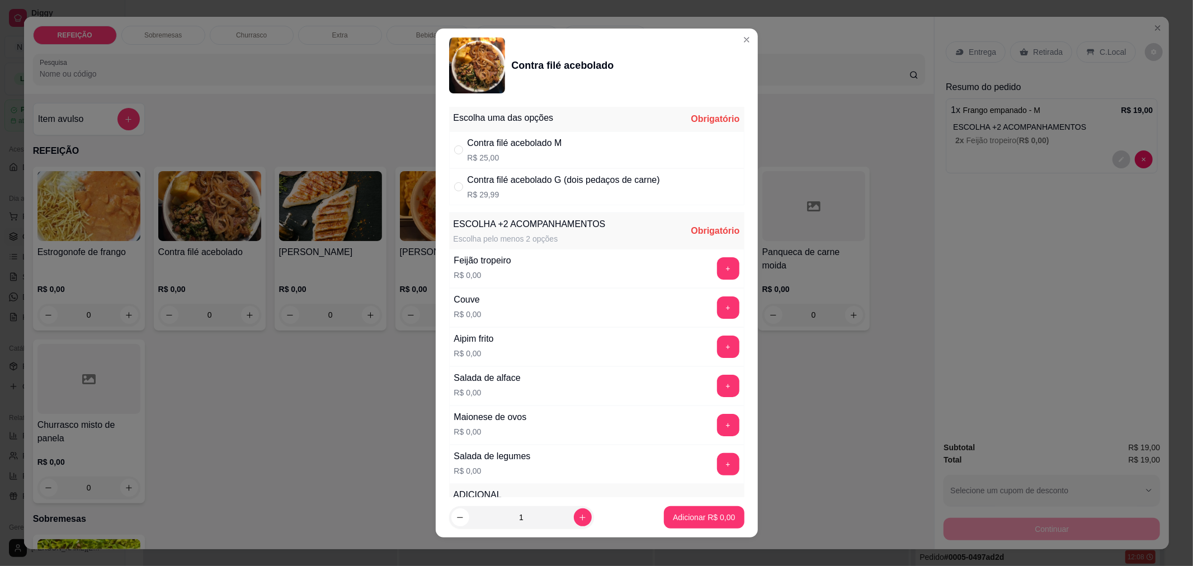
click at [512, 153] on p "R$ 25,00" at bounding box center [515, 157] width 95 height 11
radio input "true"
click at [717, 304] on button "+" at bounding box center [728, 308] width 22 height 22
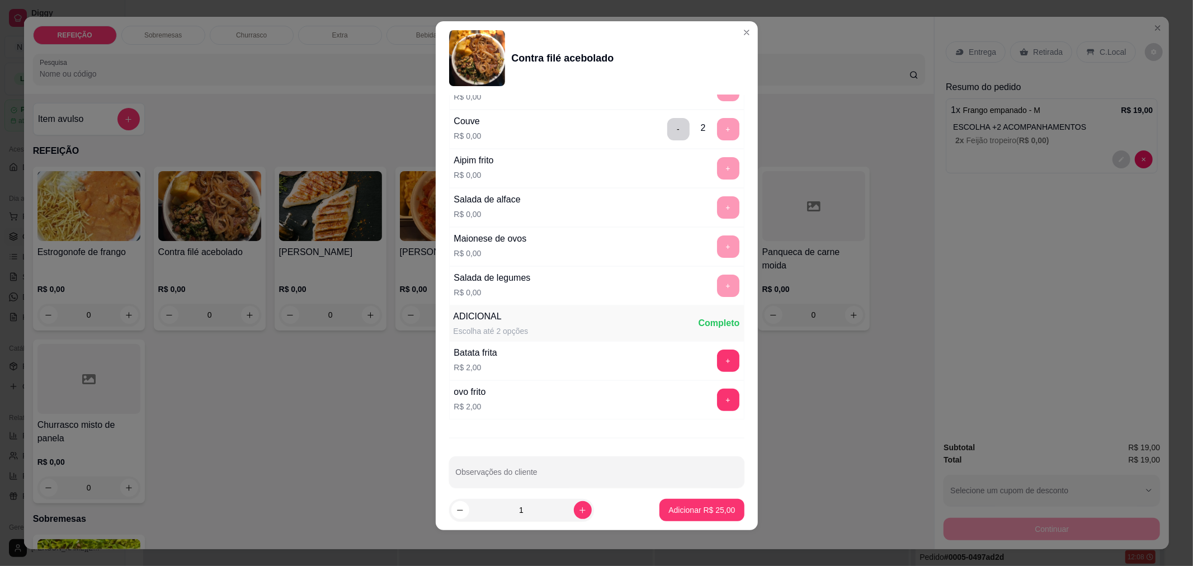
scroll to position [185, 0]
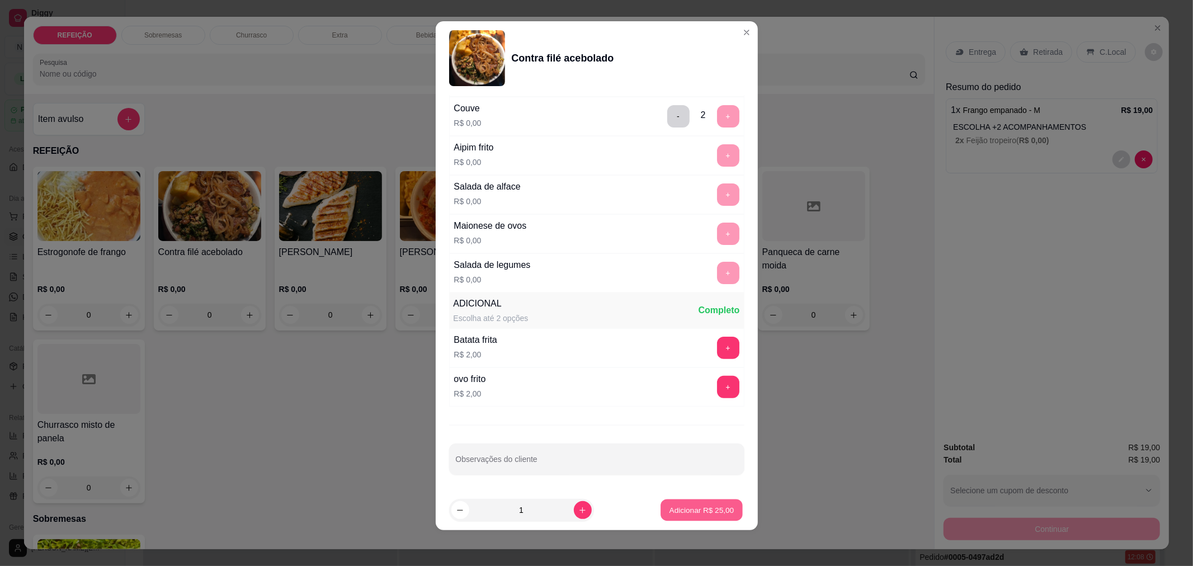
click at [685, 501] on button "Adicionar R$ 25,00" at bounding box center [702, 511] width 82 height 22
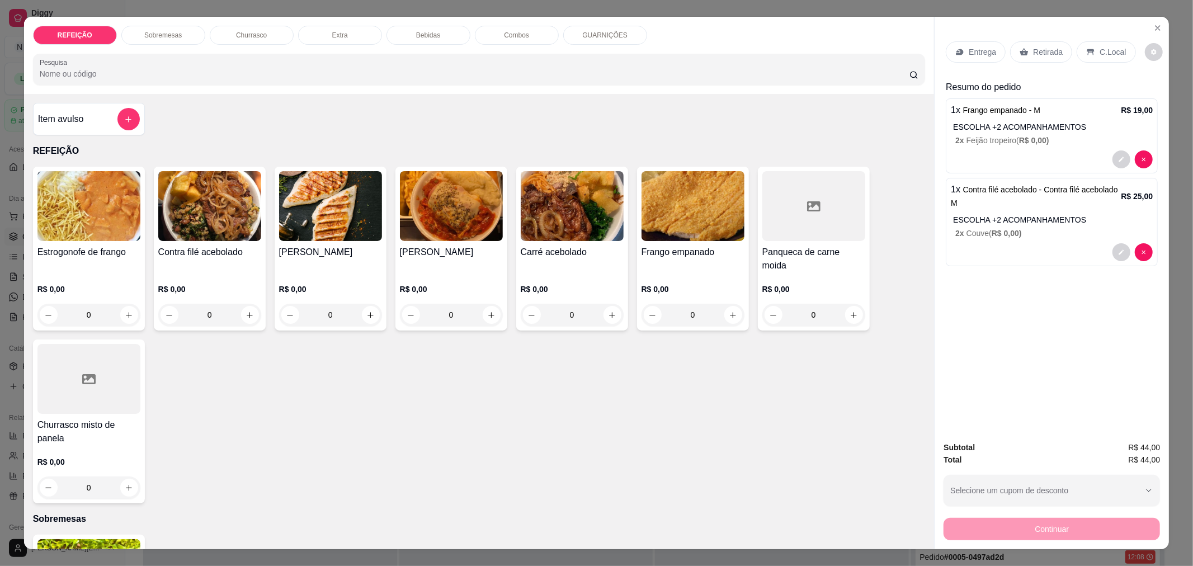
click at [452, 40] on div "Bebidas" at bounding box center [429, 35] width 84 height 19
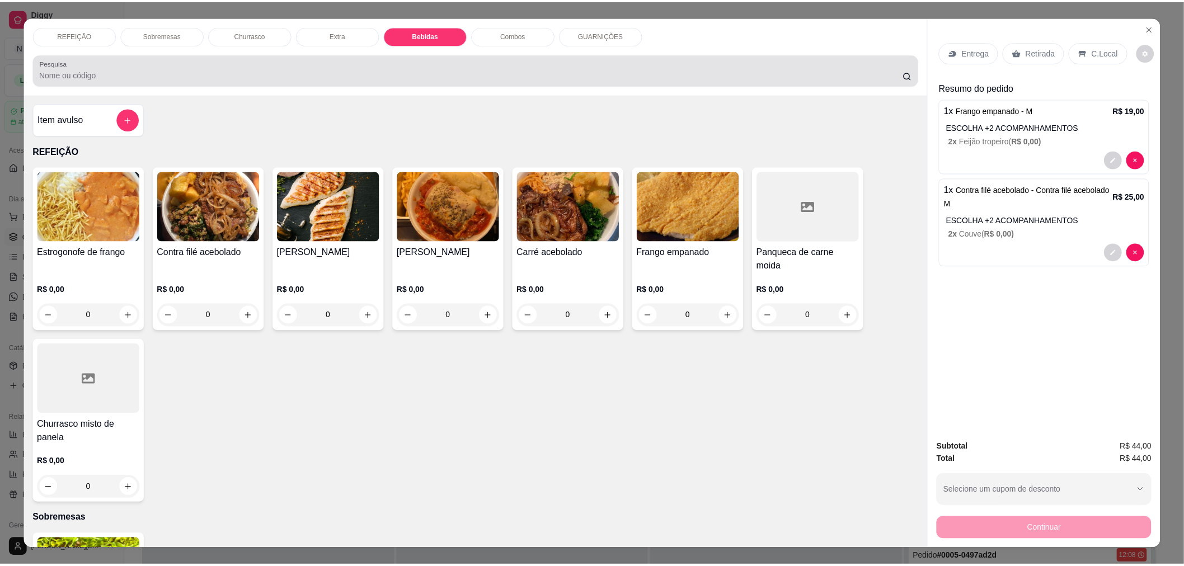
scroll to position [18, 0]
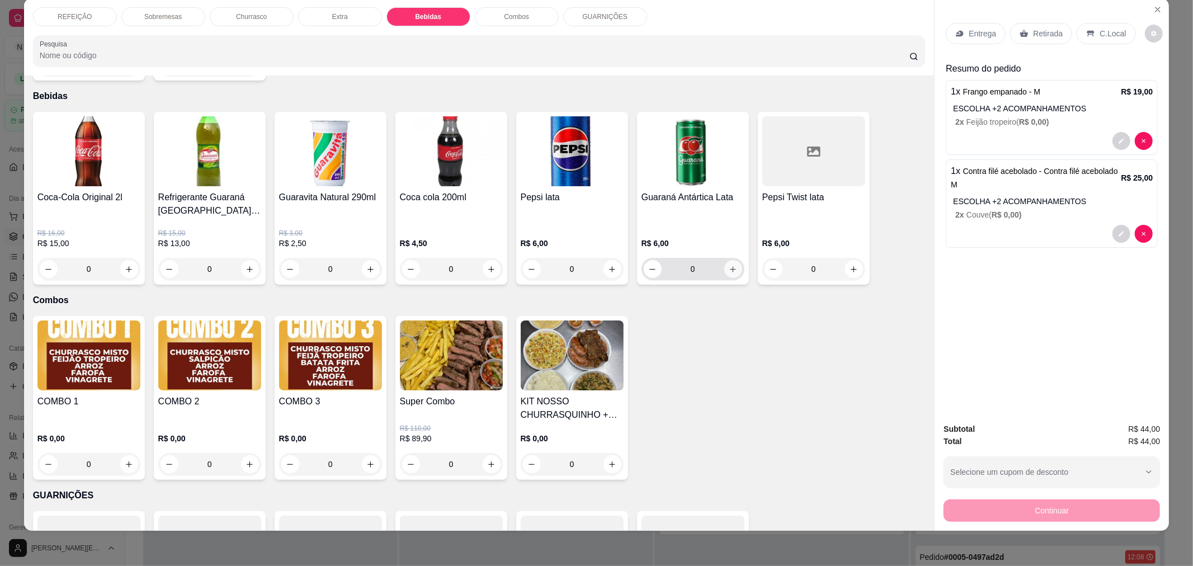
click at [726, 260] on button "increase-product-quantity" at bounding box center [734, 269] width 18 height 18
click at [726, 260] on button "increase-product-quantity" at bounding box center [732, 268] width 17 height 17
click at [645, 260] on button "decrease-product-quantity" at bounding box center [653, 268] width 17 height 17
click at [730, 266] on icon "increase-product-quantity" at bounding box center [733, 269] width 6 height 6
type input "2"
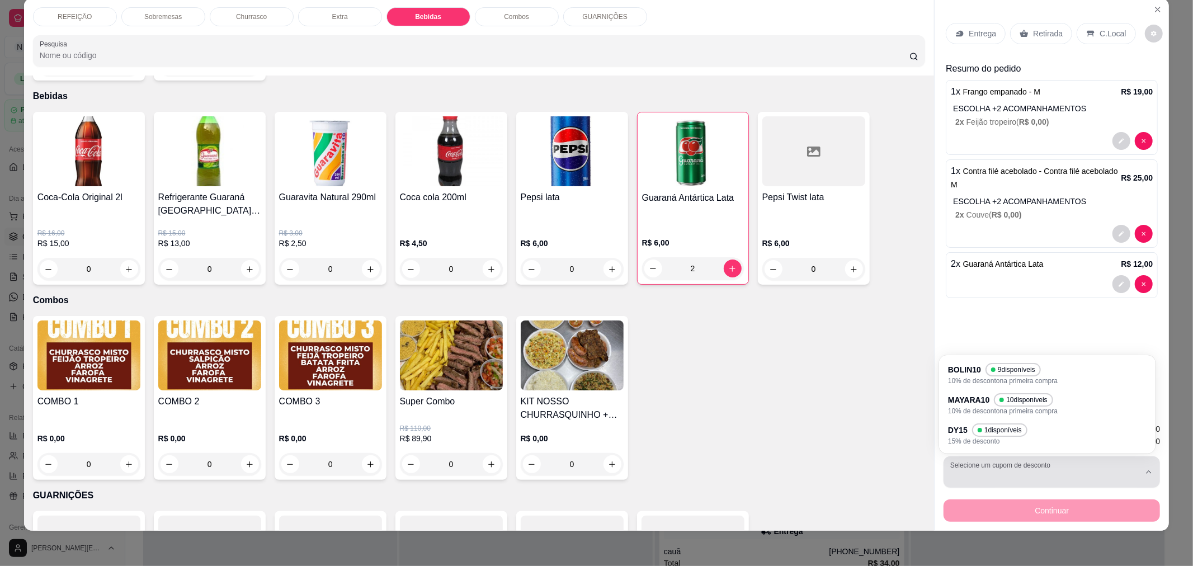
click at [976, 487] on button "Selecione um cupom de desconto" at bounding box center [1052, 472] width 217 height 31
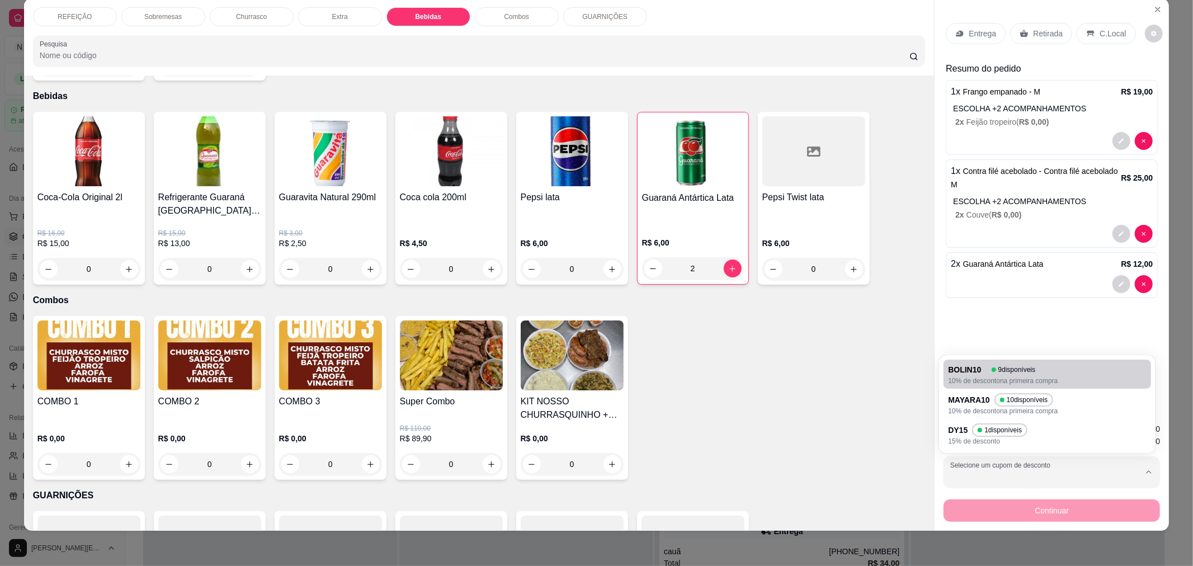
click at [1051, 30] on p "Retirada" at bounding box center [1048, 33] width 30 height 11
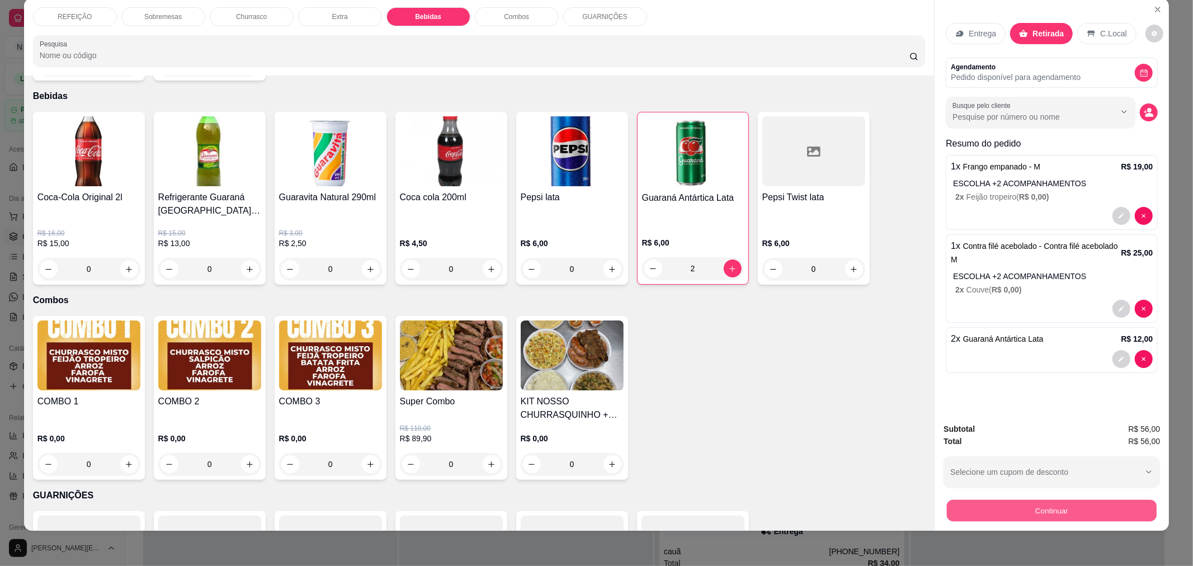
click at [1025, 508] on button "Continuar" at bounding box center [1052, 511] width 210 height 22
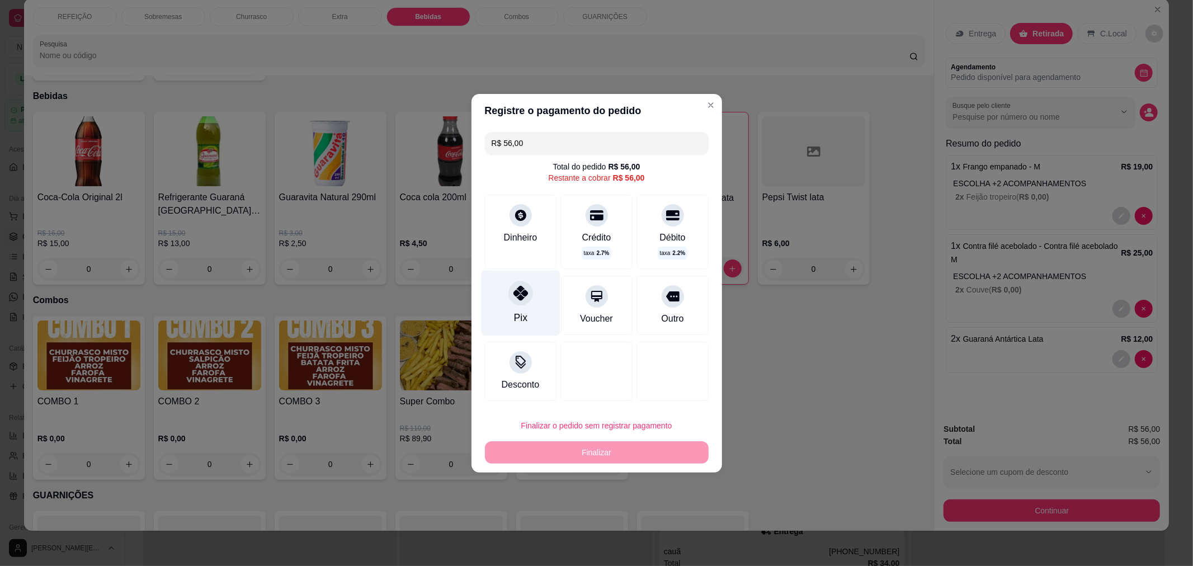
click at [509, 293] on div at bounding box center [521, 293] width 25 height 25
type input "R$ 0,00"
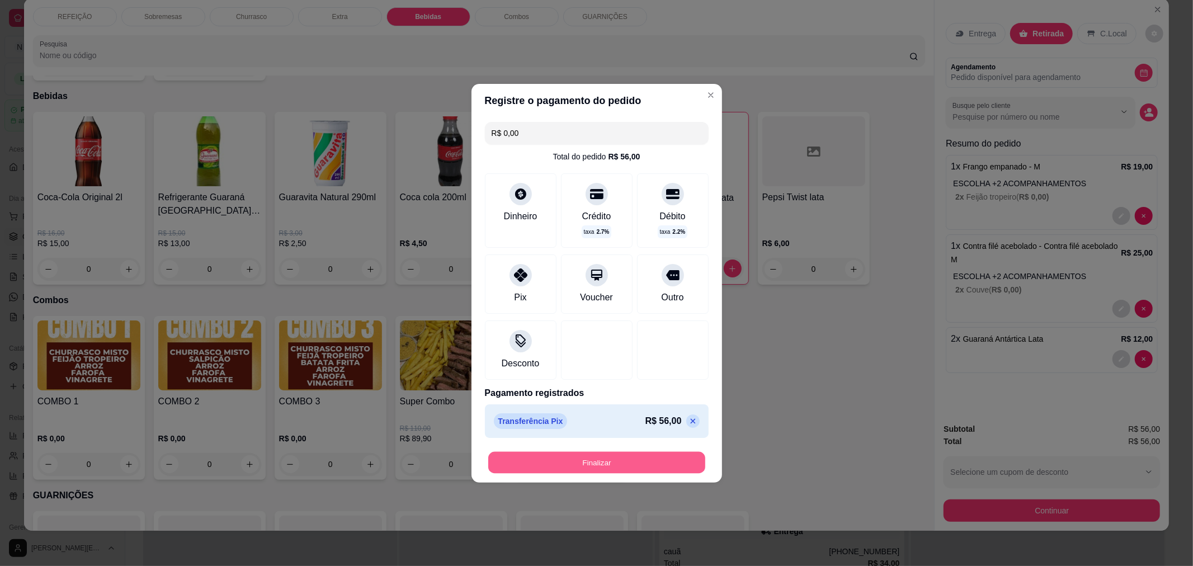
click at [543, 458] on button "Finalizar" at bounding box center [596, 463] width 217 height 22
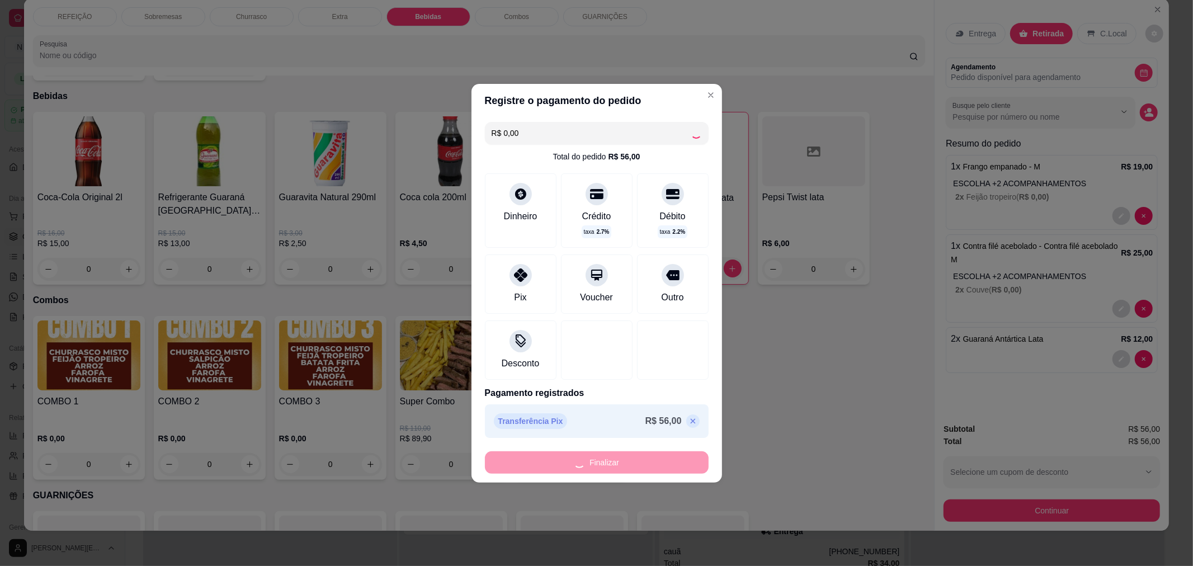
type input "0"
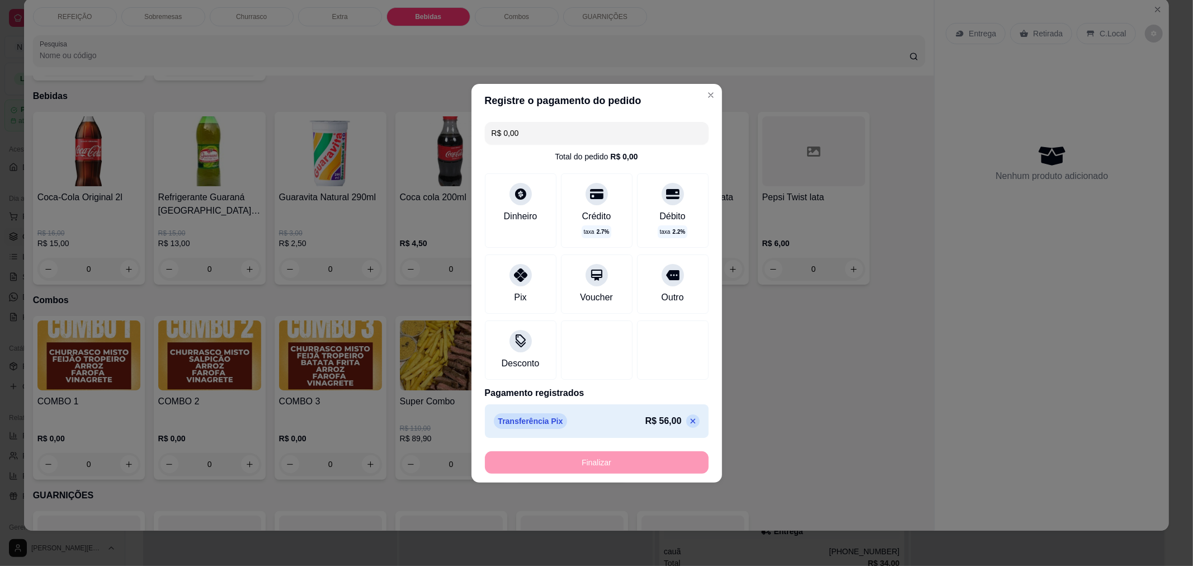
type input "-R$ 56,00"
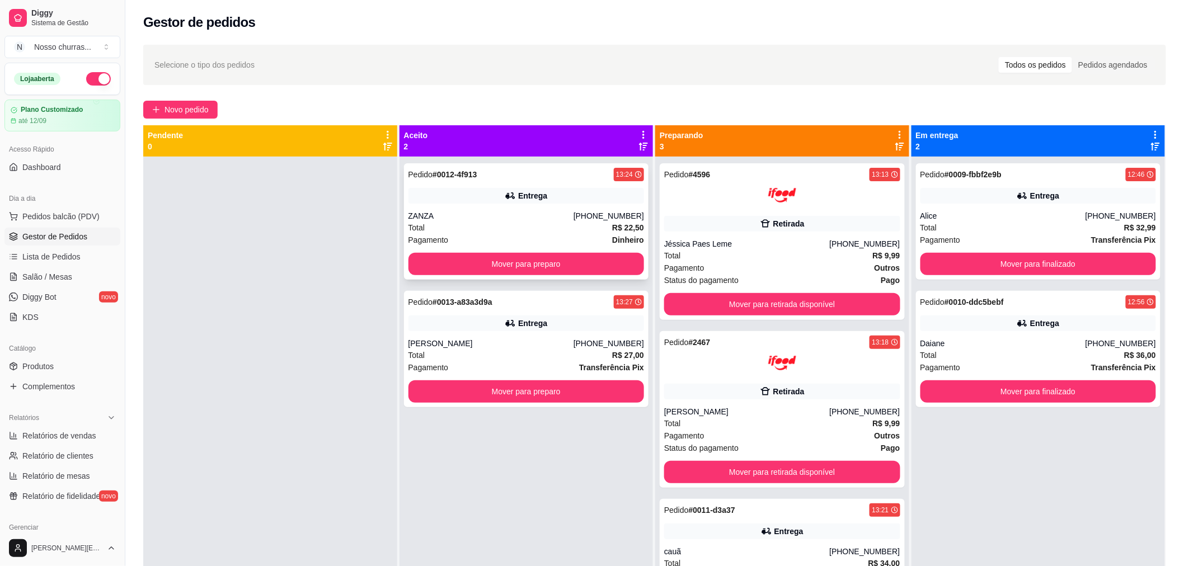
click at [589, 190] on div "Entrega" at bounding box center [526, 196] width 236 height 16
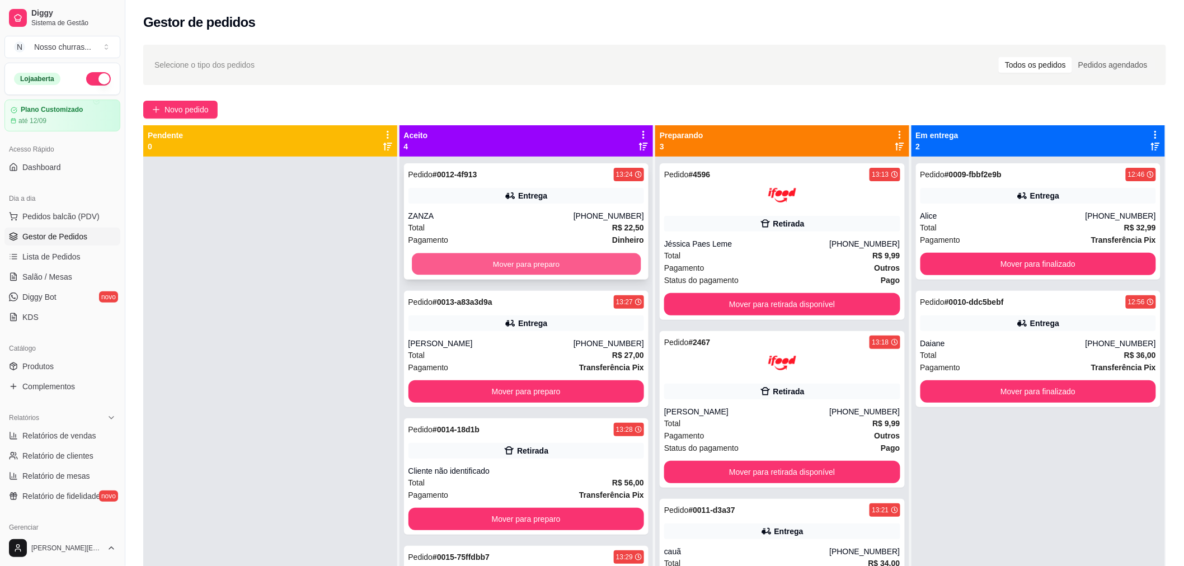
click at [415, 253] on div "Mover para preparo" at bounding box center [526, 264] width 236 height 22
click at [454, 266] on button "Mover para preparo" at bounding box center [526, 264] width 229 height 22
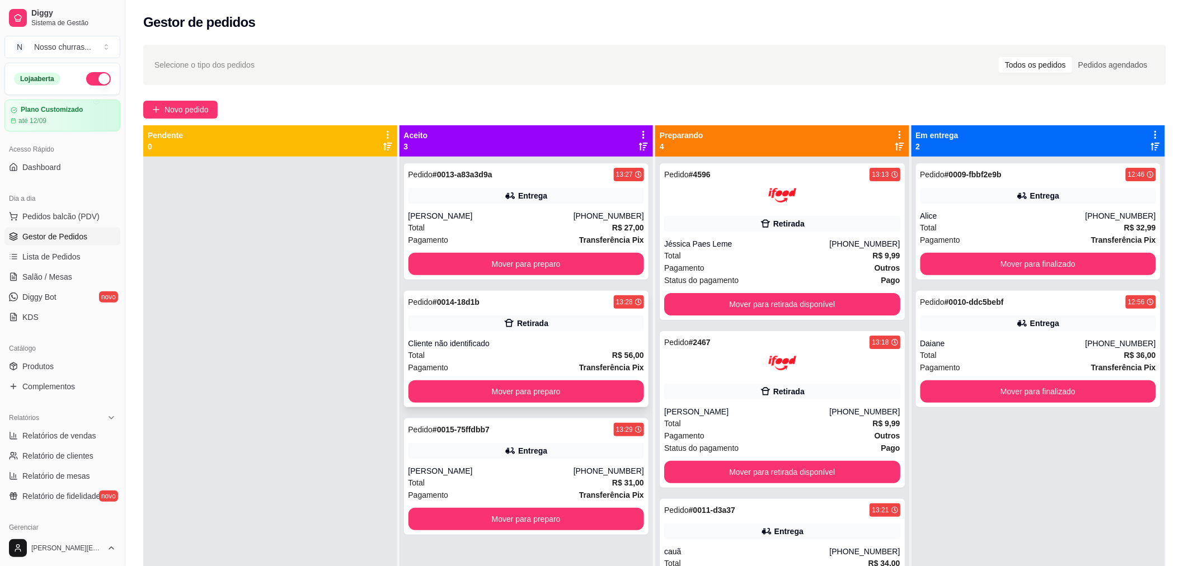
click at [485, 319] on div "Retirada" at bounding box center [526, 324] width 236 height 16
click at [948, 207] on div "Pedido # 0009-fbbf2e9b 12:46 Entrega Alice [PHONE_NUMBER] Total R$ 32,99 Pagame…" at bounding box center [1038, 221] width 245 height 116
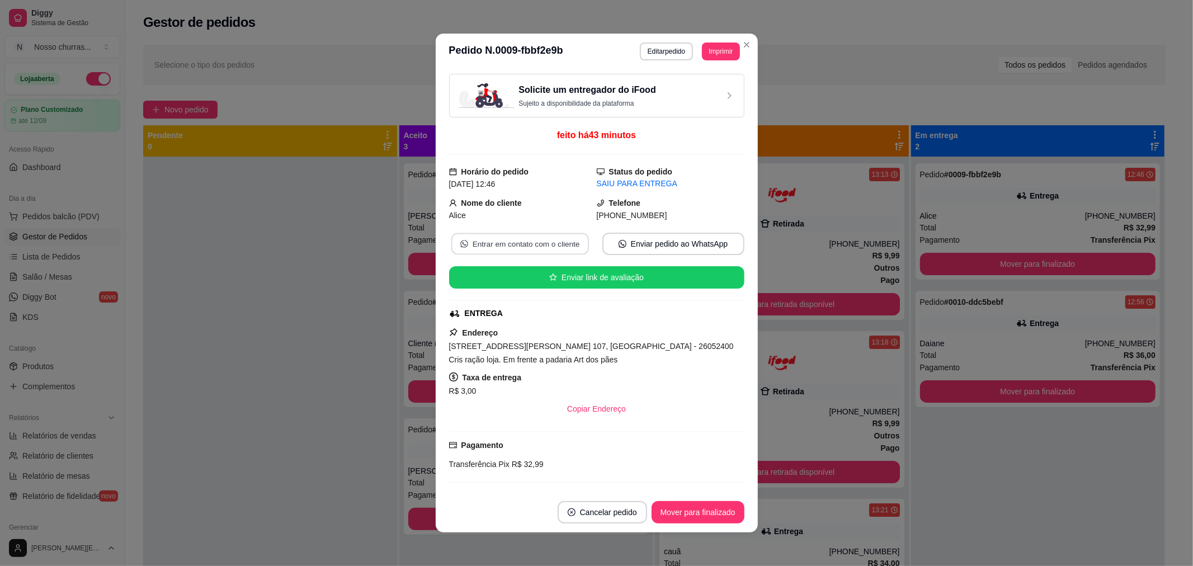
click at [530, 248] on button "Entrar em contato com o cliente" at bounding box center [520, 244] width 138 height 22
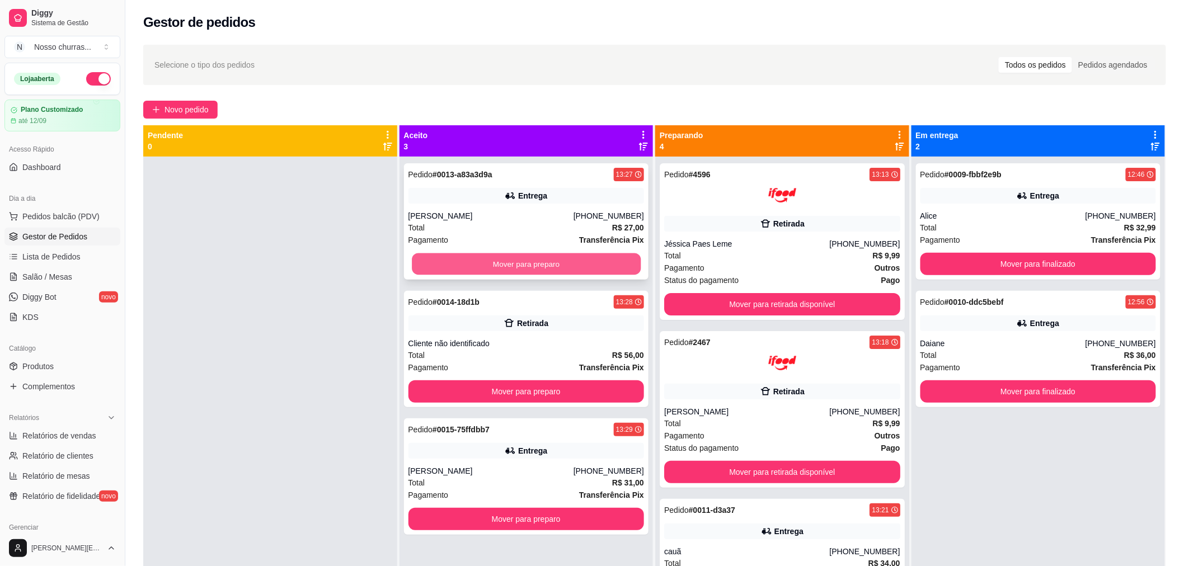
click at [450, 264] on button "Mover para preparo" at bounding box center [526, 264] width 229 height 22
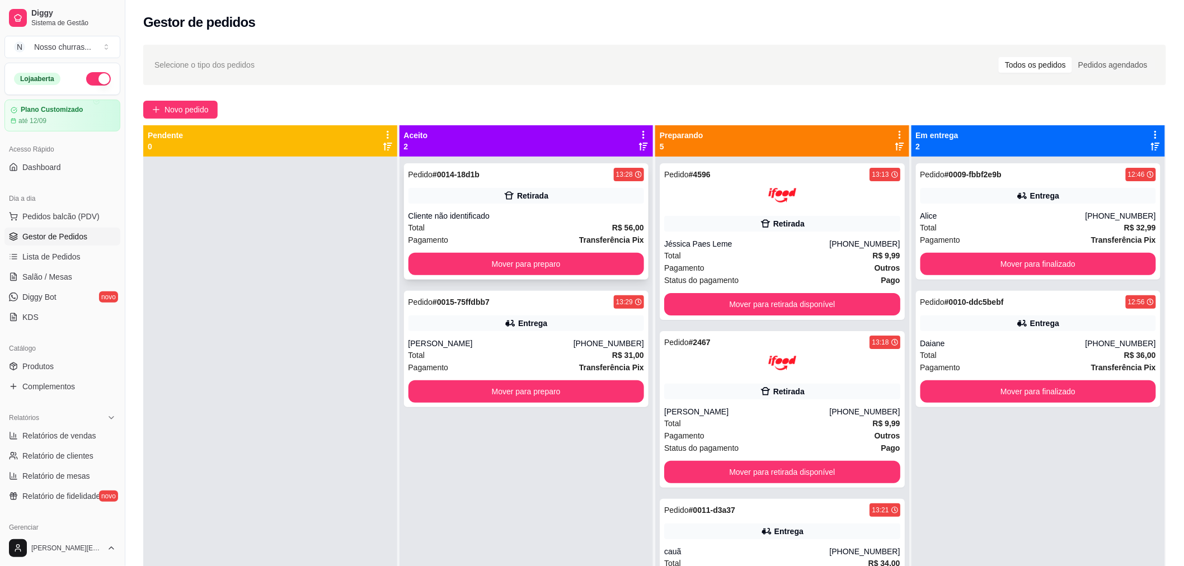
click at [452, 218] on div "Cliente não identificado" at bounding box center [526, 215] width 236 height 11
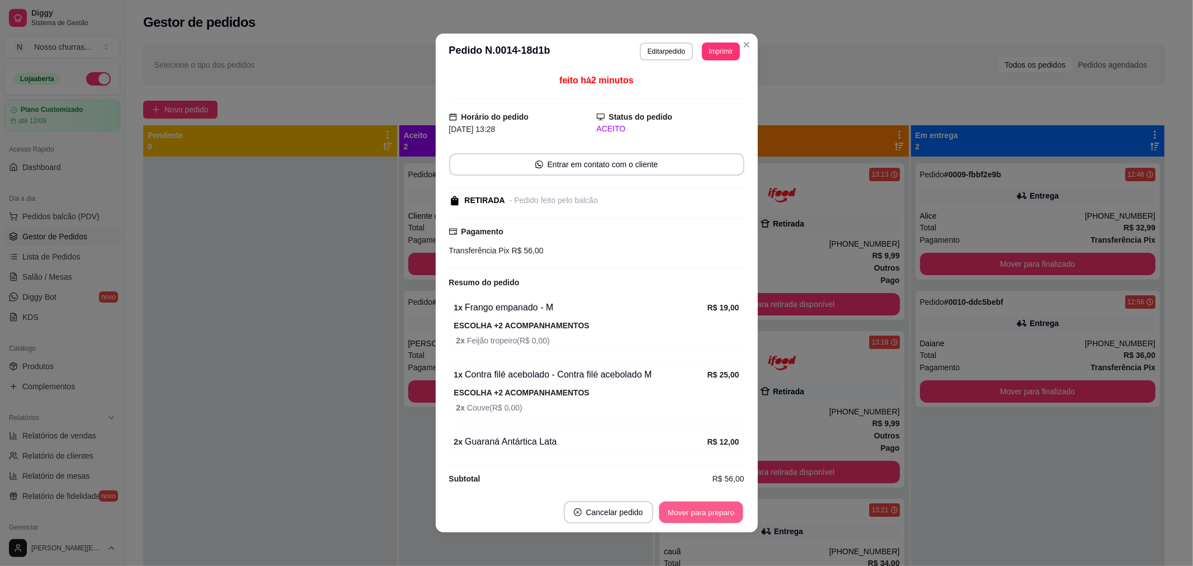
click at [696, 518] on button "Mover para preparo" at bounding box center [701, 513] width 84 height 22
click at [696, 518] on button "Mover para retirada disponível" at bounding box center [683, 513] width 120 height 22
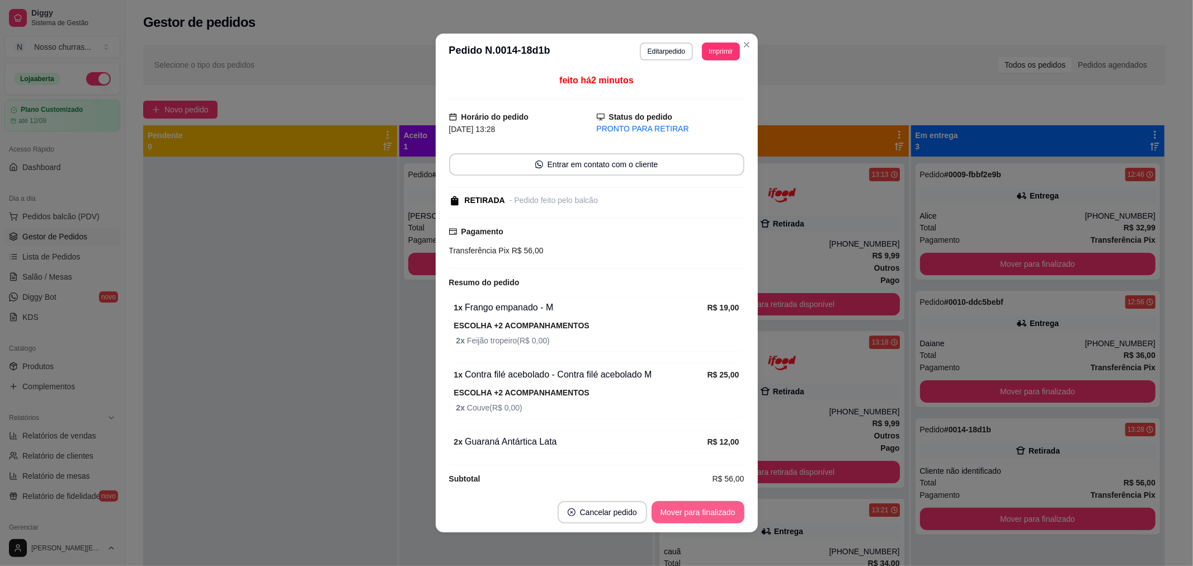
click at [696, 518] on button "Mover para finalizado" at bounding box center [698, 512] width 93 height 22
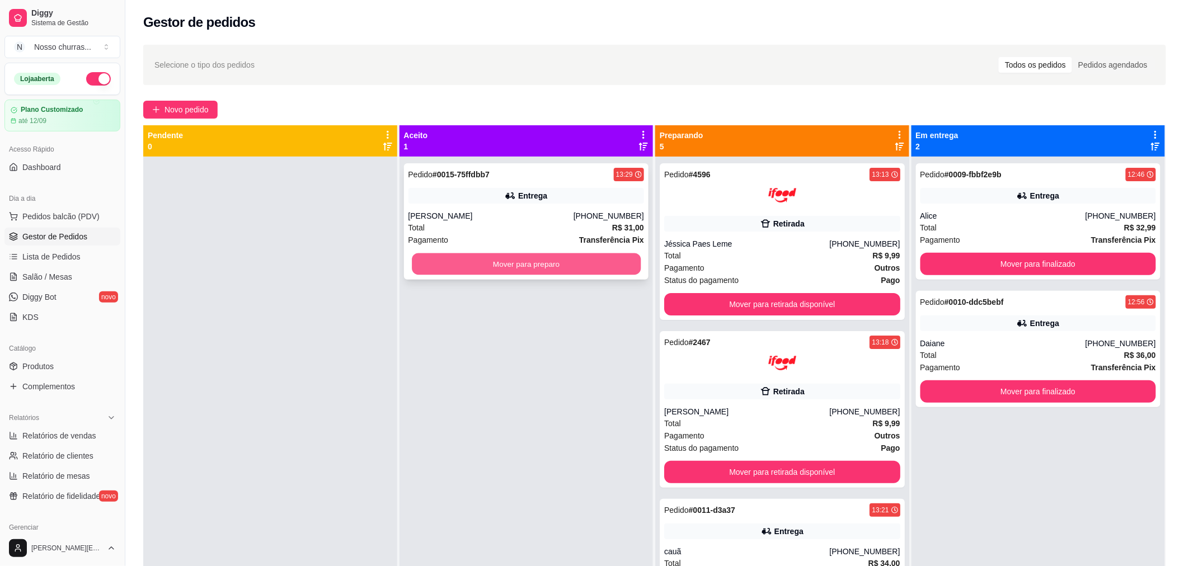
click at [449, 259] on button "Mover para preparo" at bounding box center [526, 264] width 229 height 22
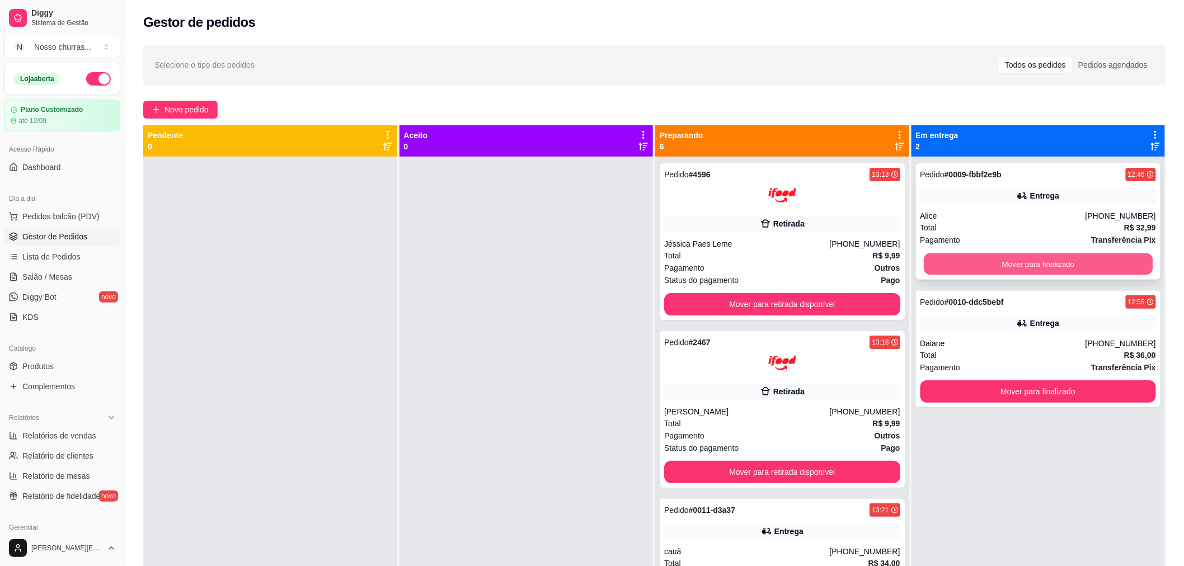
click at [944, 269] on button "Mover para finalizado" at bounding box center [1038, 264] width 229 height 22
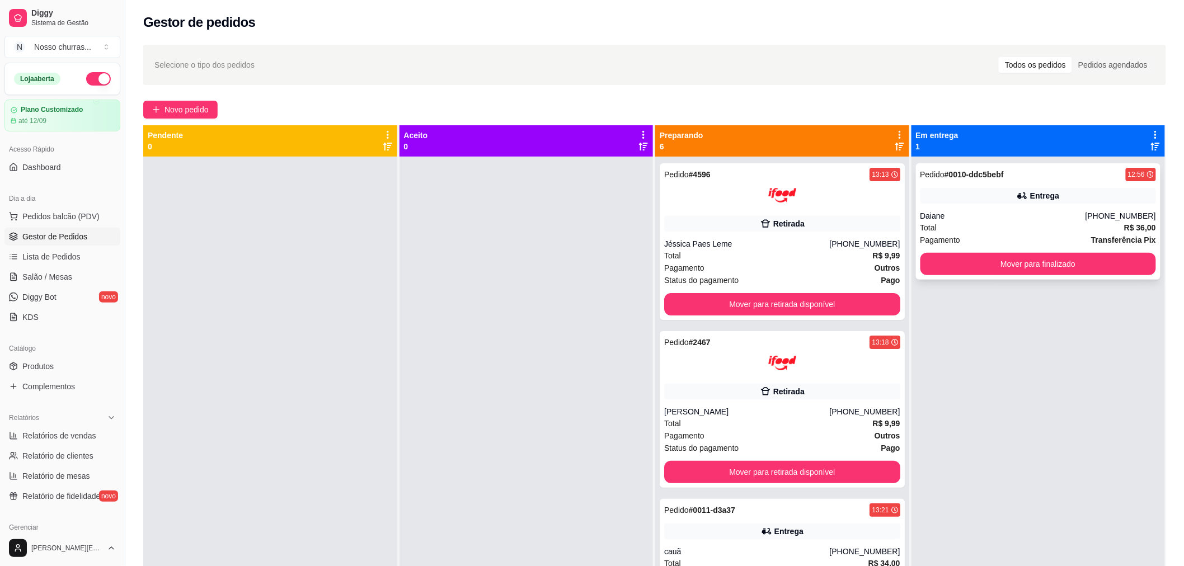
click at [929, 226] on span "Total" at bounding box center [928, 228] width 17 height 12
click at [972, 209] on div "Pedido # 0010-ddc5bebf 12:56 Entrega Daiane [PHONE_NUMBER] Total R$ 36,00 Pagam…" at bounding box center [1038, 221] width 245 height 116
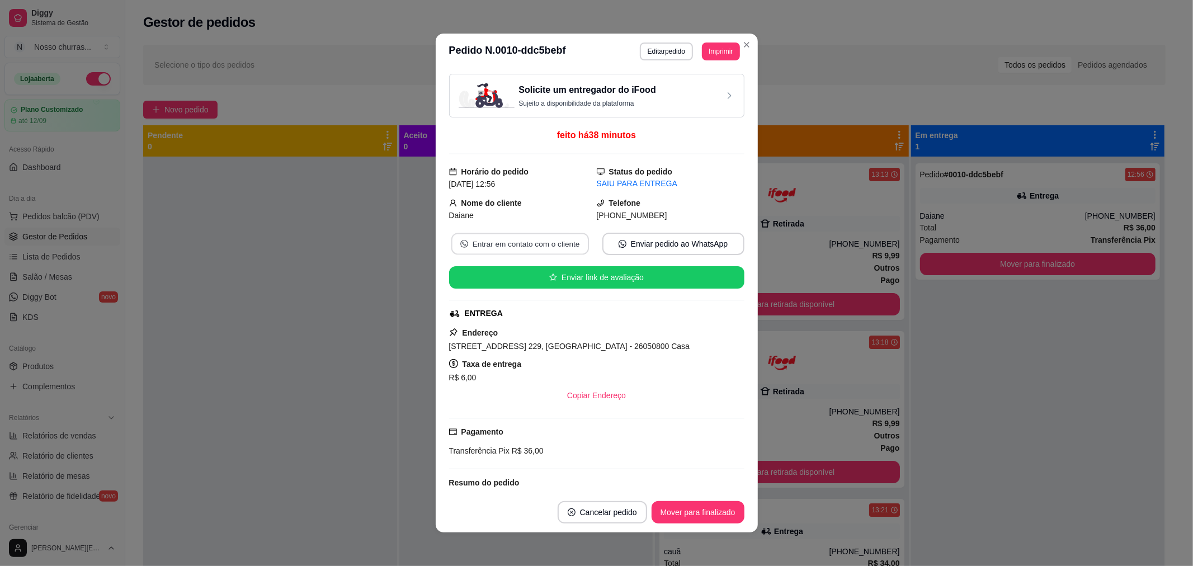
click at [557, 245] on button "Entrar em contato com o cliente" at bounding box center [520, 244] width 138 height 22
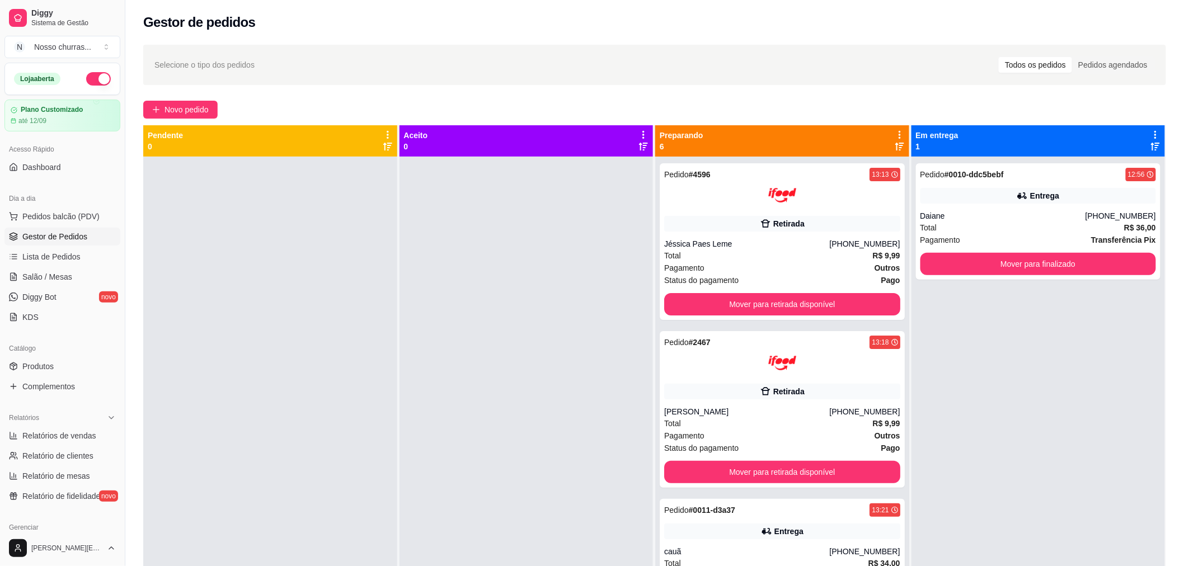
click at [307, 180] on div at bounding box center [270, 440] width 254 height 566
click at [674, 305] on button "Mover para retirada disponível" at bounding box center [782, 305] width 229 height 22
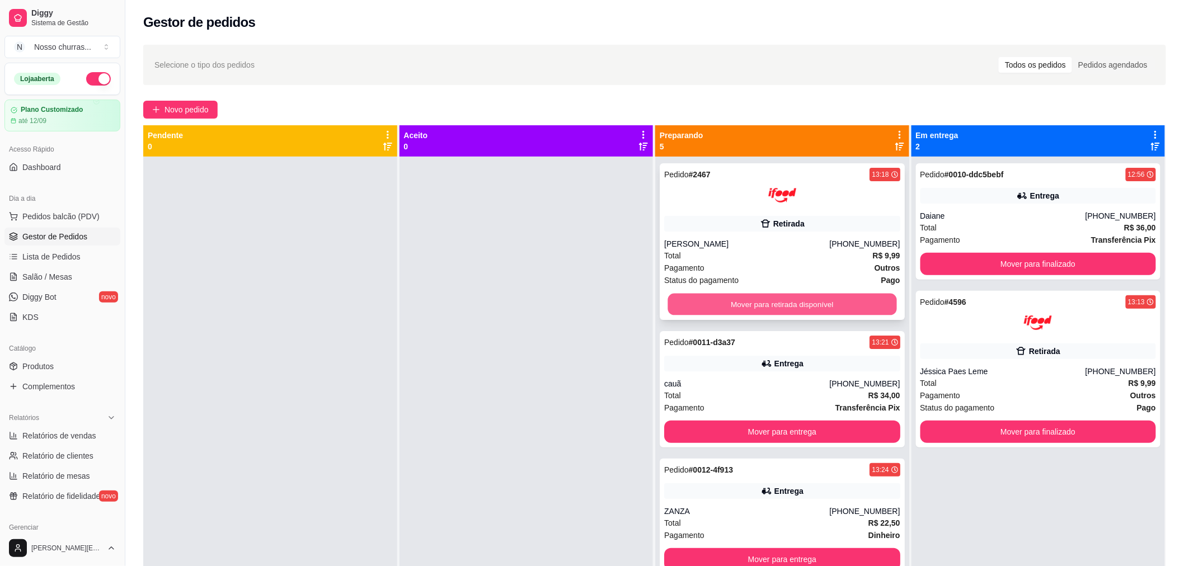
click at [675, 308] on button "Mover para retirada disponível" at bounding box center [782, 305] width 229 height 22
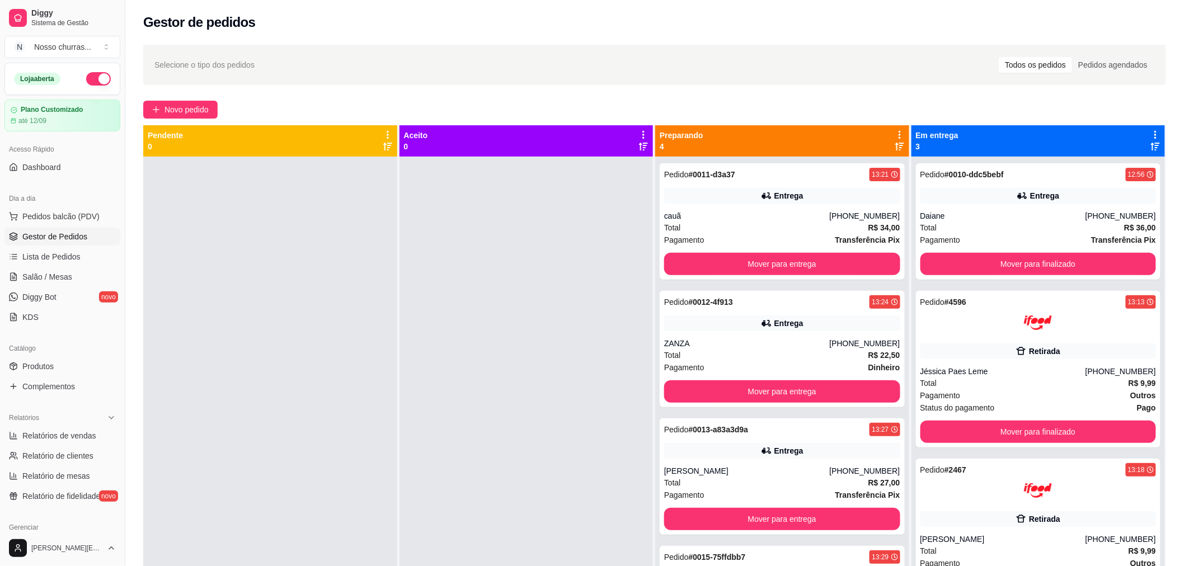
click at [608, 288] on div at bounding box center [527, 440] width 254 height 566
click at [748, 221] on div "cauã" at bounding box center [746, 215] width 165 height 11
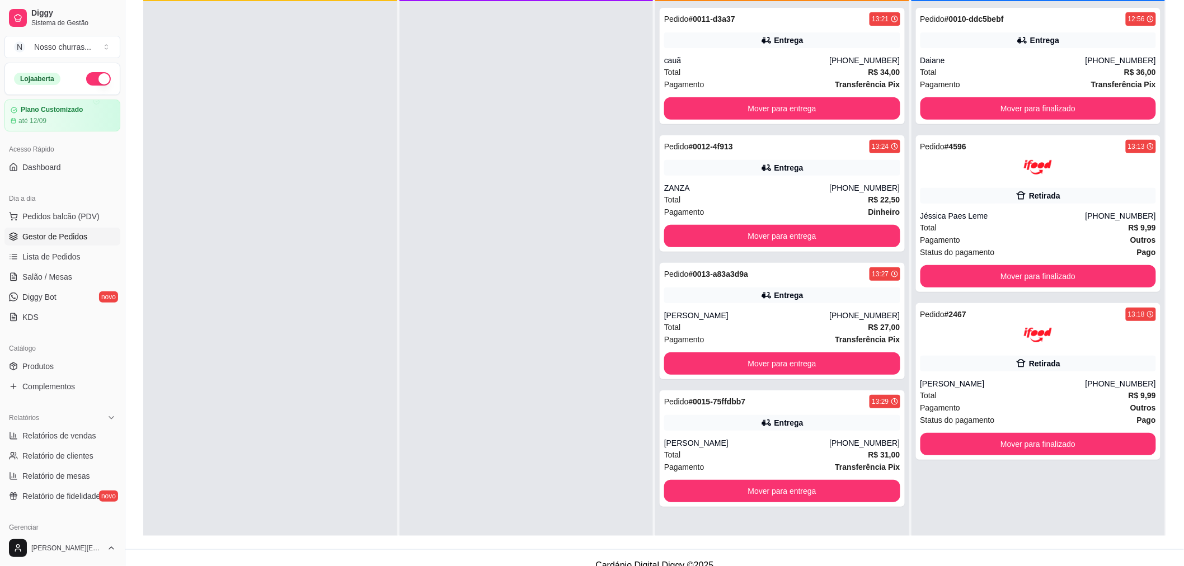
scroll to position [171, 0]
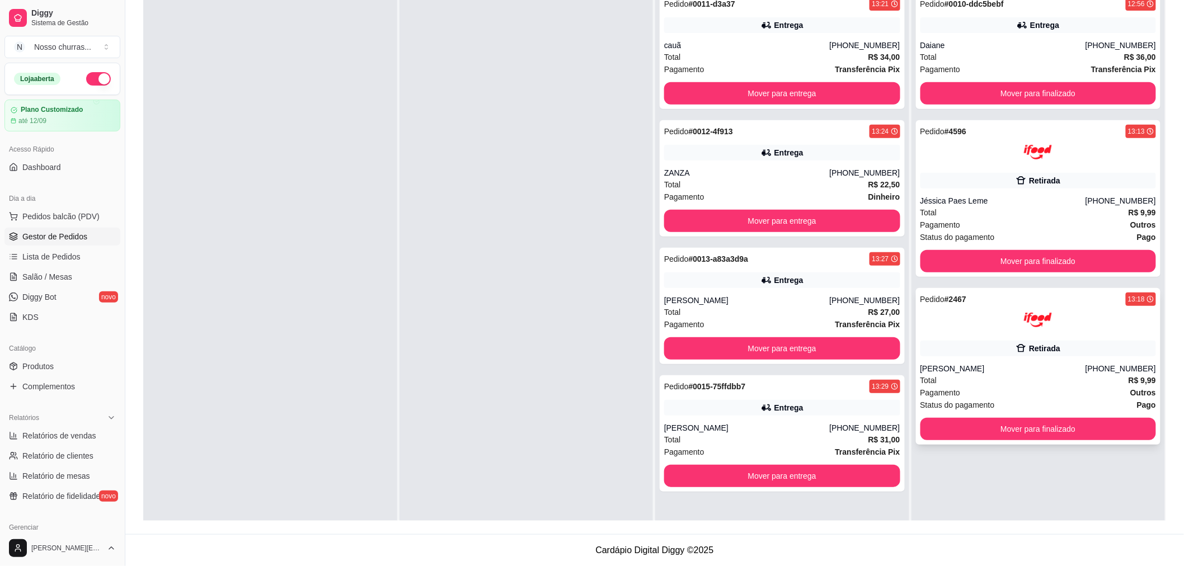
click at [1008, 332] on div at bounding box center [1038, 320] width 236 height 28
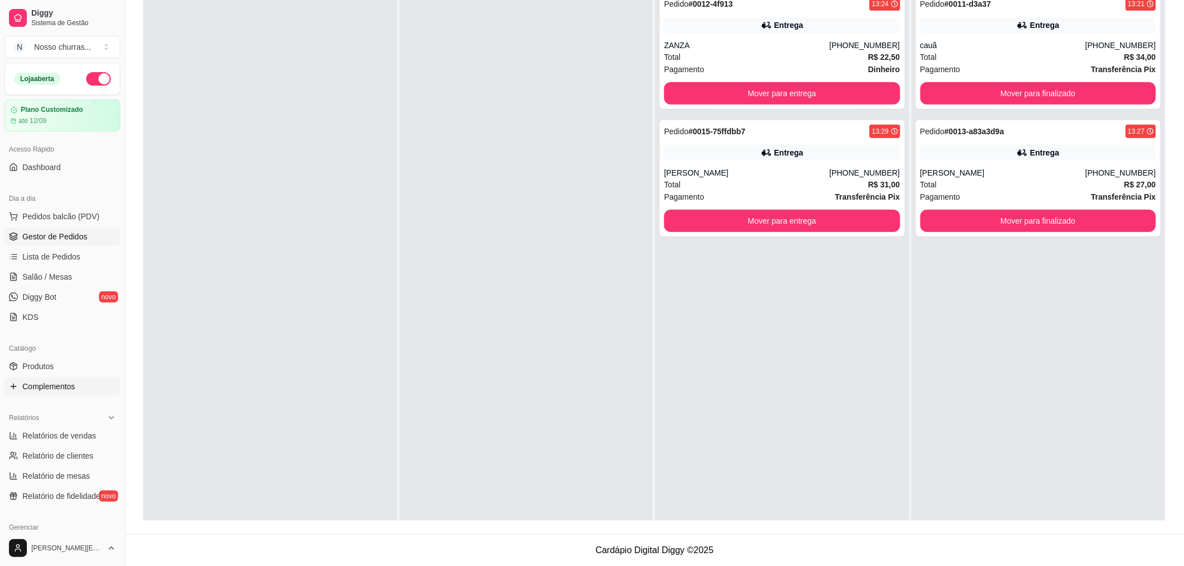
click at [41, 382] on span "Complementos" at bounding box center [48, 386] width 53 height 11
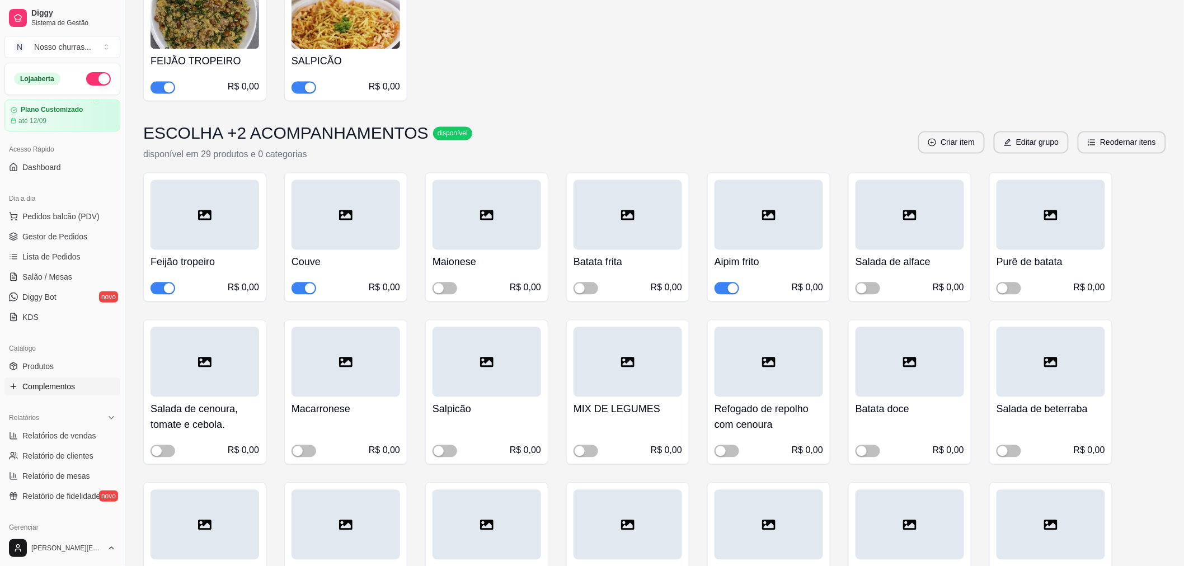
scroll to position [2800, 0]
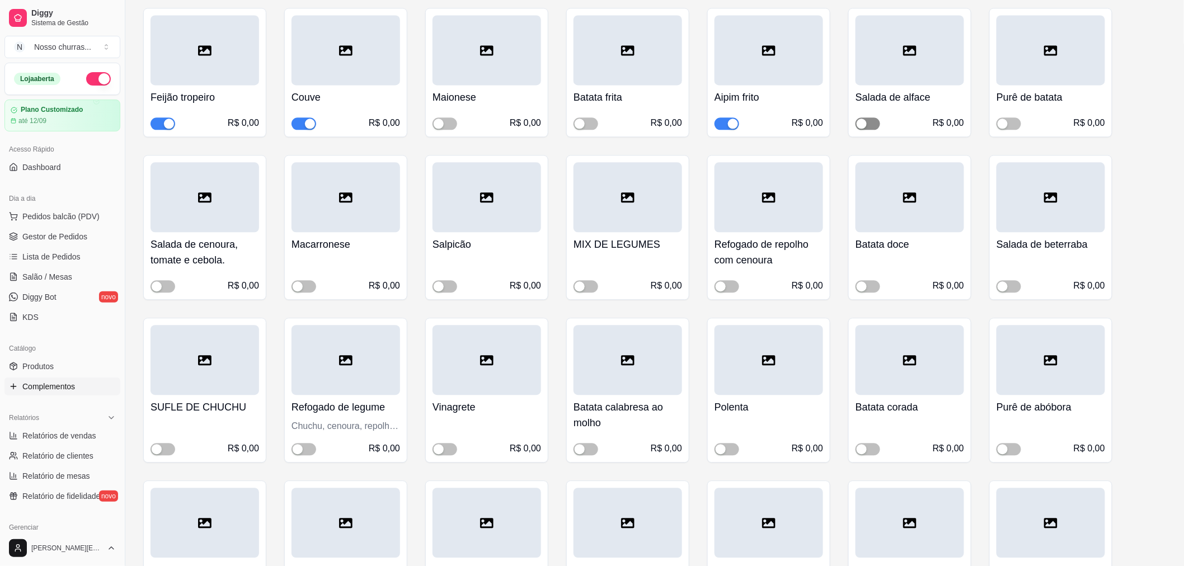
click at [871, 118] on span "button" at bounding box center [868, 124] width 25 height 12
click at [46, 228] on link "Gestor de Pedidos" at bounding box center [62, 237] width 116 height 18
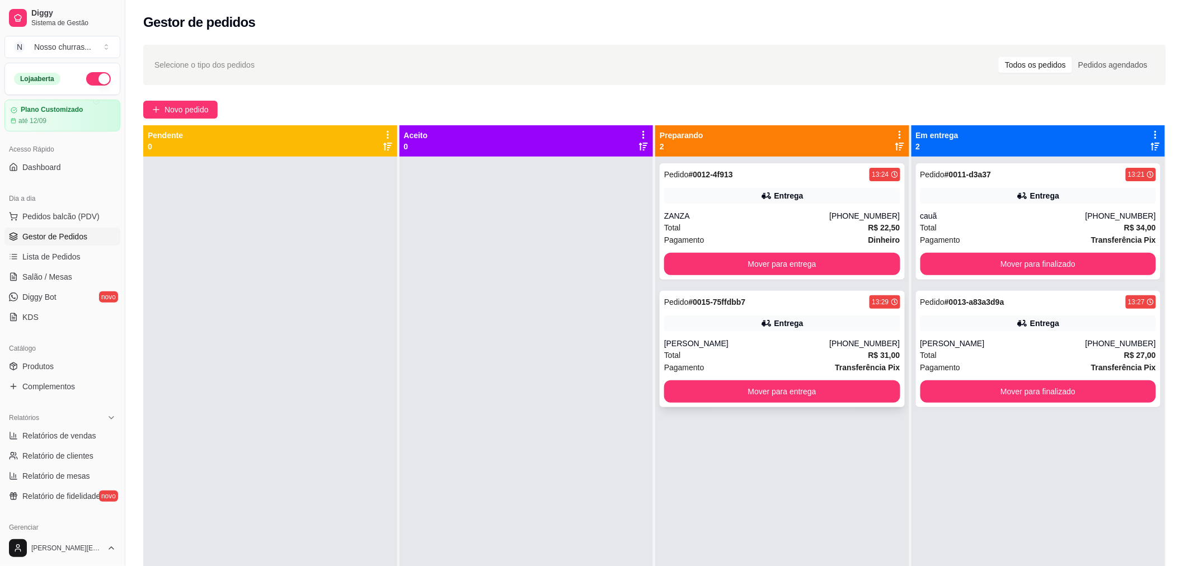
click at [858, 336] on div "Pedido # 0015-75ffdbb7 13:29 Entrega [MEDICAL_DATA] [PHONE_NUMBER] Total R$ 31,…" at bounding box center [782, 349] width 245 height 116
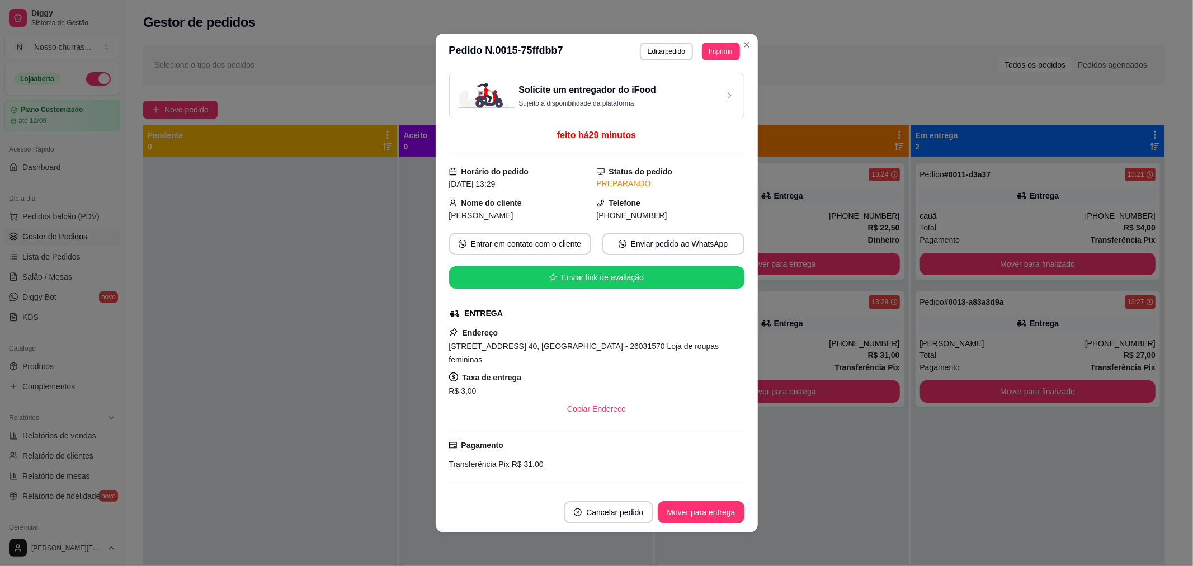
scroll to position [124, 0]
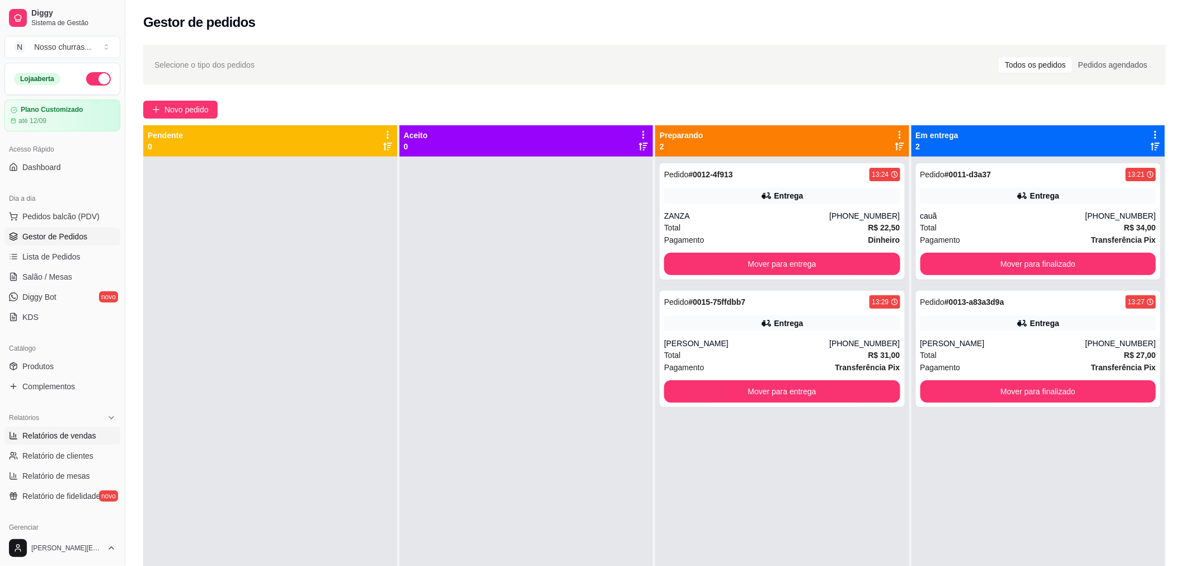
click at [54, 440] on span "Relatórios de vendas" at bounding box center [59, 435] width 74 height 11
select select "ALL"
select select "0"
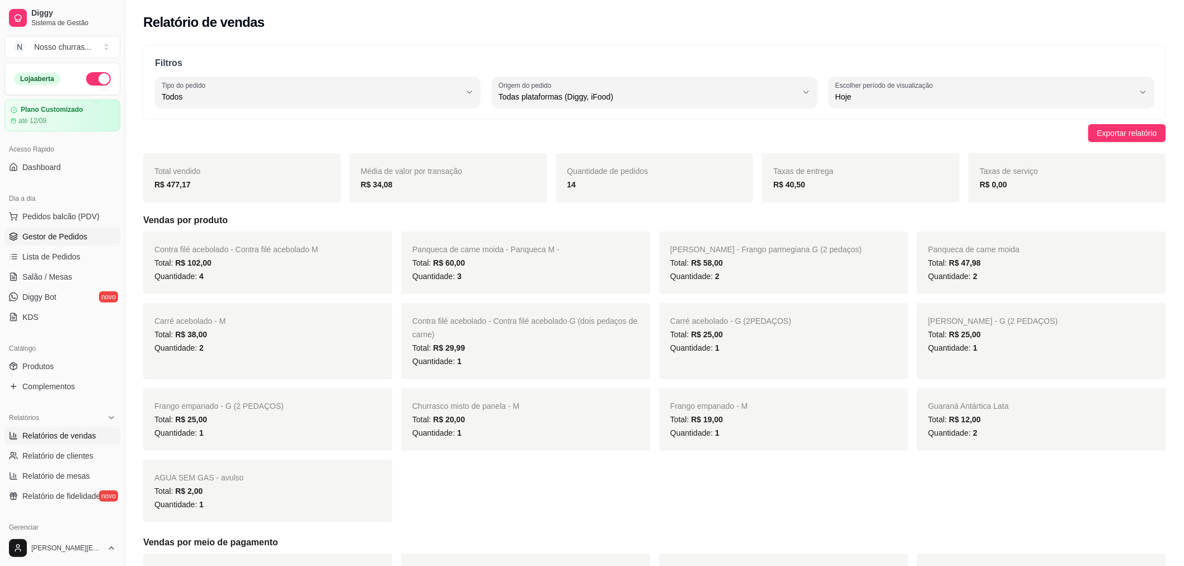
click at [48, 243] on link "Gestor de Pedidos" at bounding box center [62, 237] width 116 height 18
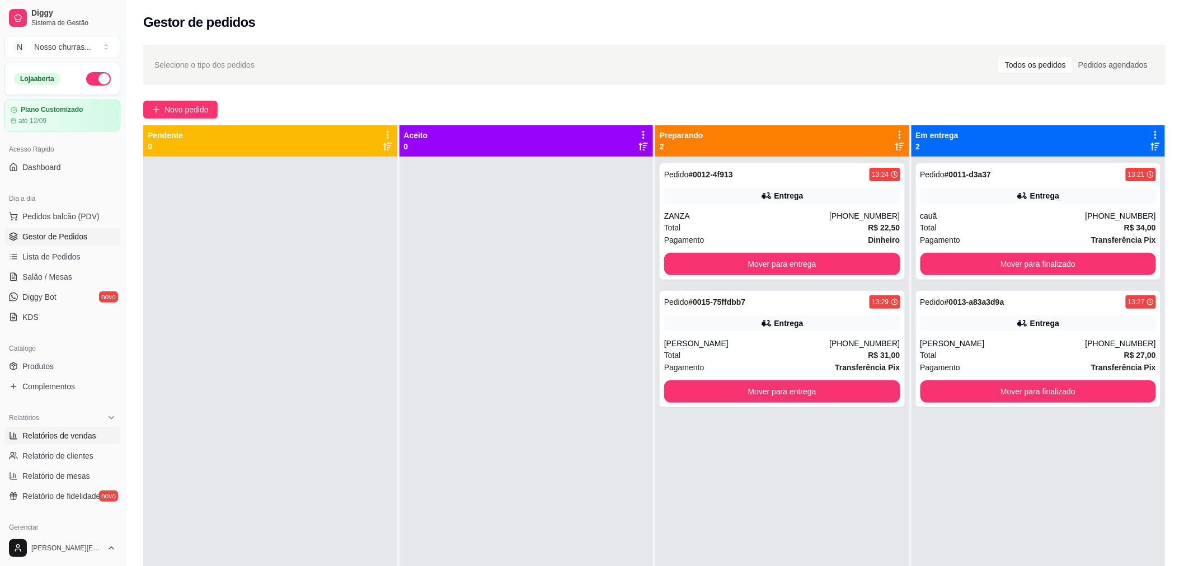
click at [77, 435] on span "Relatórios de vendas" at bounding box center [59, 435] width 74 height 11
select select "ALL"
select select "0"
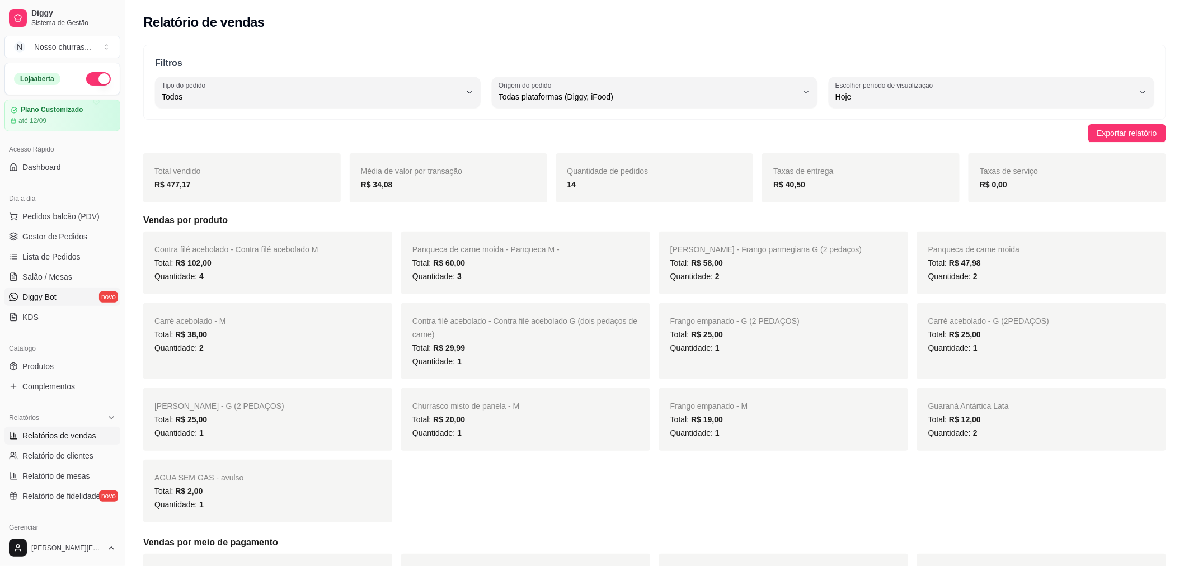
click at [76, 301] on link "Diggy Bot novo" at bounding box center [62, 297] width 116 height 18
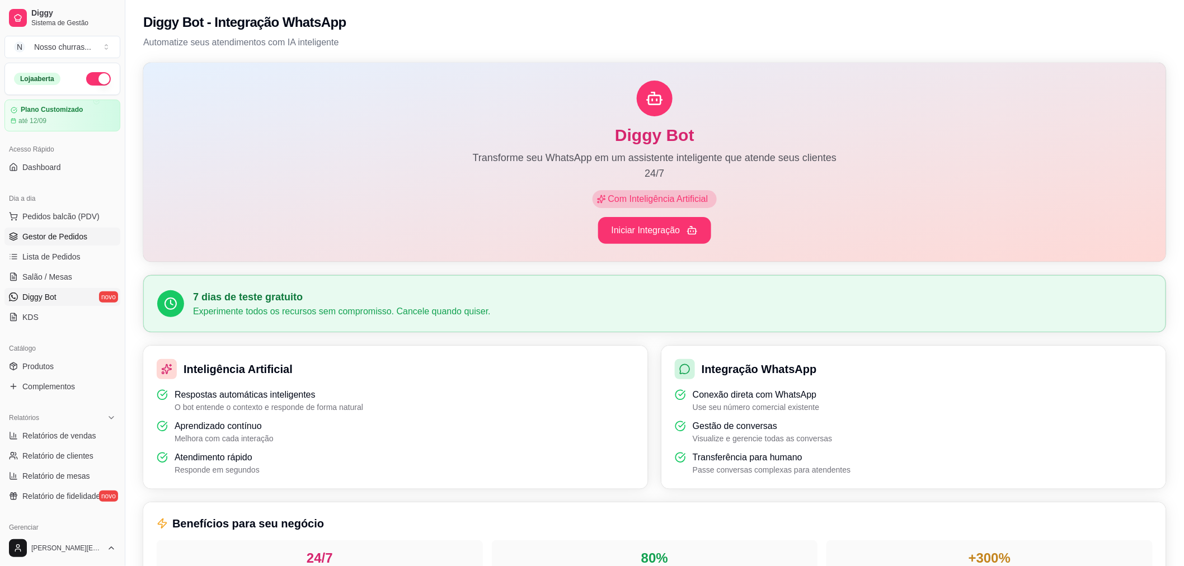
click at [54, 237] on span "Gestor de Pedidos" at bounding box center [54, 236] width 65 height 11
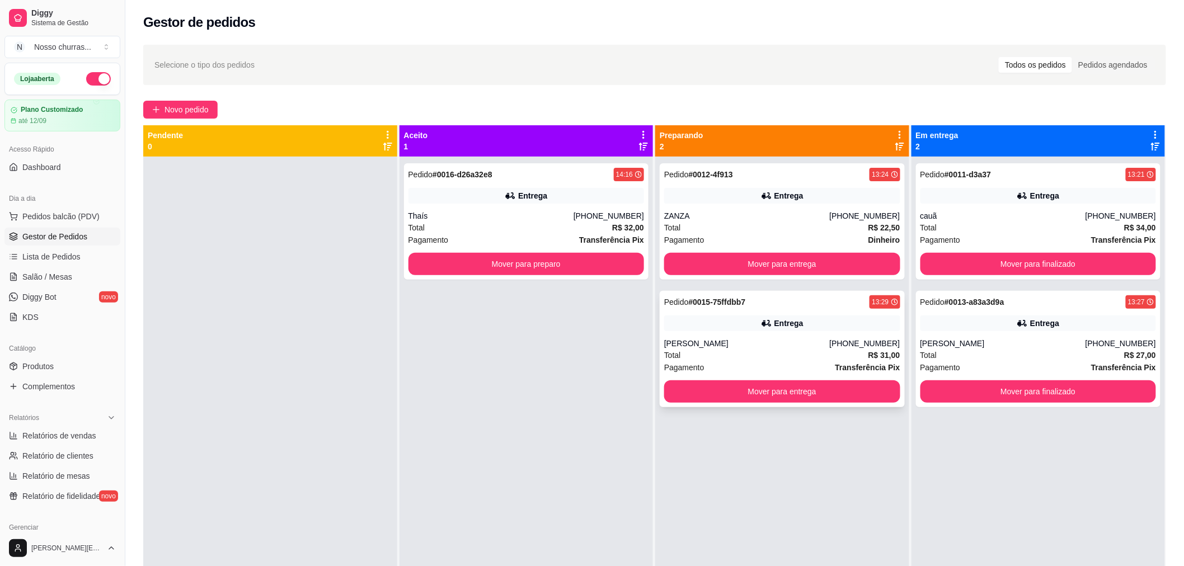
click at [692, 342] on div "[PERSON_NAME]" at bounding box center [746, 343] width 165 height 11
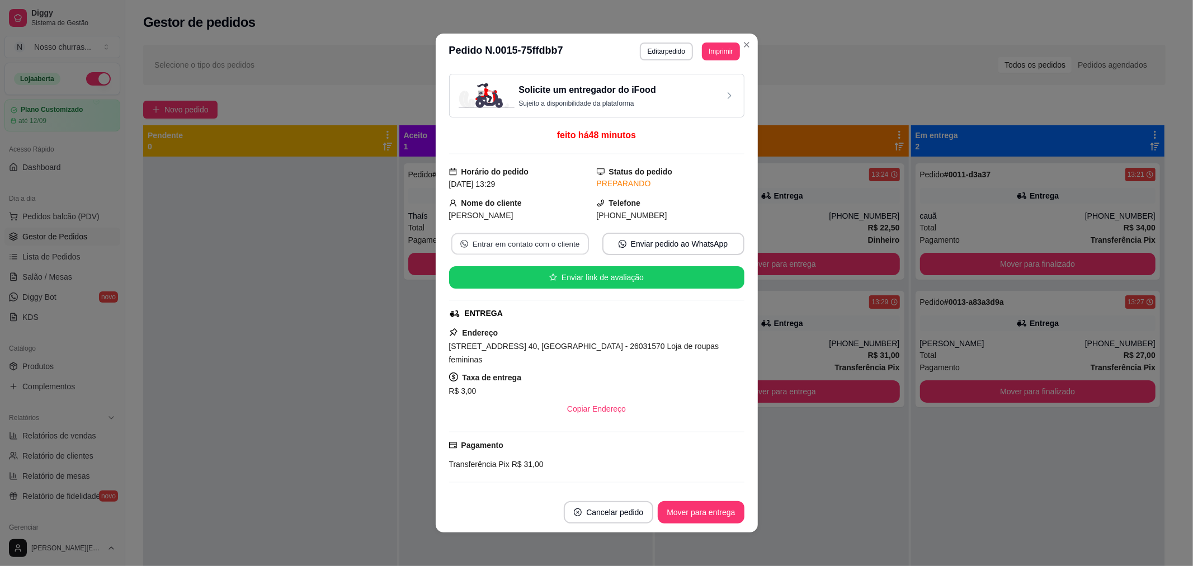
click at [535, 244] on button "Entrar em contato com o cliente" at bounding box center [520, 244] width 138 height 22
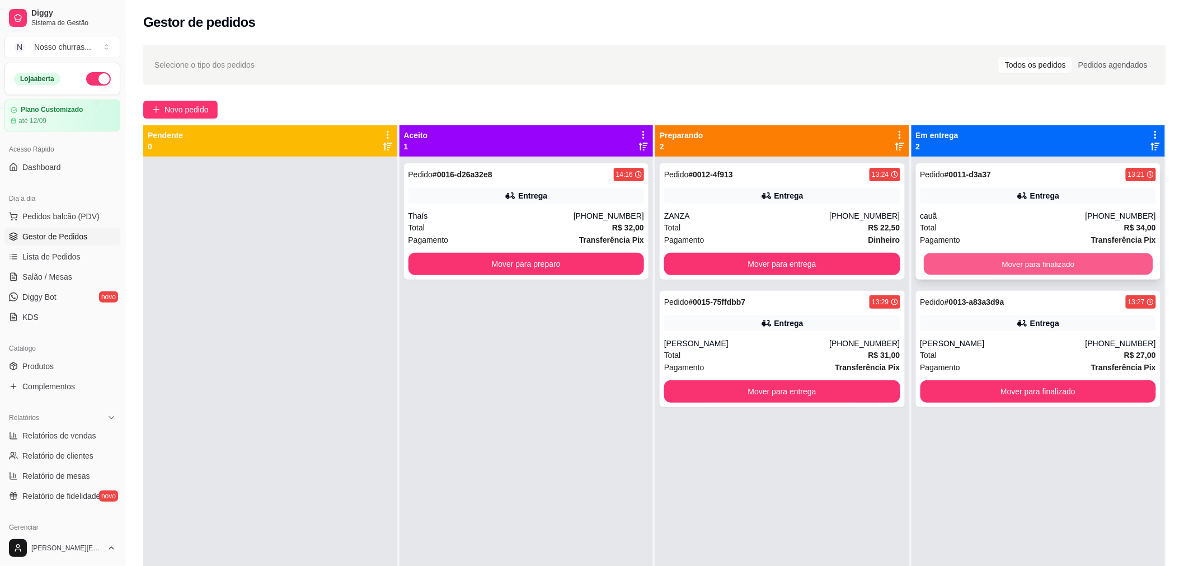
click at [948, 262] on button "Mover para finalizado" at bounding box center [1038, 264] width 229 height 22
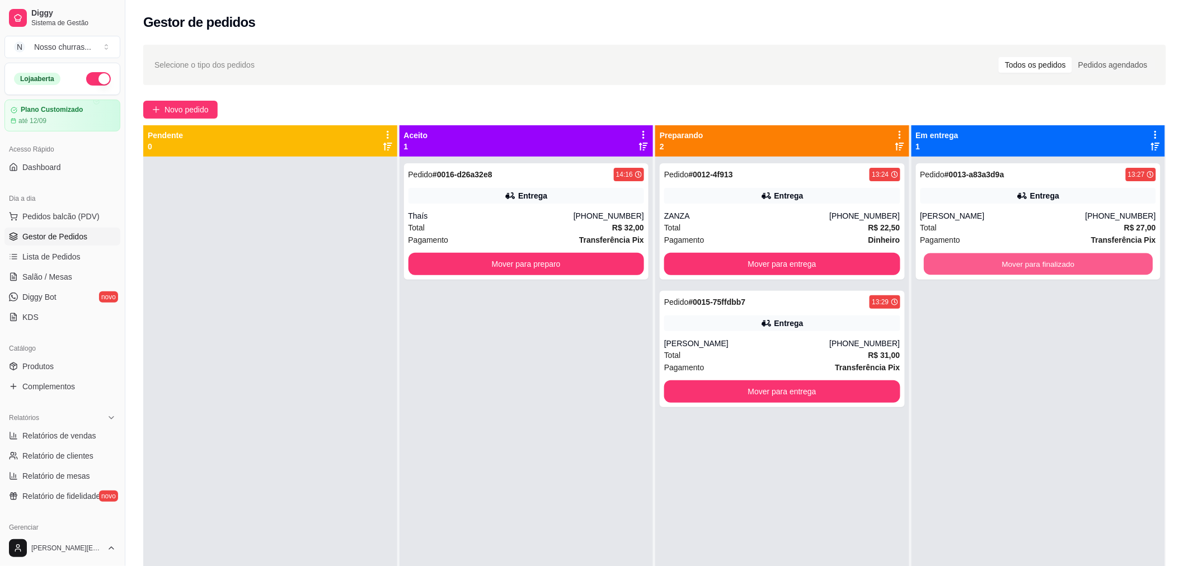
click at [948, 262] on button "Mover para finalizado" at bounding box center [1038, 264] width 229 height 22
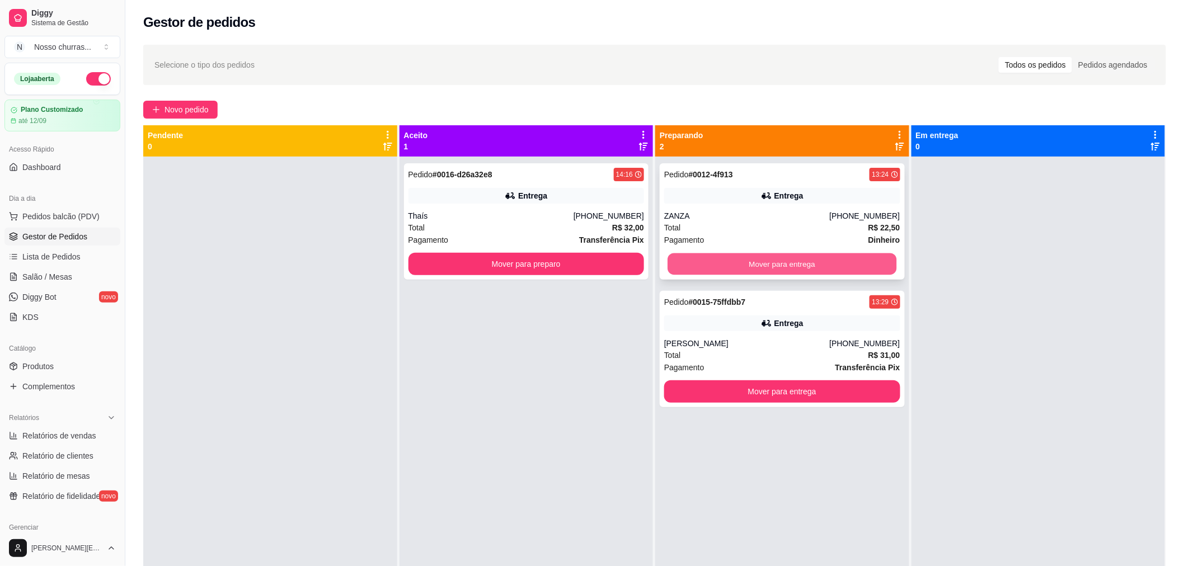
click at [887, 266] on button "Mover para entrega" at bounding box center [782, 264] width 229 height 22
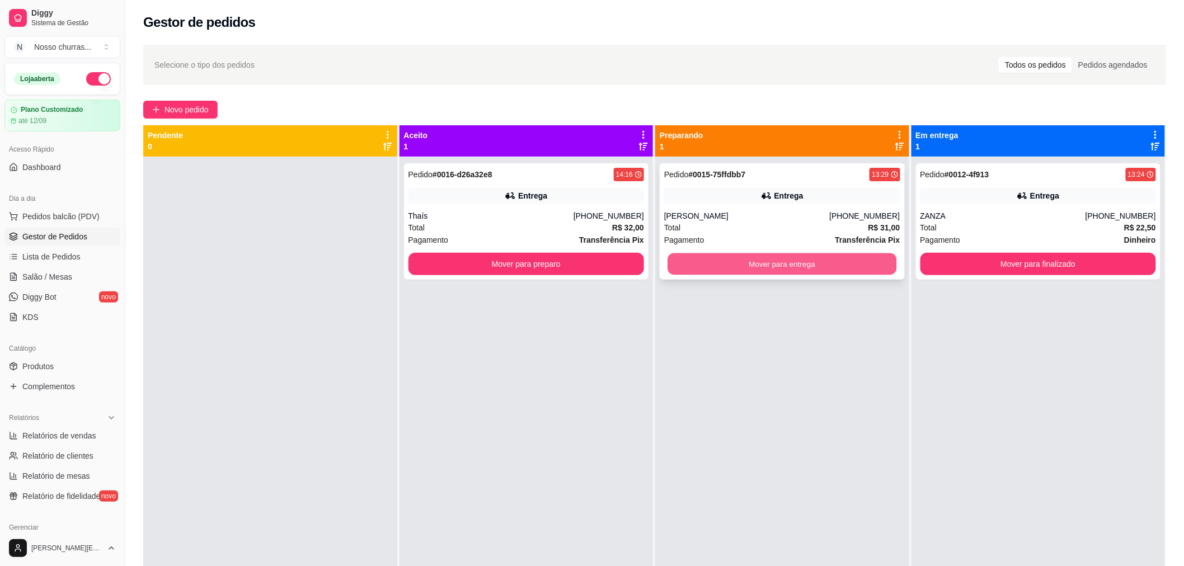
click at [881, 266] on button "Mover para entrega" at bounding box center [782, 264] width 229 height 22
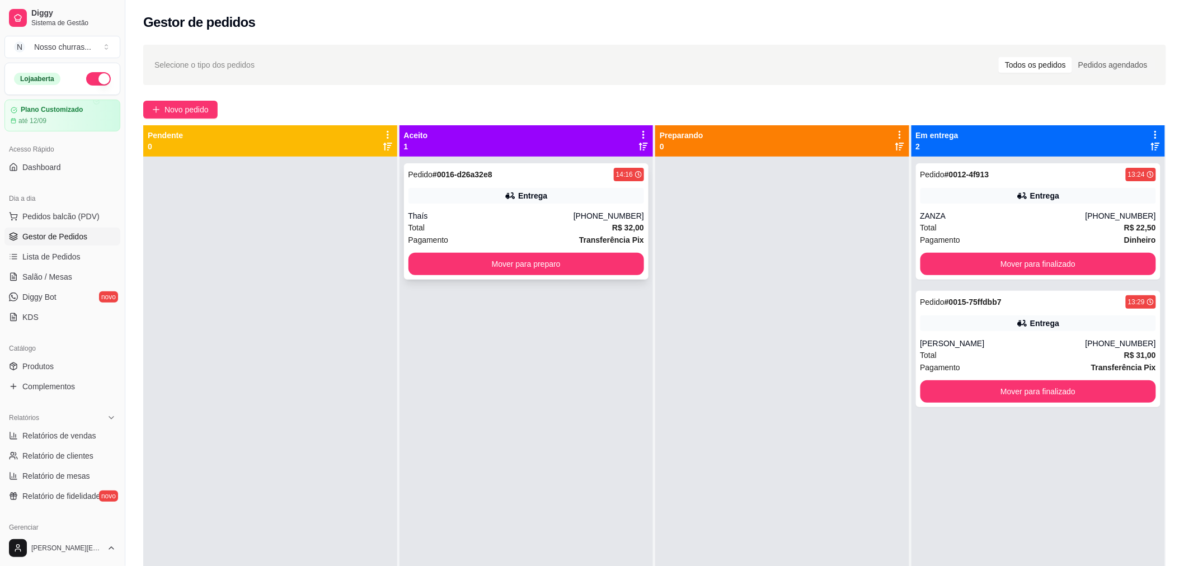
click at [607, 228] on div "Total R$ 32,00" at bounding box center [526, 228] width 236 height 12
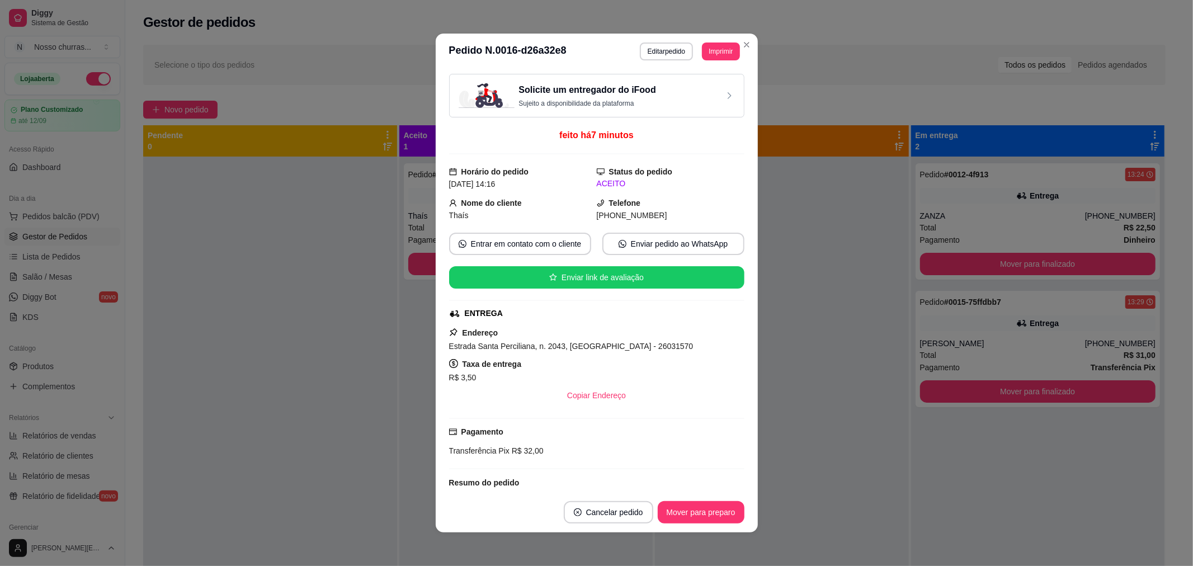
scroll to position [191, 0]
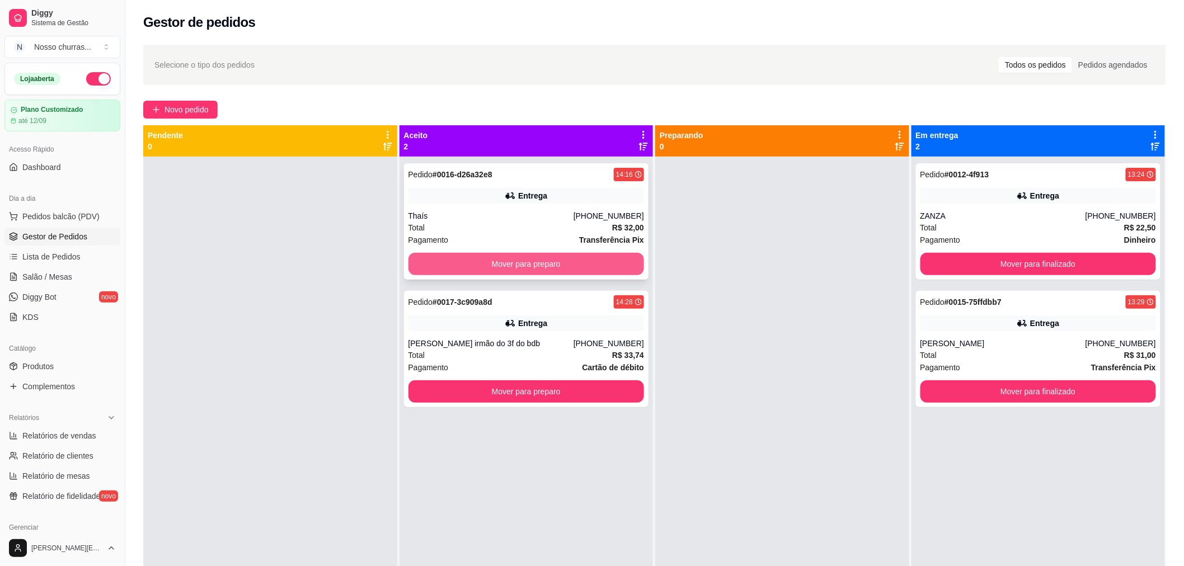
click at [440, 266] on button "Mover para preparo" at bounding box center [526, 264] width 236 height 22
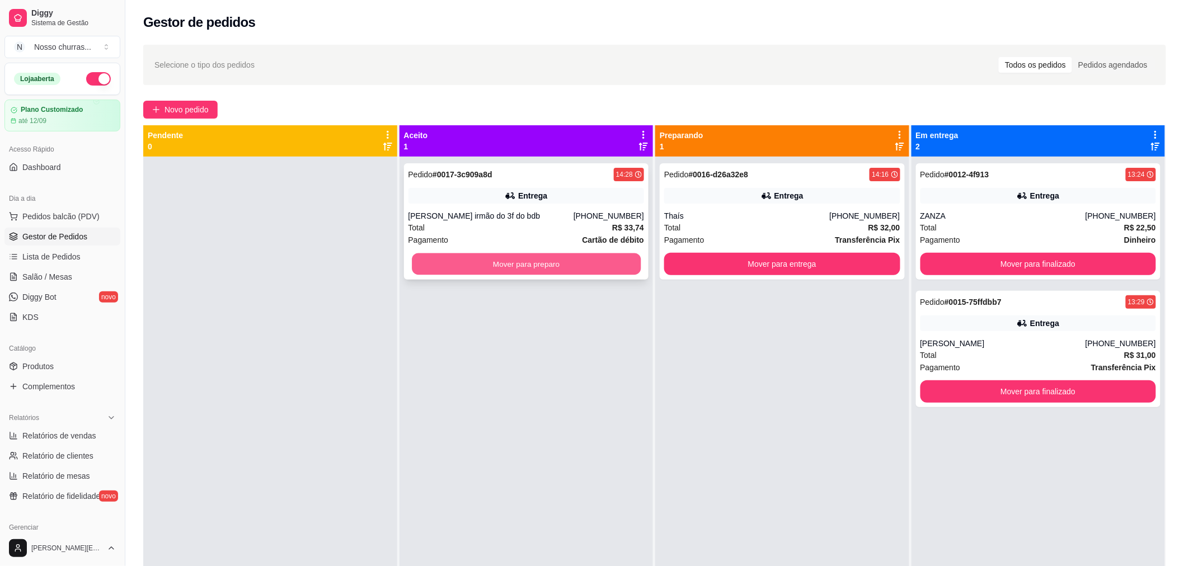
click at [450, 265] on button "Mover para preparo" at bounding box center [526, 264] width 229 height 22
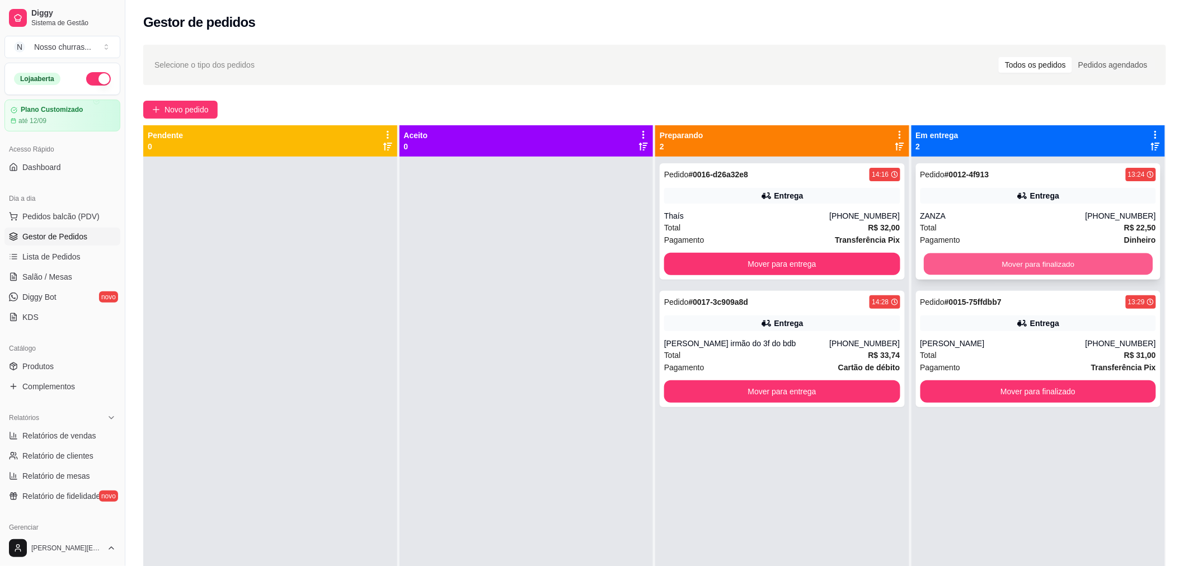
click at [1135, 256] on button "Mover para finalizado" at bounding box center [1038, 264] width 229 height 22
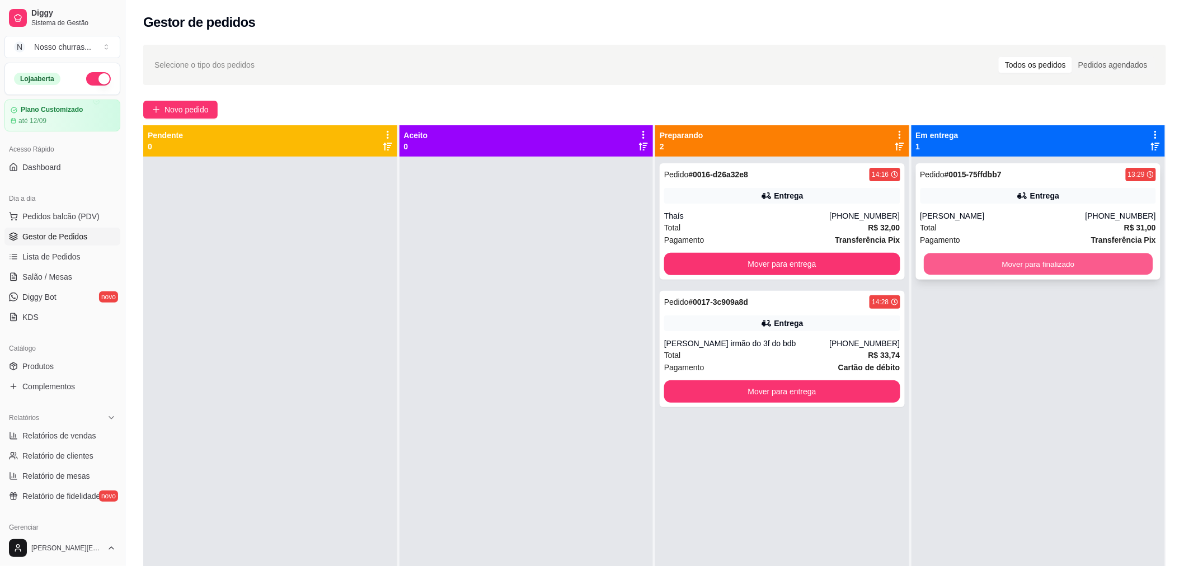
click at [1089, 262] on button "Mover para finalizado" at bounding box center [1038, 264] width 229 height 22
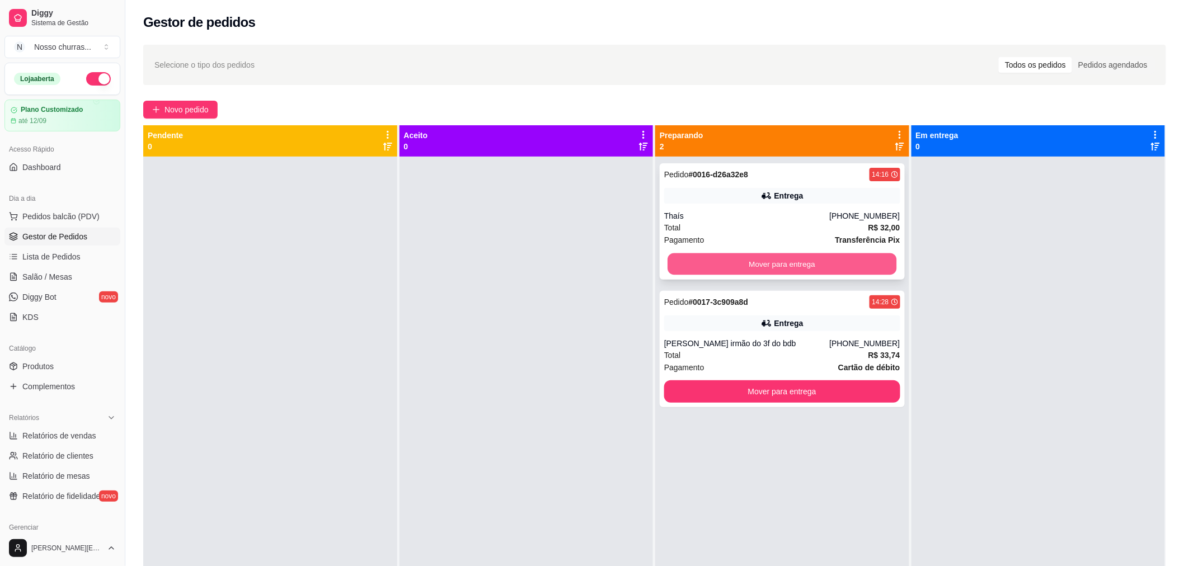
click at [860, 267] on button "Mover para entrega" at bounding box center [782, 264] width 229 height 22
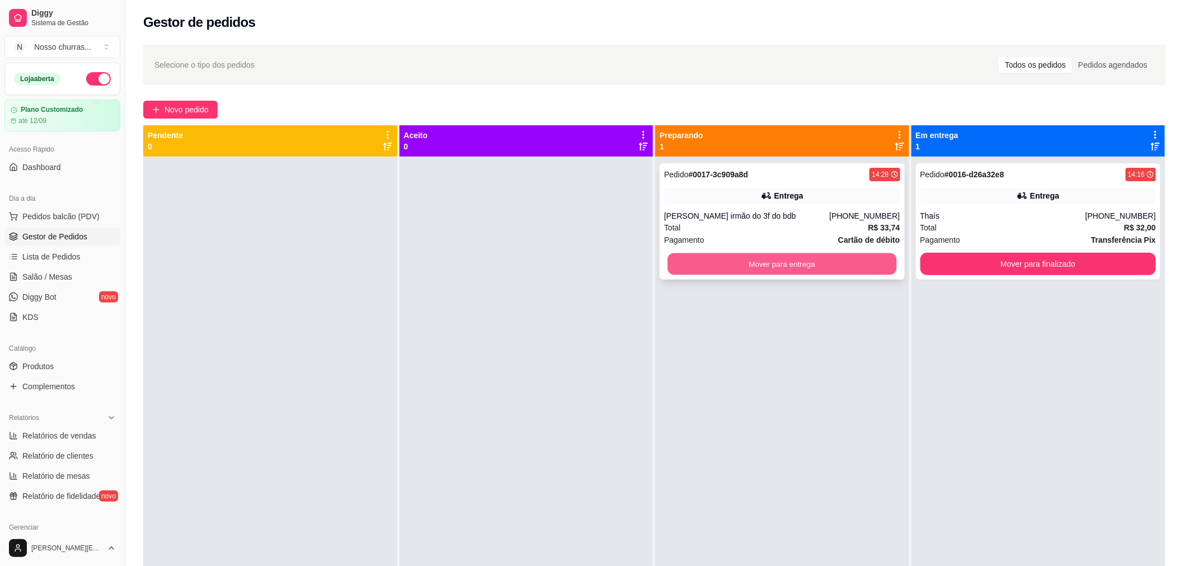
click at [831, 270] on button "Mover para entrega" at bounding box center [782, 264] width 229 height 22
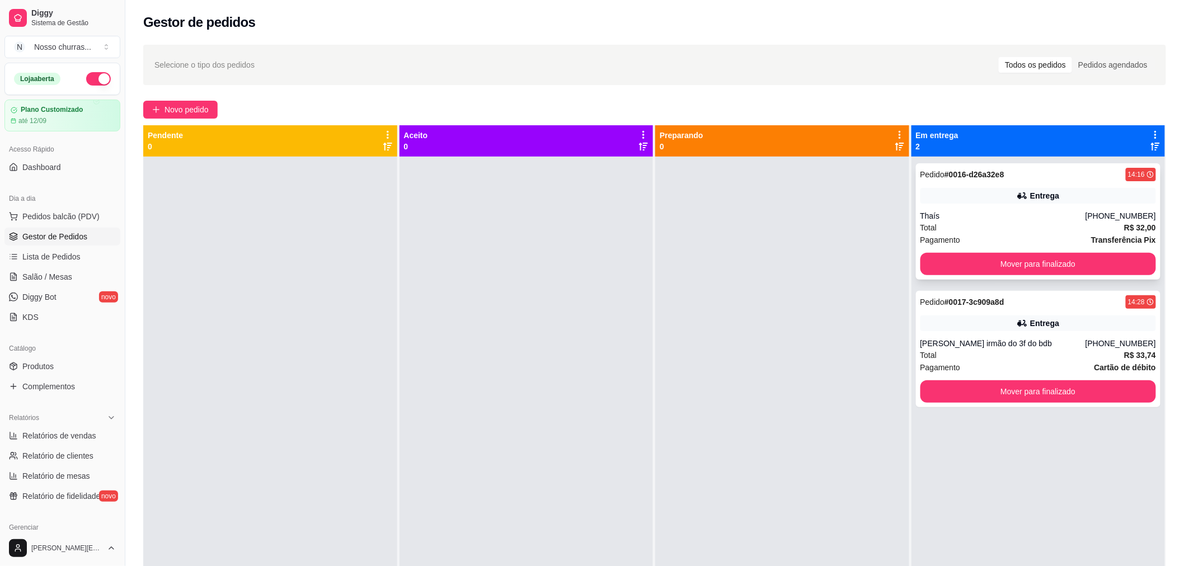
click at [962, 214] on div "Thaís" at bounding box center [1002, 215] width 165 height 11
click at [943, 309] on div "Pedido # 0017-3c909a8d 14:28 Entrega Pedrin irmão do 3f do bdb [PHONE_NUMBER] T…" at bounding box center [1038, 349] width 245 height 116
click at [176, 115] on span "Novo pedido" at bounding box center [187, 110] width 44 height 12
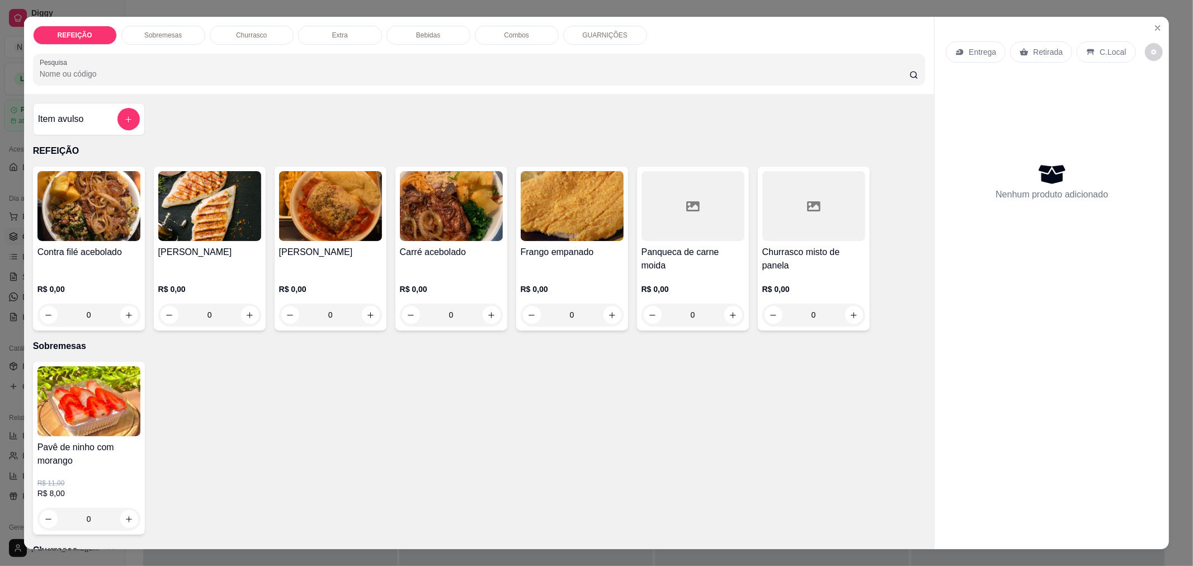
click at [605, 322] on div "0" at bounding box center [572, 315] width 103 height 22
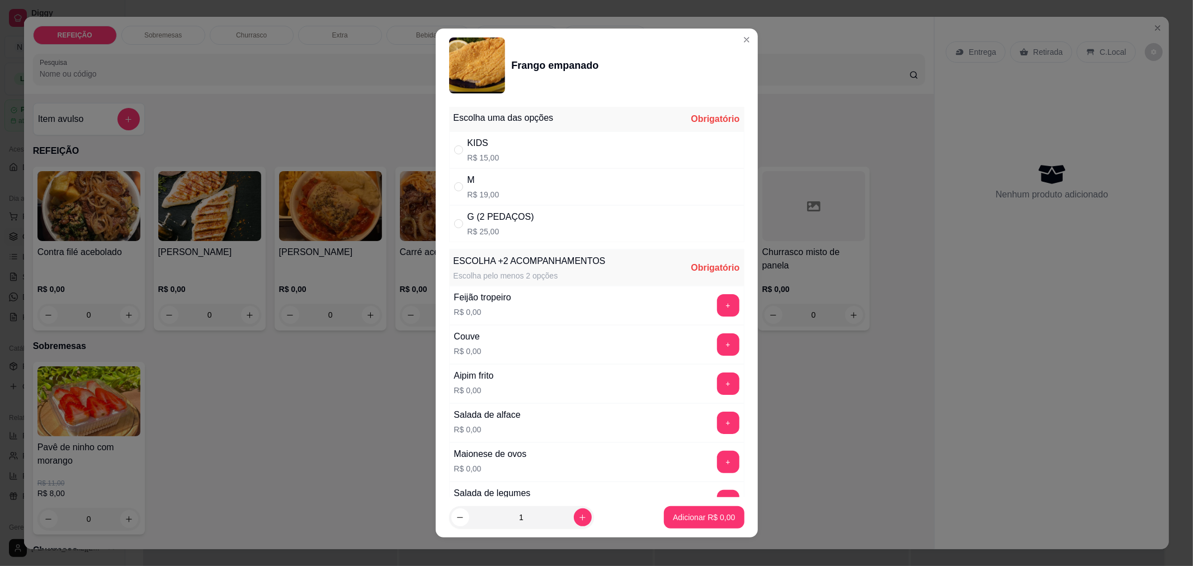
click at [547, 194] on div "M R$ 19,00" at bounding box center [596, 186] width 295 height 37
radio input "true"
click at [717, 434] on button "+" at bounding box center [728, 423] width 22 height 22
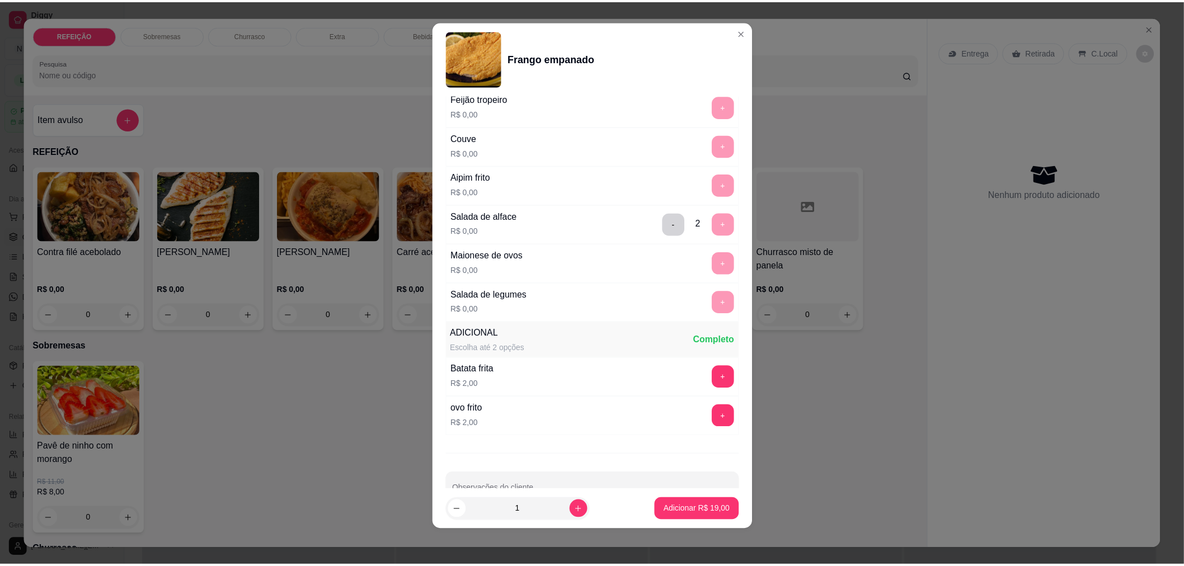
scroll to position [222, 0]
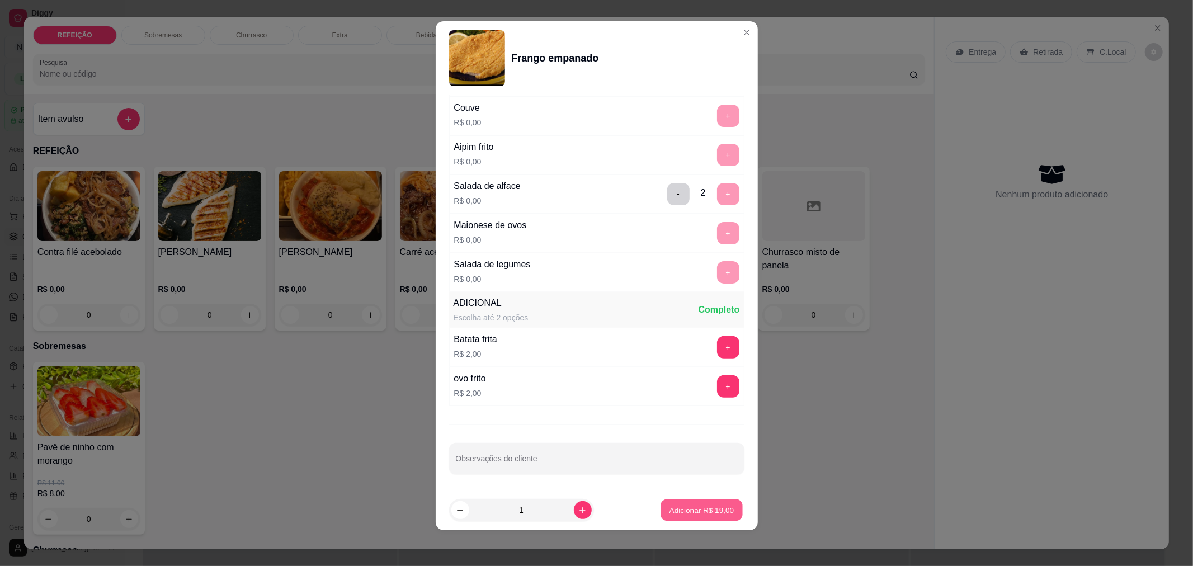
click at [703, 513] on p "Adicionar R$ 19,00" at bounding box center [702, 510] width 65 height 11
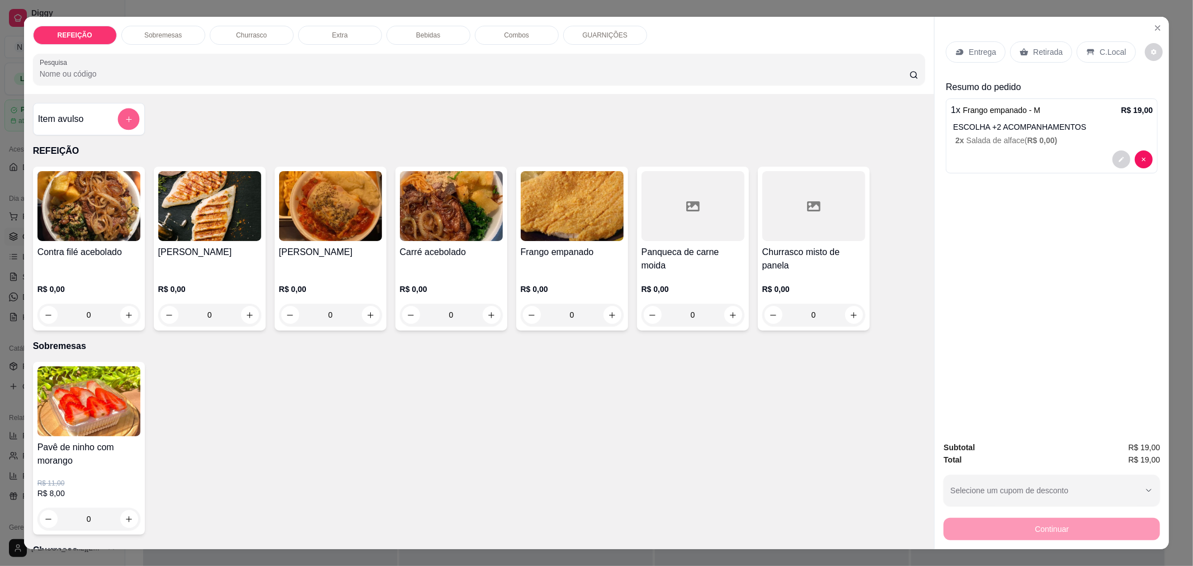
click at [124, 116] on icon "add-separate-item" at bounding box center [128, 119] width 8 height 8
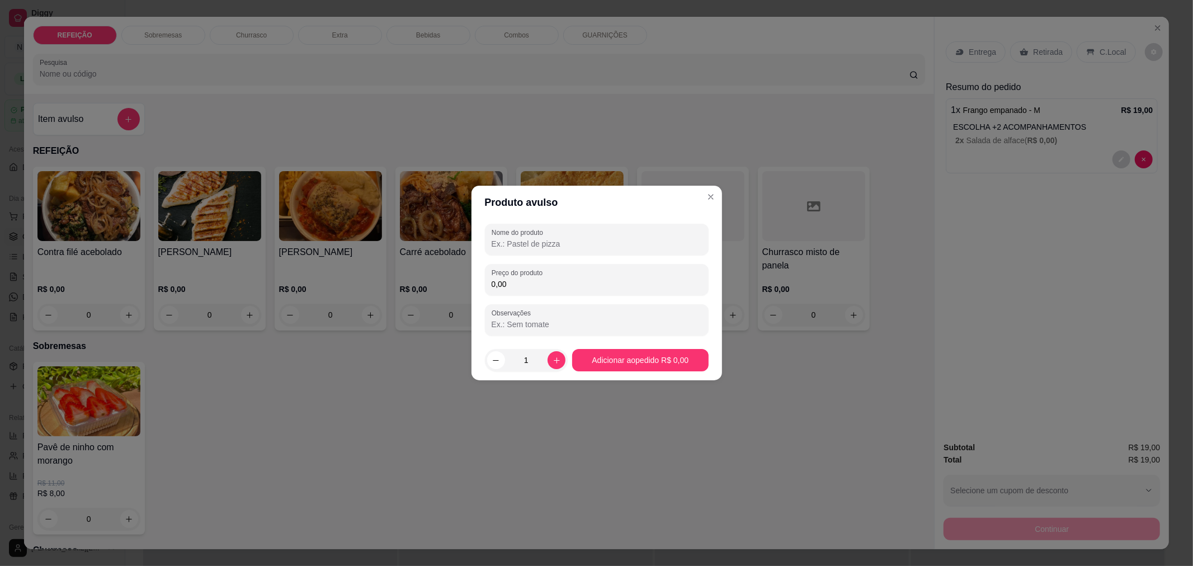
click at [537, 244] on input "Nome do produto" at bounding box center [597, 243] width 210 height 11
type input "agua"
click at [519, 285] on input "0,00" at bounding box center [597, 284] width 210 height 11
type input "2,00"
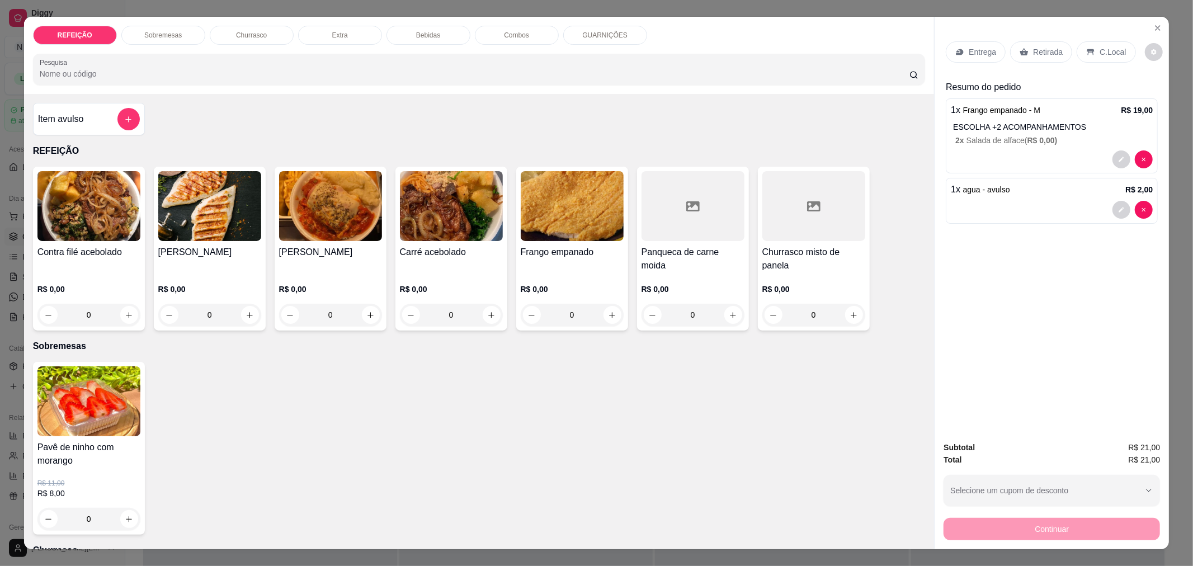
click at [1088, 59] on div "C.Local" at bounding box center [1106, 51] width 59 height 21
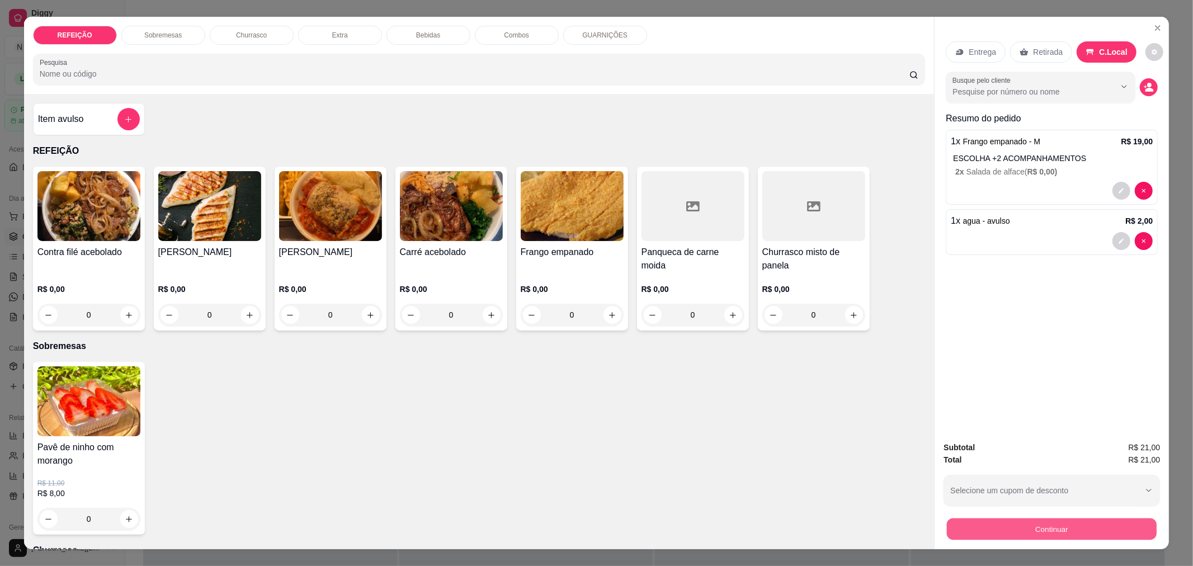
click at [1019, 532] on button "Continuar" at bounding box center [1052, 529] width 210 height 22
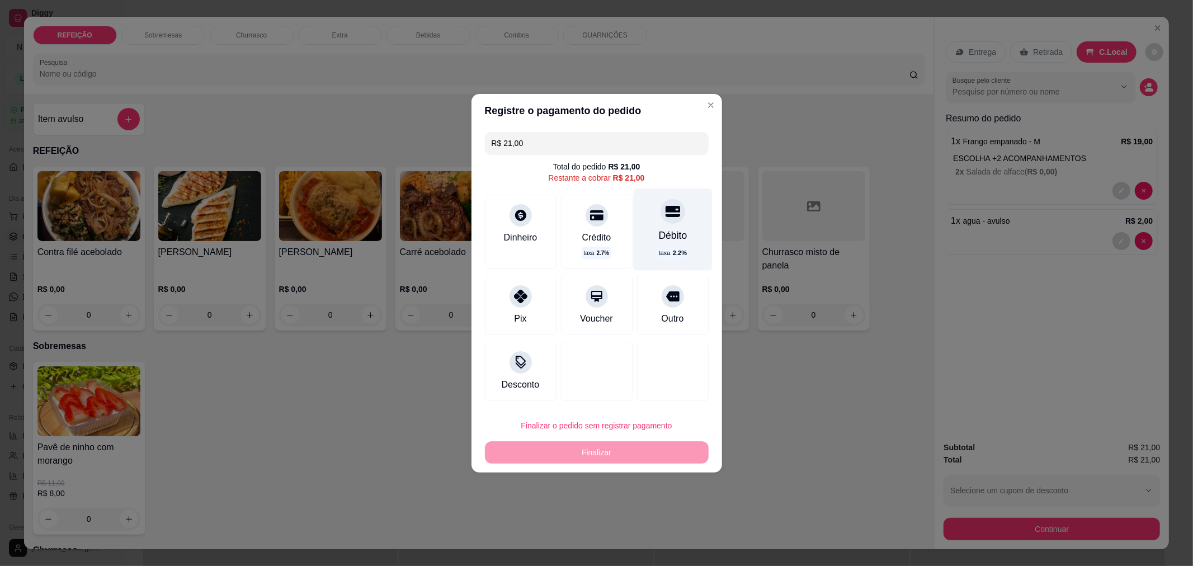
click at [647, 225] on div "Débito taxa 2.2 %" at bounding box center [672, 230] width 79 height 82
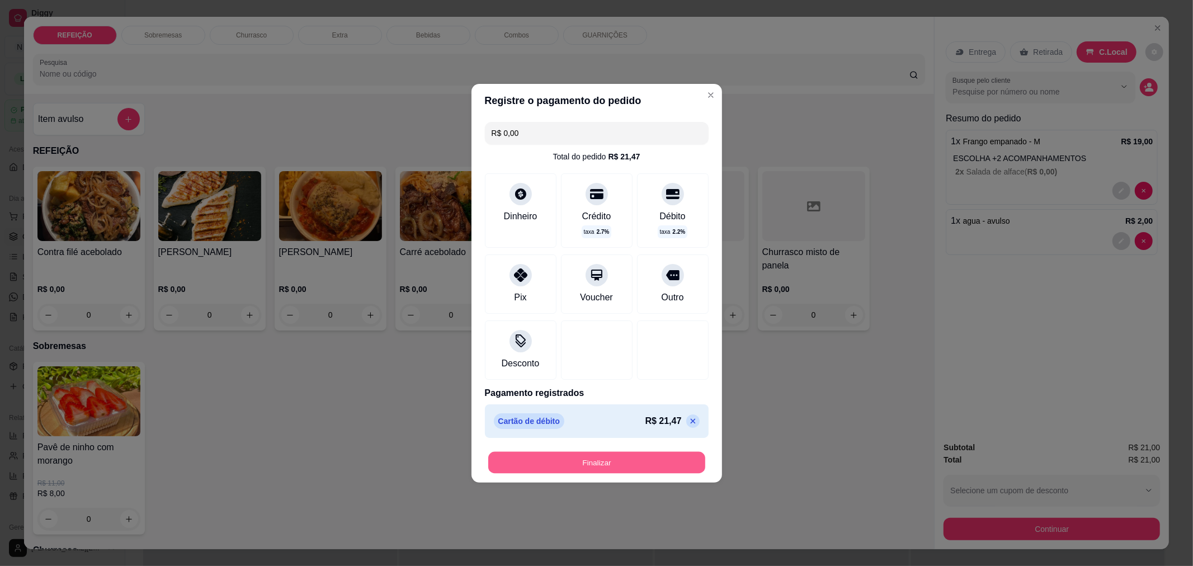
click at [608, 464] on button "Finalizar" at bounding box center [596, 463] width 217 height 22
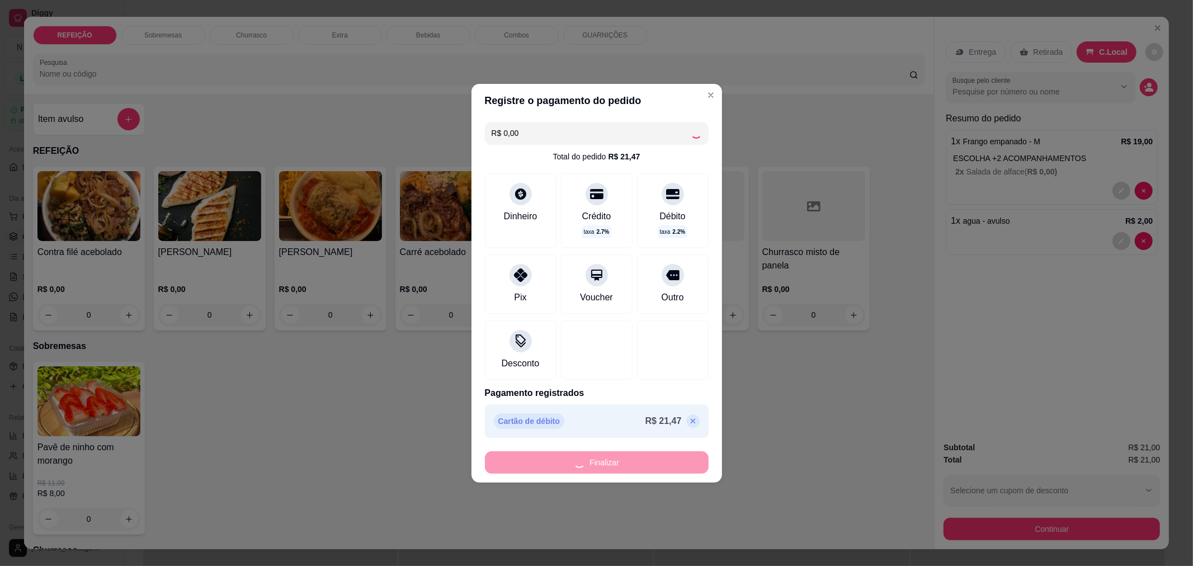
type input "-R$ 21,00"
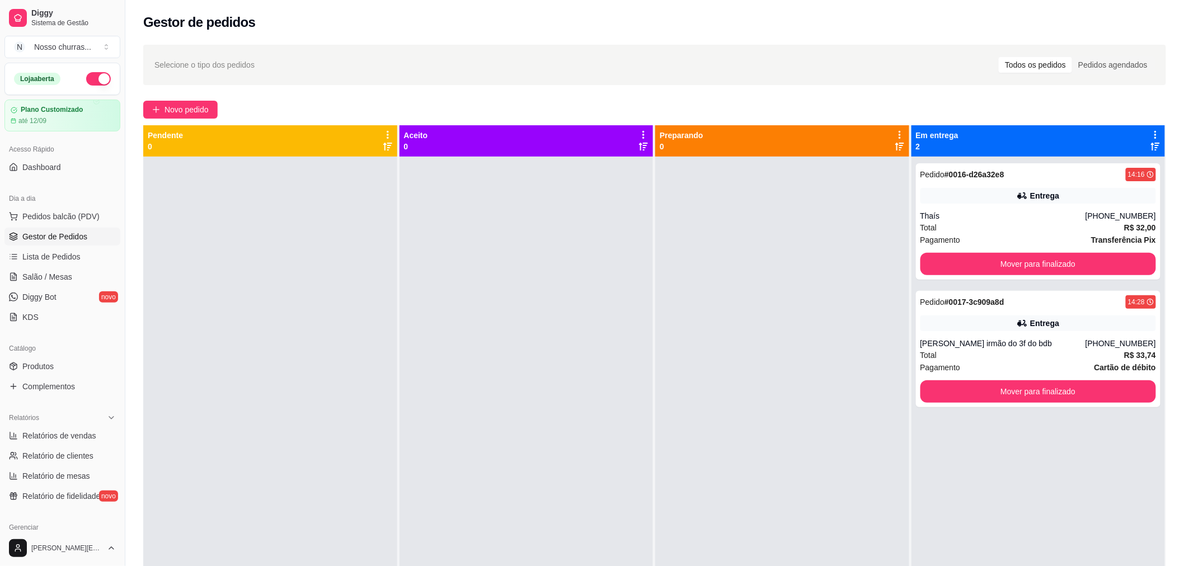
click at [641, 203] on div at bounding box center [527, 440] width 254 height 566
click at [83, 233] on span "Gestor de Pedidos" at bounding box center [54, 236] width 65 height 11
click at [84, 253] on link "Lista de Pedidos" at bounding box center [62, 257] width 116 height 18
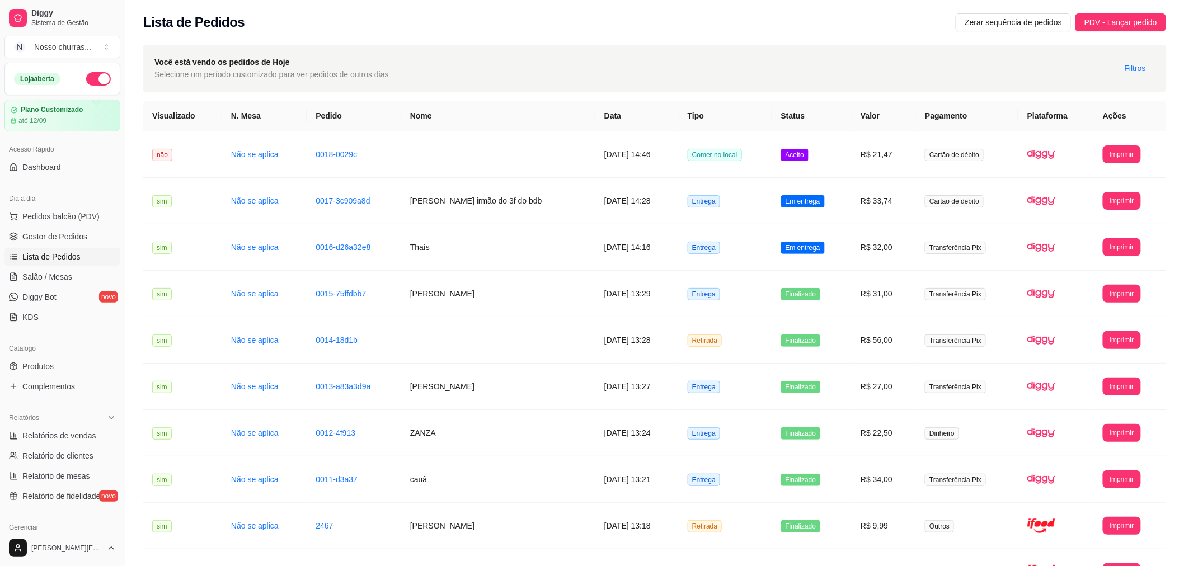
click at [81, 248] on link "Lista de Pedidos" at bounding box center [62, 257] width 116 height 18
click at [271, 153] on link "Não se aplica" at bounding box center [255, 154] width 48 height 9
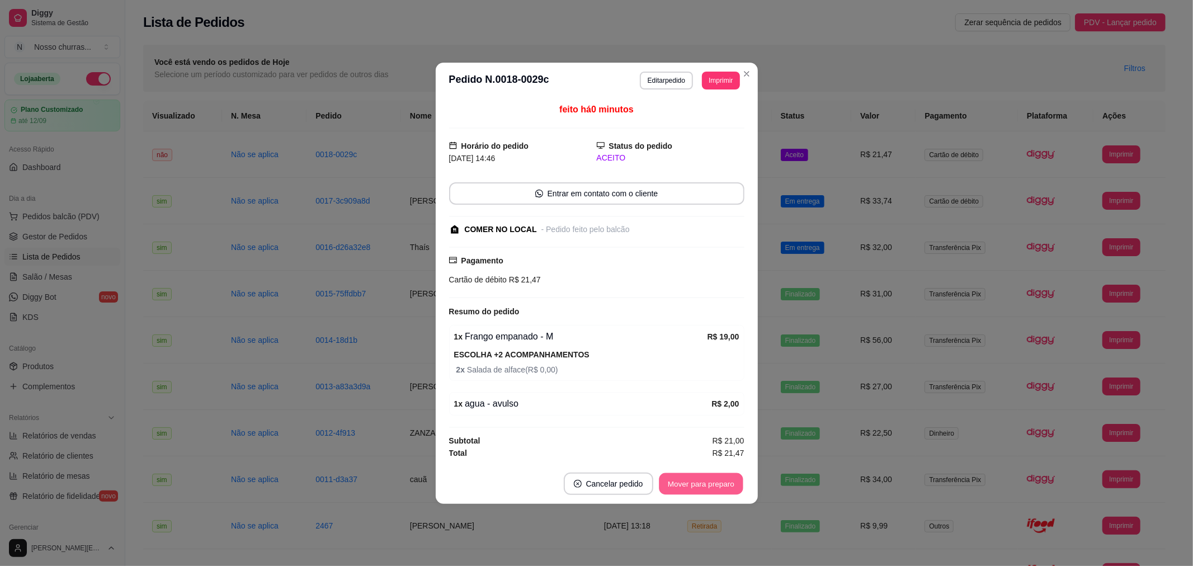
click at [694, 490] on button "Mover para preparo" at bounding box center [701, 484] width 84 height 22
click at [694, 490] on div "Mover para preparo" at bounding box center [693, 484] width 102 height 22
click at [694, 490] on button "Mover para retirada disponível" at bounding box center [683, 484] width 120 height 22
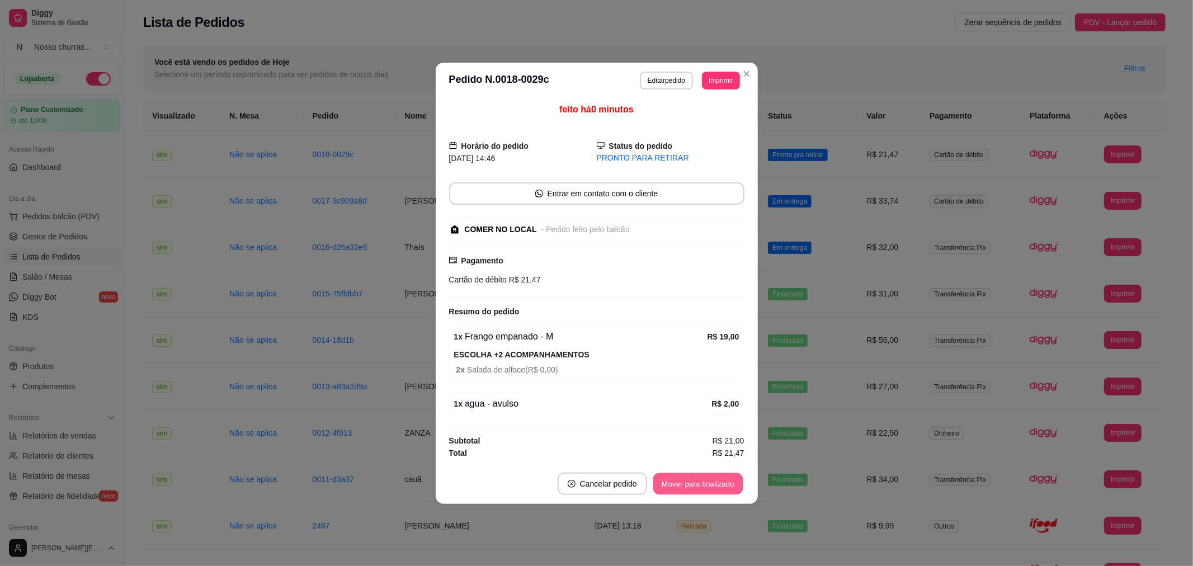
click at [694, 490] on button "Mover para finalizado" at bounding box center [698, 484] width 90 height 22
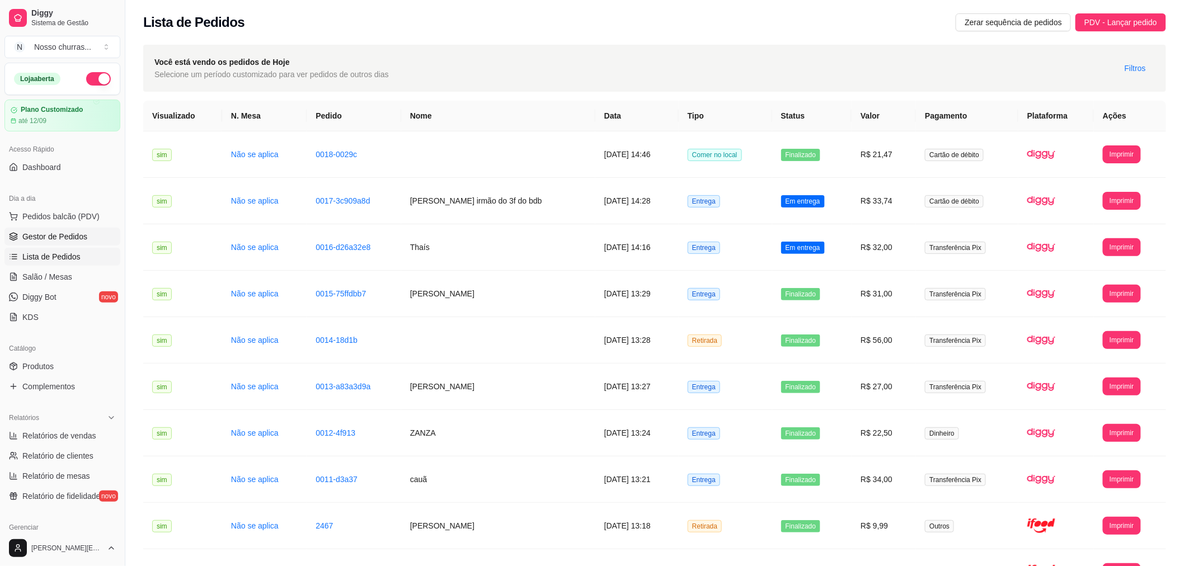
click at [16, 229] on link "Gestor de Pedidos" at bounding box center [62, 237] width 116 height 18
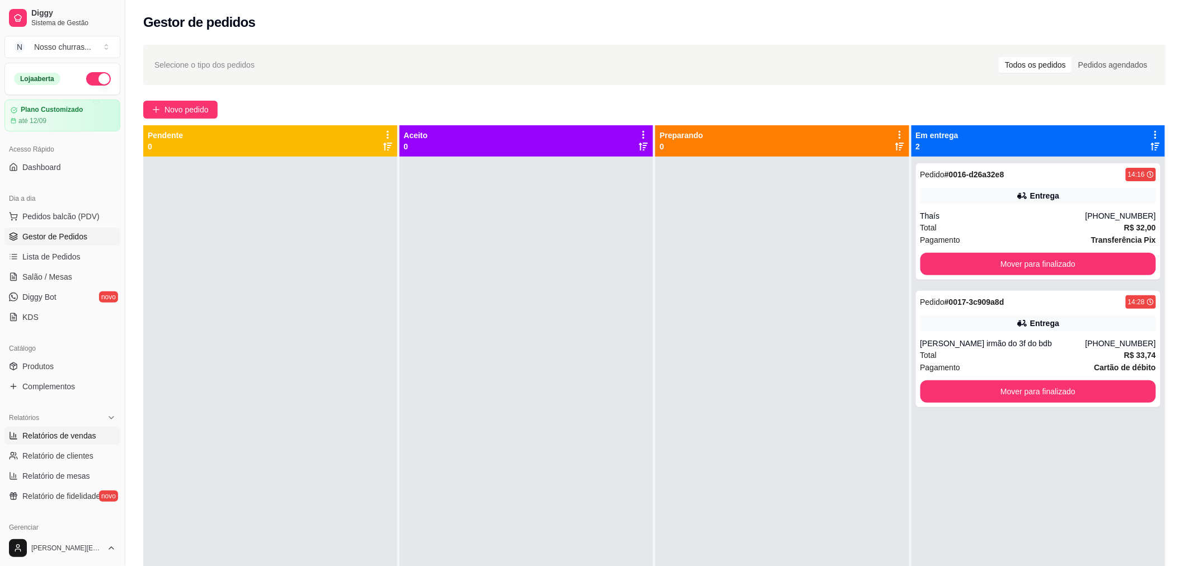
click at [65, 439] on span "Relatórios de vendas" at bounding box center [59, 435] width 74 height 11
select select "ALL"
select select "0"
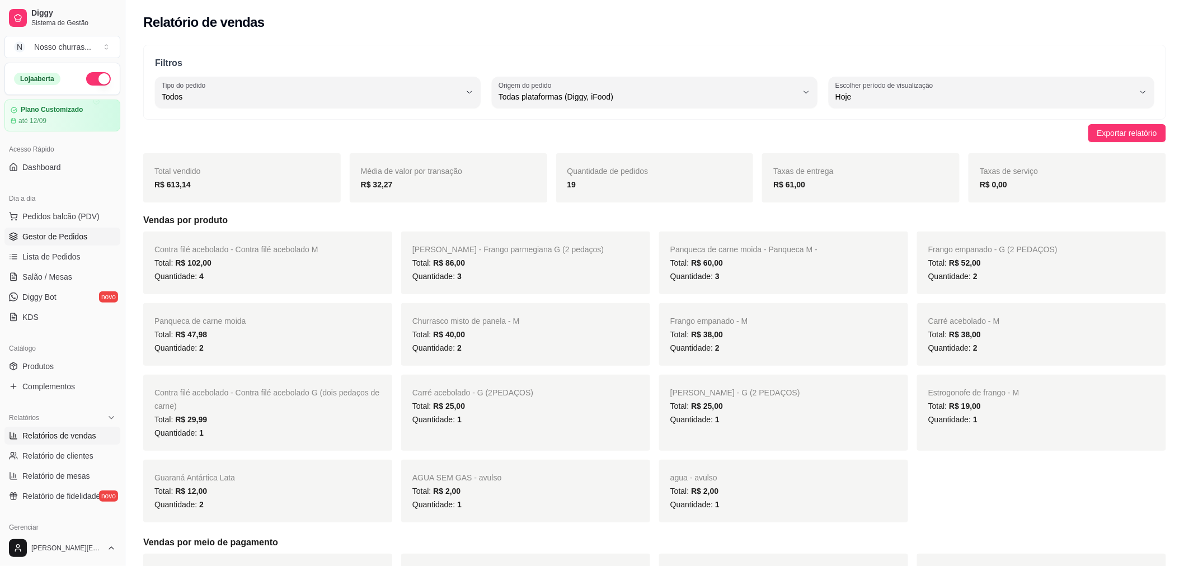
click at [39, 238] on span "Gestor de Pedidos" at bounding box center [54, 236] width 65 height 11
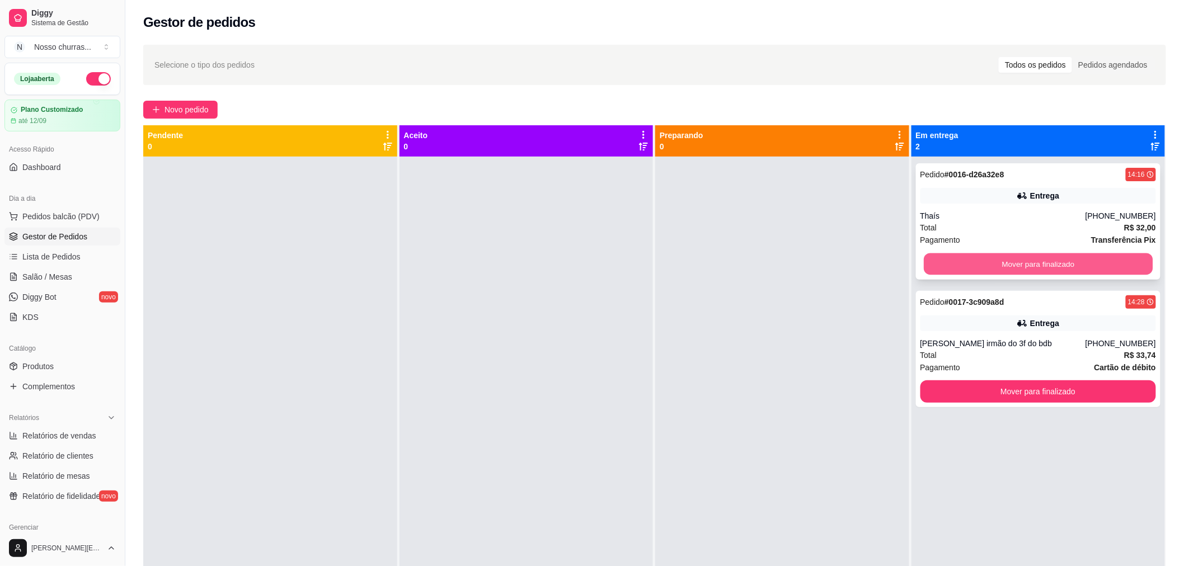
click at [980, 257] on button "Mover para finalizado" at bounding box center [1038, 264] width 229 height 22
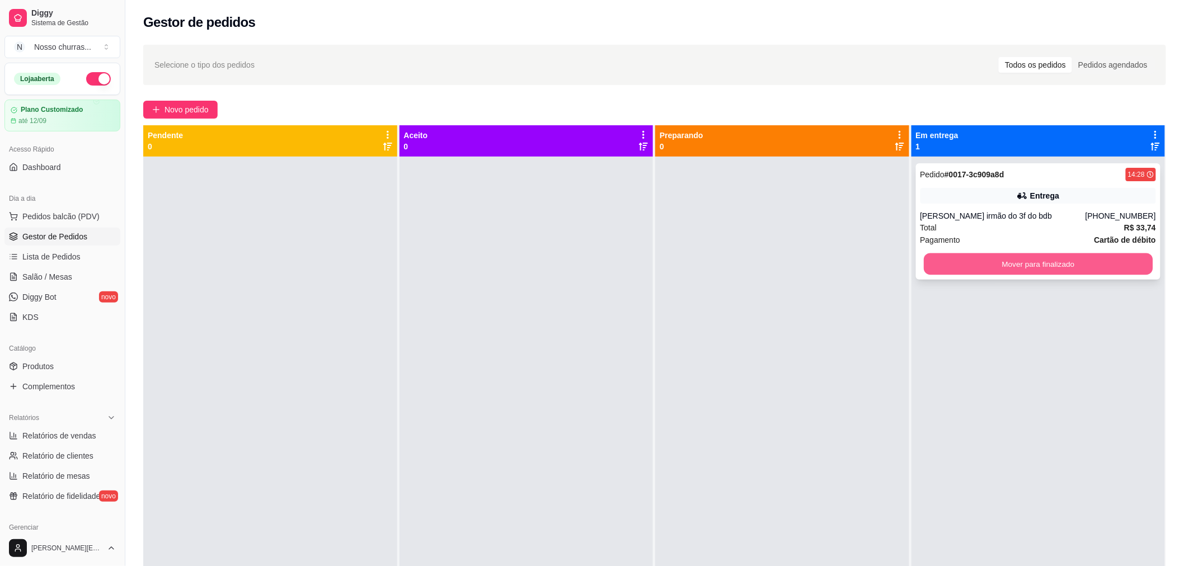
click at [970, 267] on button "Mover para finalizado" at bounding box center [1038, 264] width 229 height 22
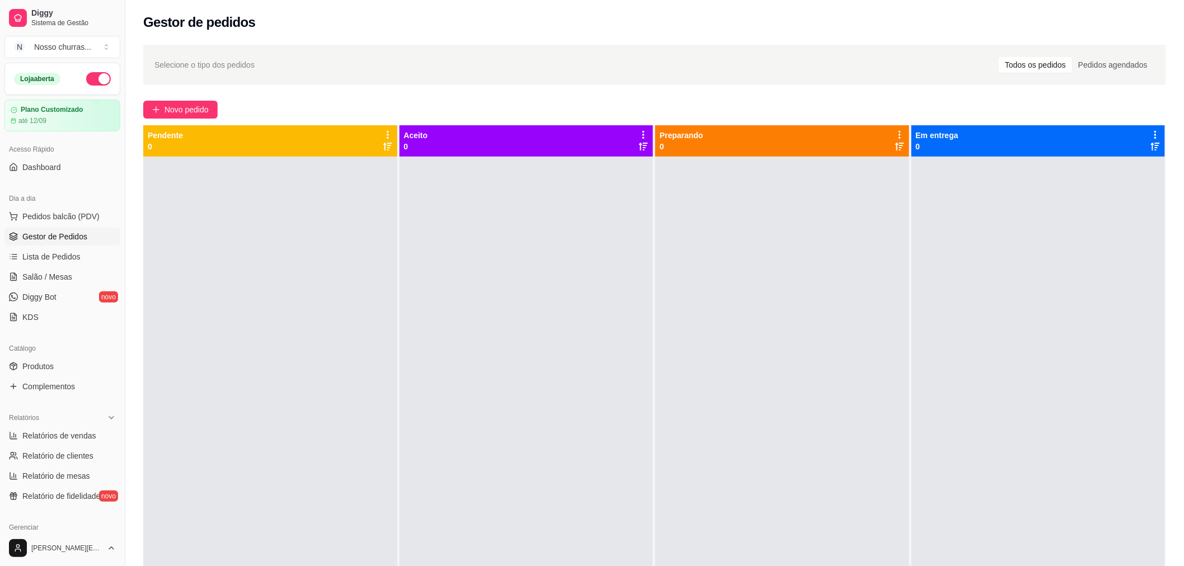
click at [969, 267] on div at bounding box center [1038, 440] width 254 height 566
drag, startPoint x: 969, startPoint y: 267, endPoint x: 971, endPoint y: 280, distance: 12.4
click at [920, 269] on div at bounding box center [1038, 440] width 254 height 566
click at [864, 265] on div at bounding box center [782, 440] width 254 height 566
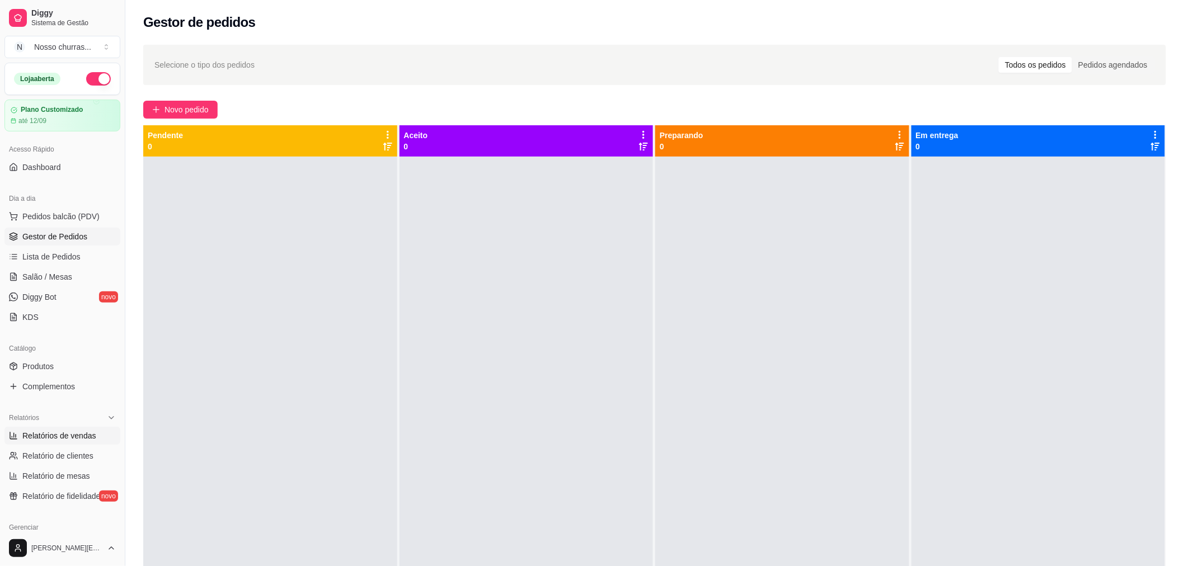
click at [53, 437] on span "Relatórios de vendas" at bounding box center [59, 435] width 74 height 11
select select "ALL"
select select "0"
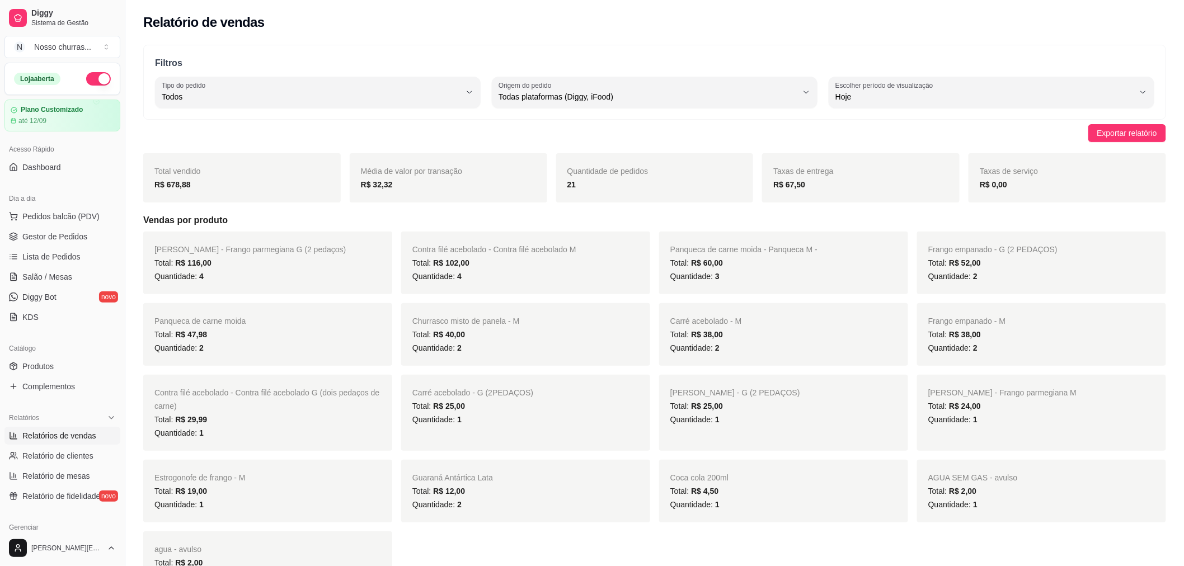
scroll to position [172, 0]
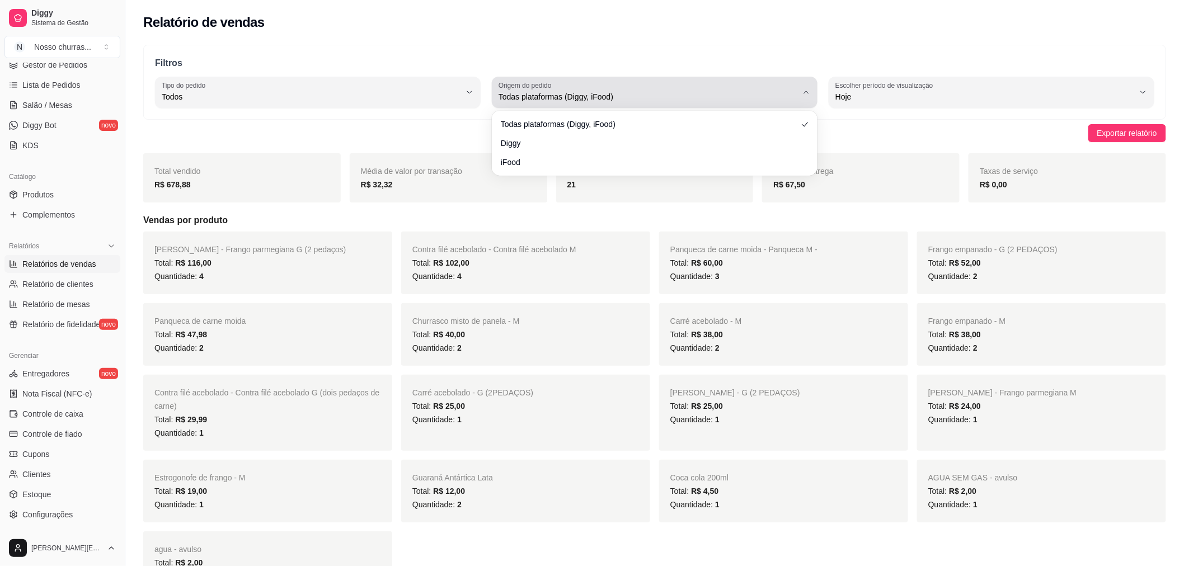
click at [595, 84] on div "Todas plataformas (Diggy, iFood)" at bounding box center [648, 92] width 299 height 22
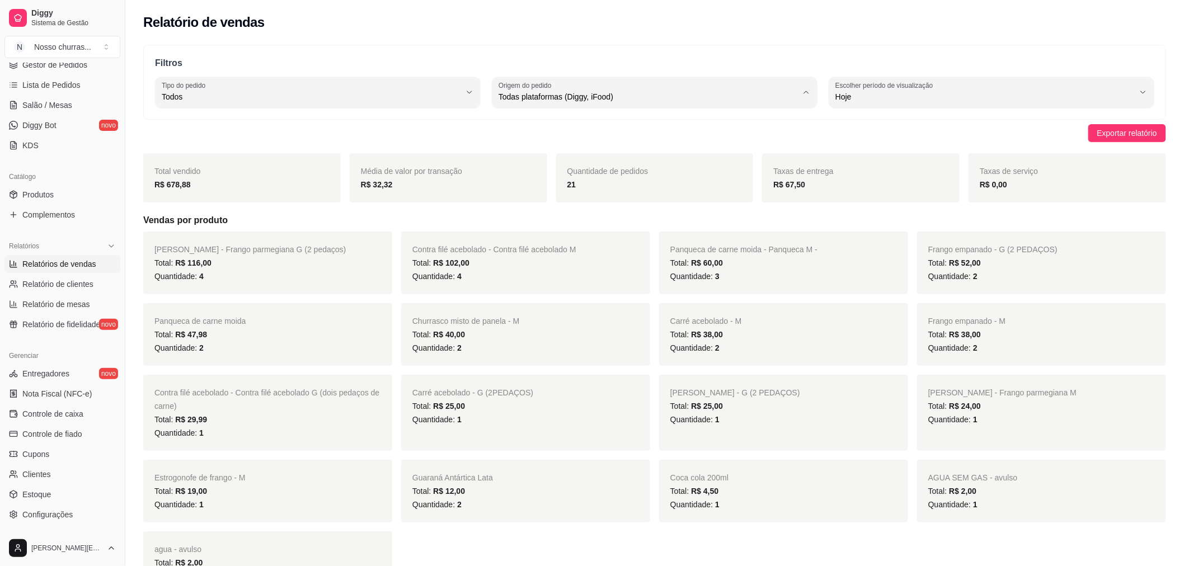
click at [558, 147] on span "Diggy" at bounding box center [649, 142] width 285 height 11
type input "DIGGY"
select select "DIGGY"
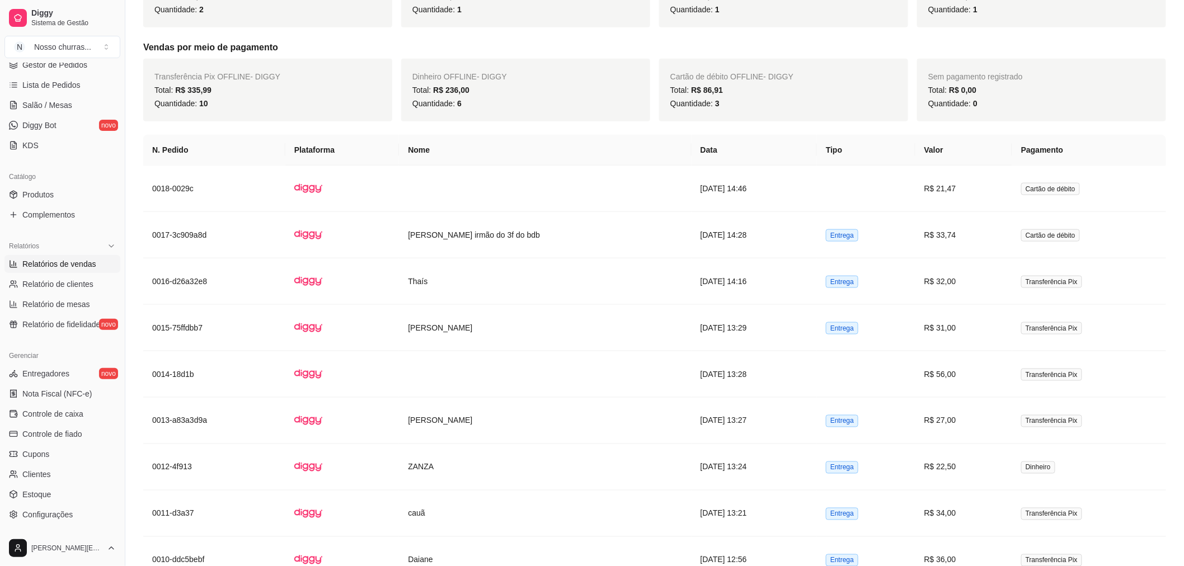
scroll to position [0, 0]
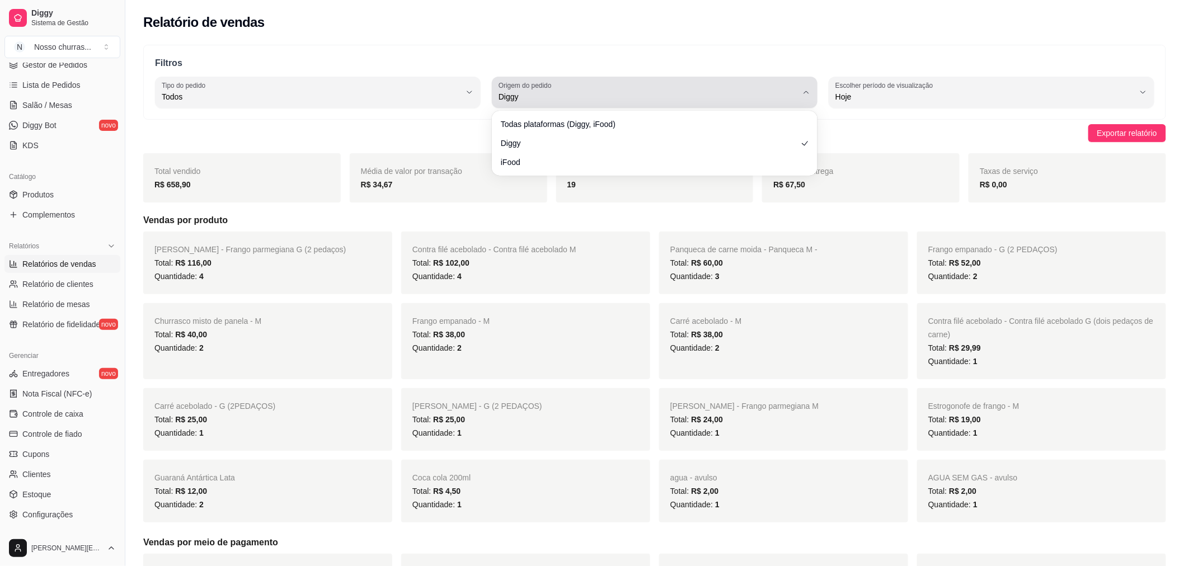
click at [793, 100] on span "Diggy" at bounding box center [648, 96] width 299 height 11
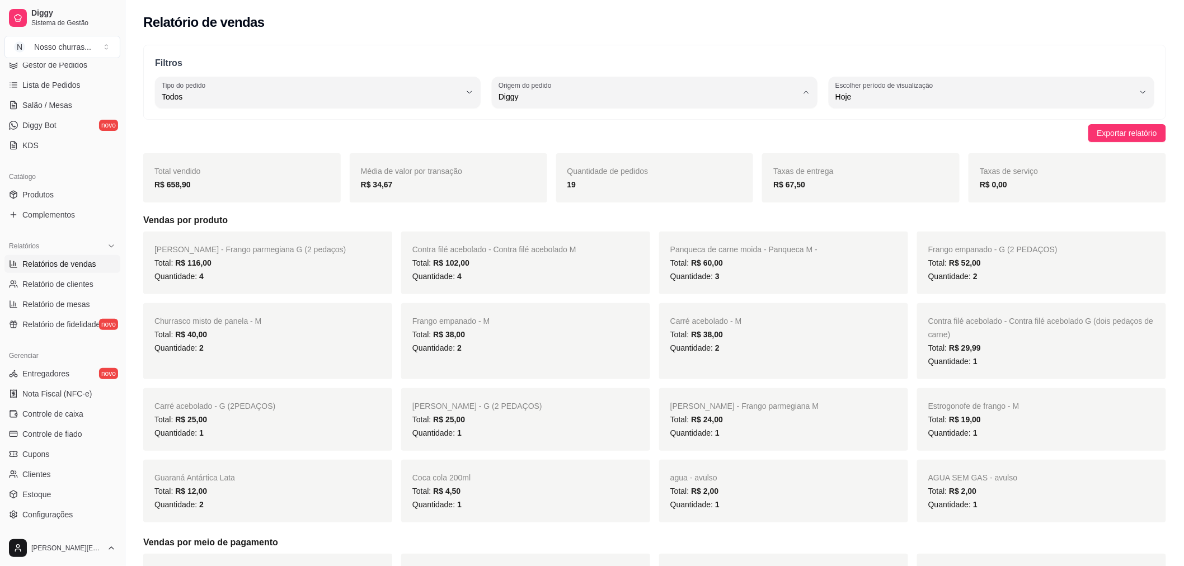
click at [739, 166] on span "iFood" at bounding box center [649, 160] width 285 height 11
type input "IFOOD"
select select "IFOOD"
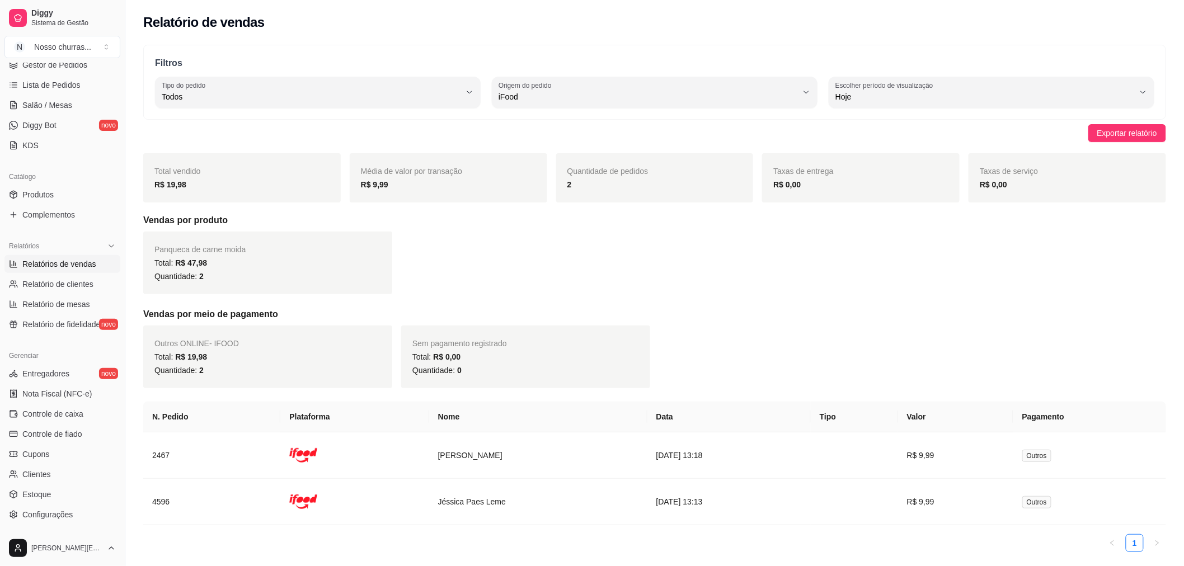
click at [739, 166] on div "Quantidade de pedidos 2" at bounding box center [655, 177] width 198 height 49
click at [40, 69] on span "Gestor de Pedidos" at bounding box center [54, 64] width 65 height 11
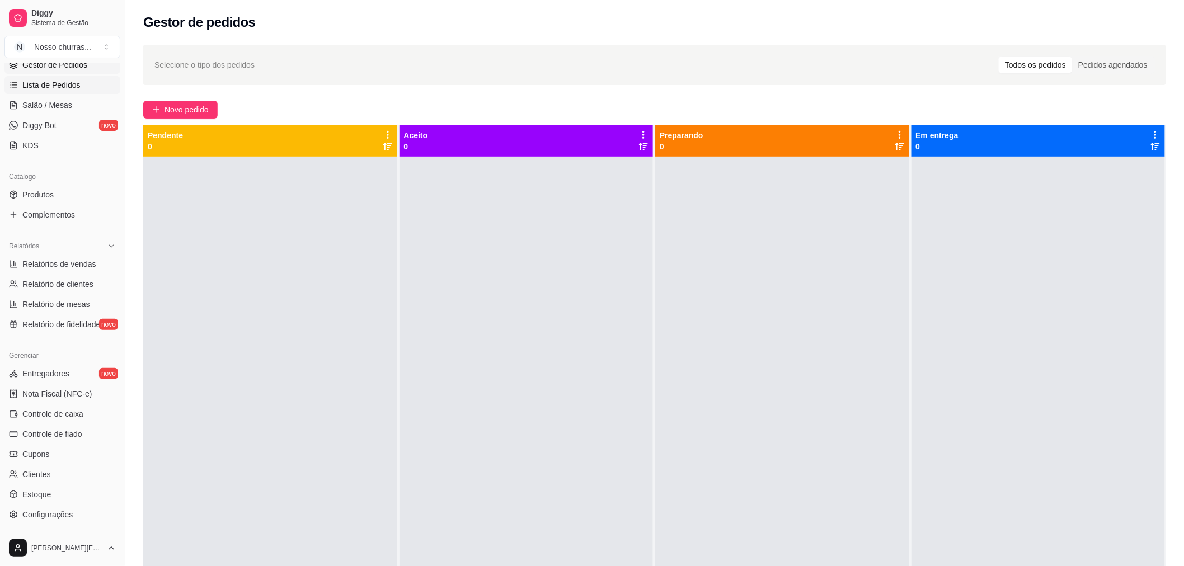
click at [65, 88] on span "Lista de Pedidos" at bounding box center [51, 84] width 58 height 11
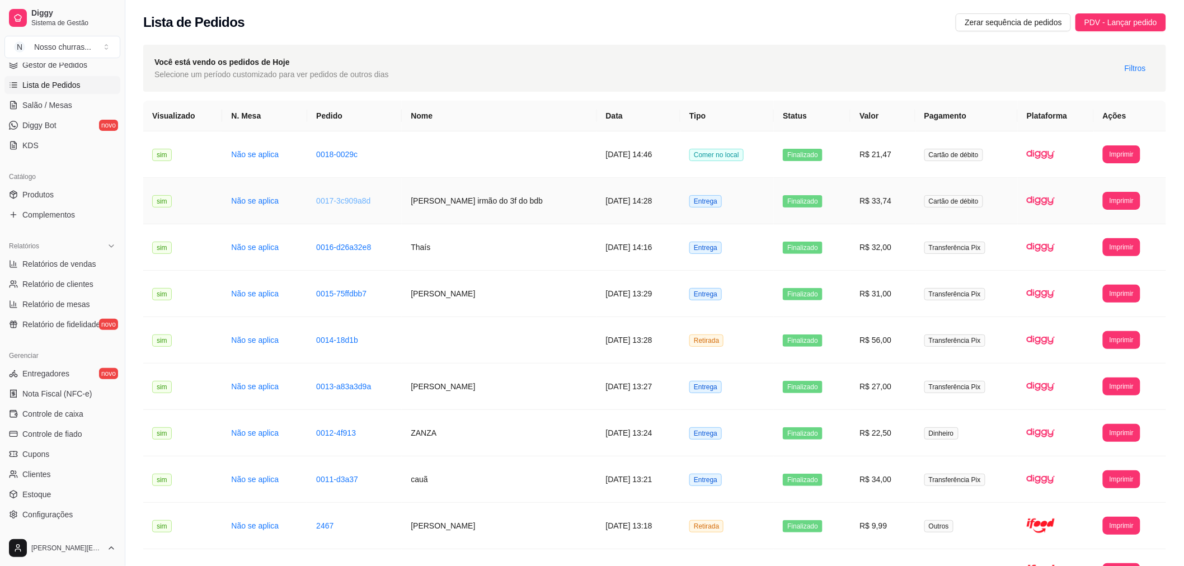
click at [326, 203] on link "0017-3c909a8d" at bounding box center [343, 200] width 54 height 9
click at [36, 71] on link "Gestor de Pedidos" at bounding box center [62, 65] width 116 height 18
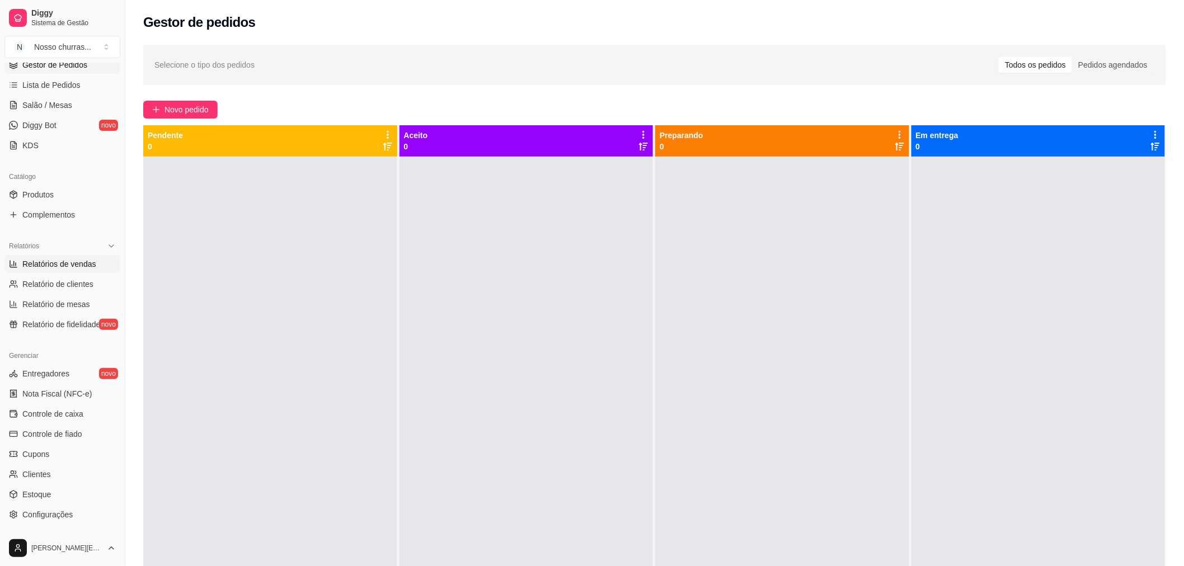
click at [69, 264] on span "Relatórios de vendas" at bounding box center [59, 264] width 74 height 11
select select "ALL"
select select "0"
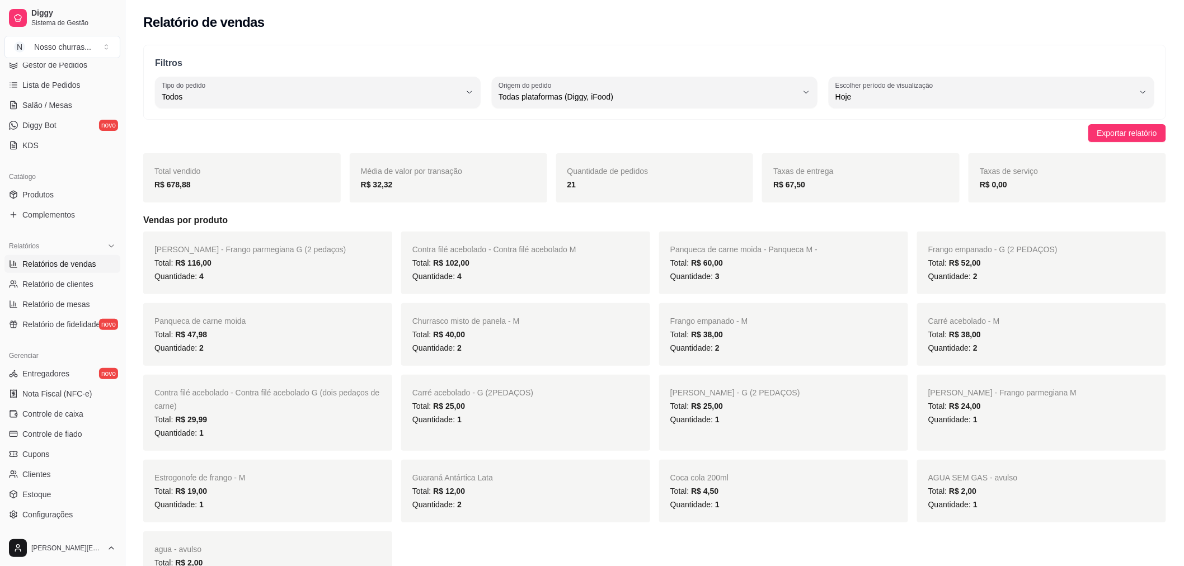
click at [69, 264] on span "Relatórios de vendas" at bounding box center [59, 264] width 74 height 11
